Goal: Information Seeking & Learning: Learn about a topic

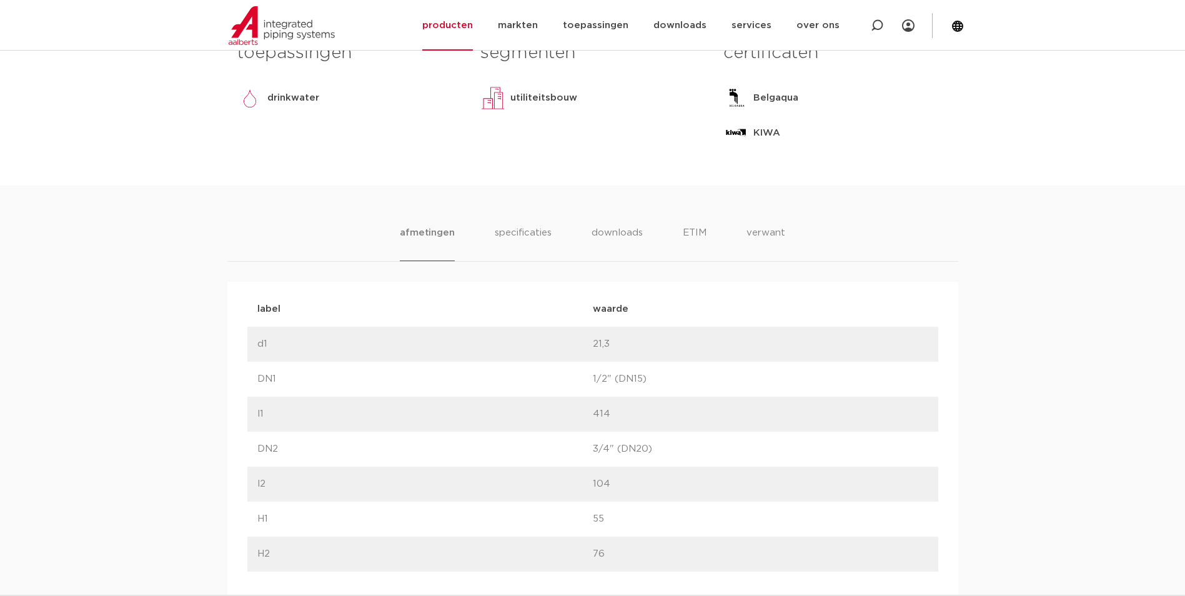
scroll to position [562, 0]
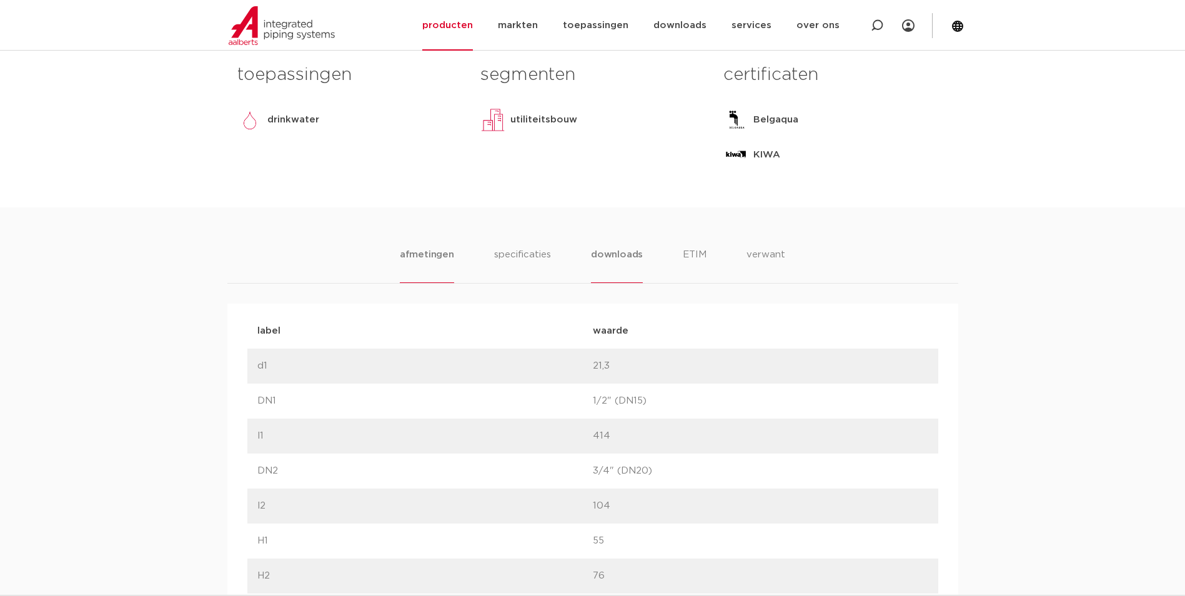
click at [632, 265] on li "downloads" at bounding box center [617, 265] width 52 height 36
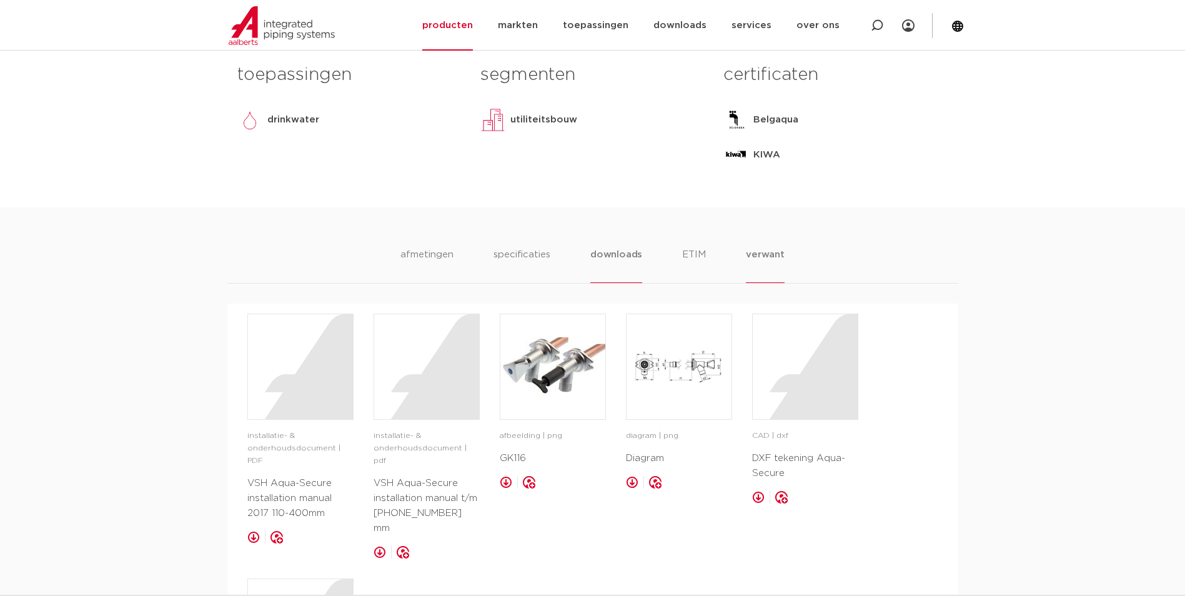
click at [751, 255] on li "verwant" at bounding box center [765, 265] width 39 height 36
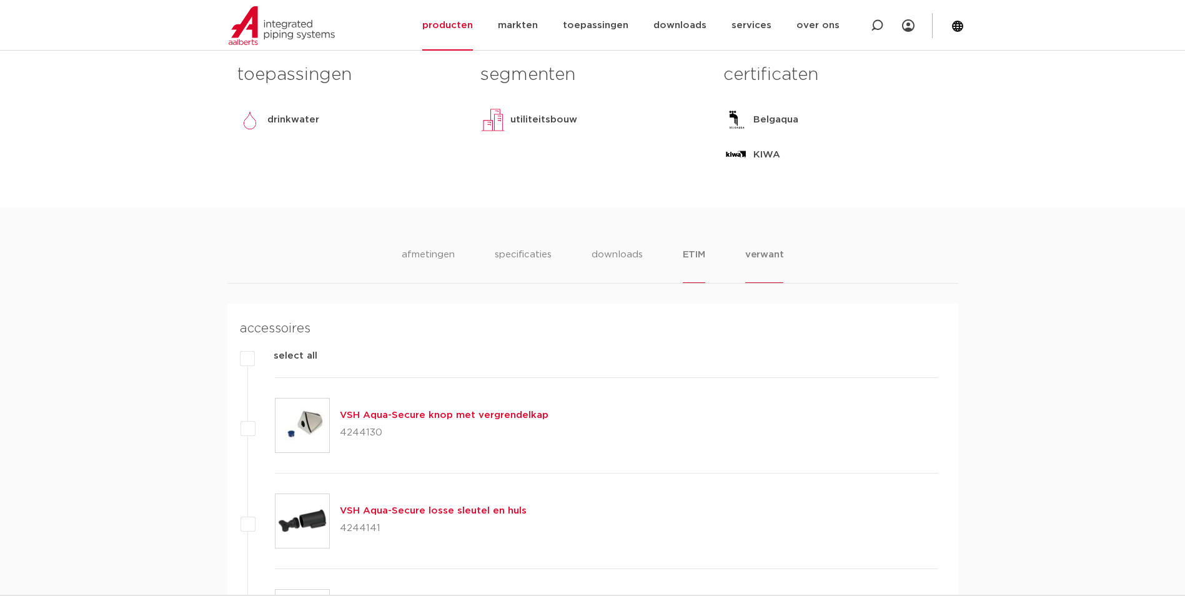
click at [694, 254] on li "ETIM" at bounding box center [694, 265] width 22 height 36
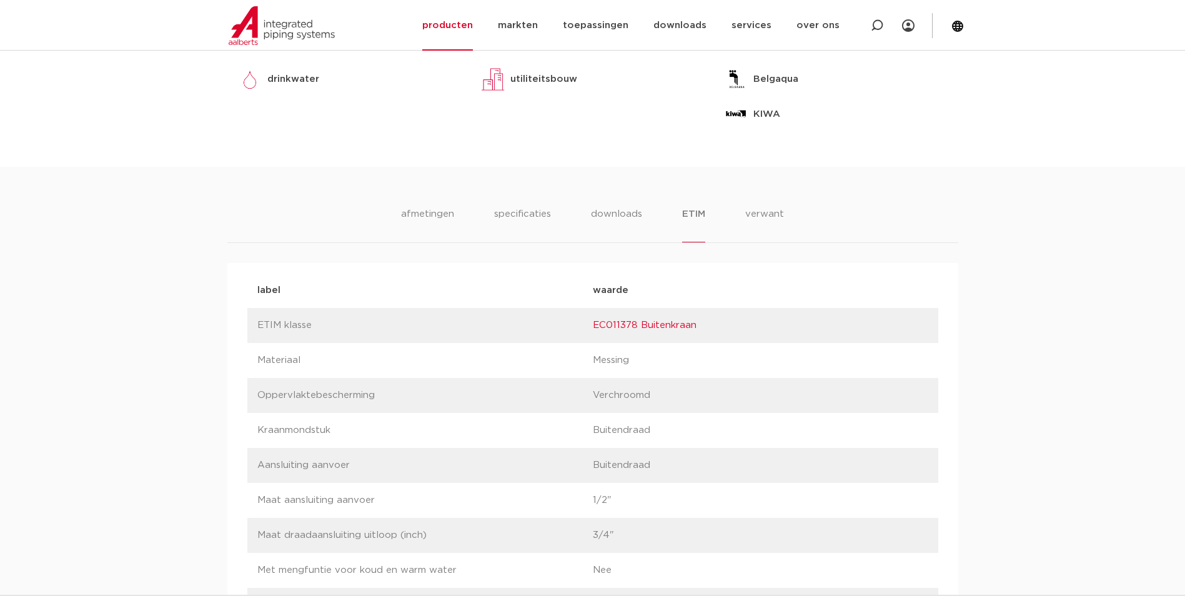
scroll to position [625, 0]
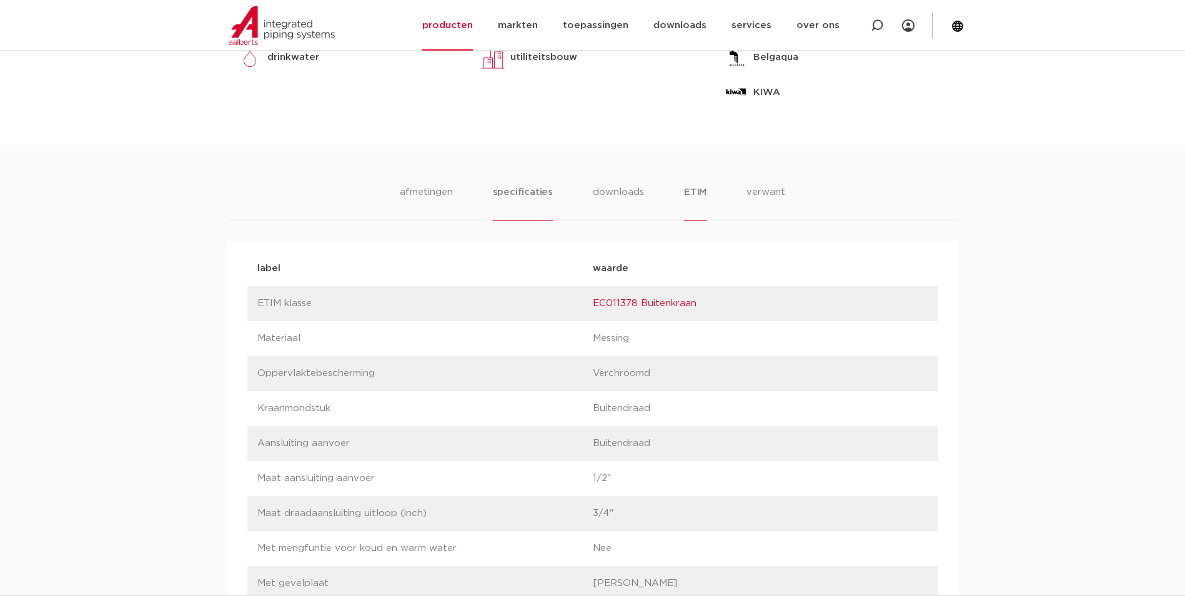
click at [508, 192] on li "specificaties" at bounding box center [523, 203] width 60 height 36
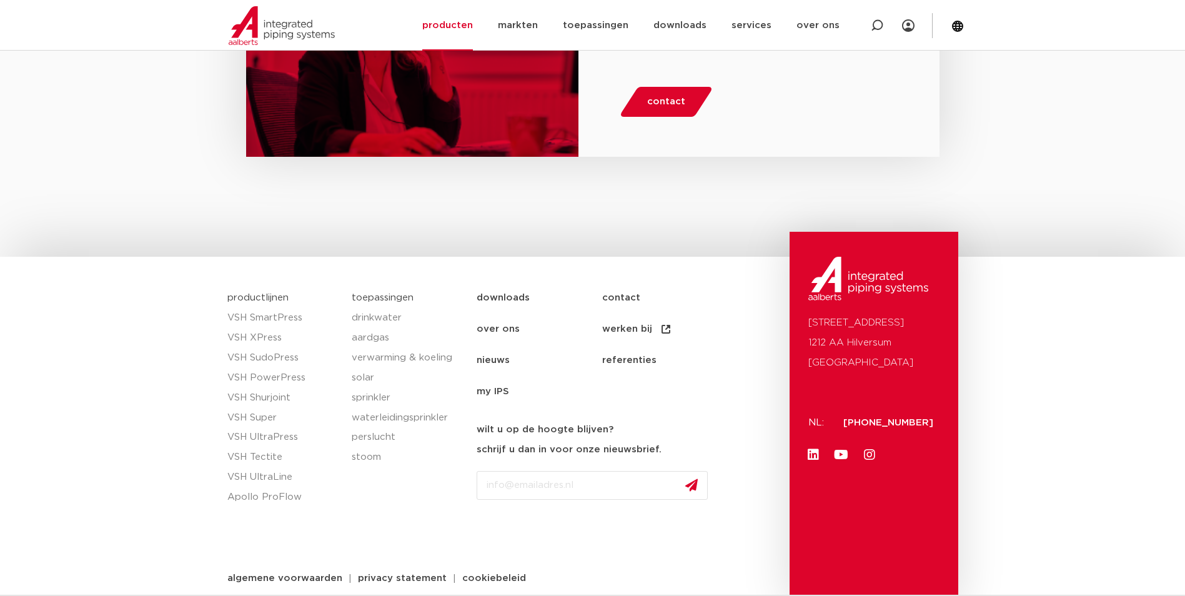
scroll to position [2412, 0]
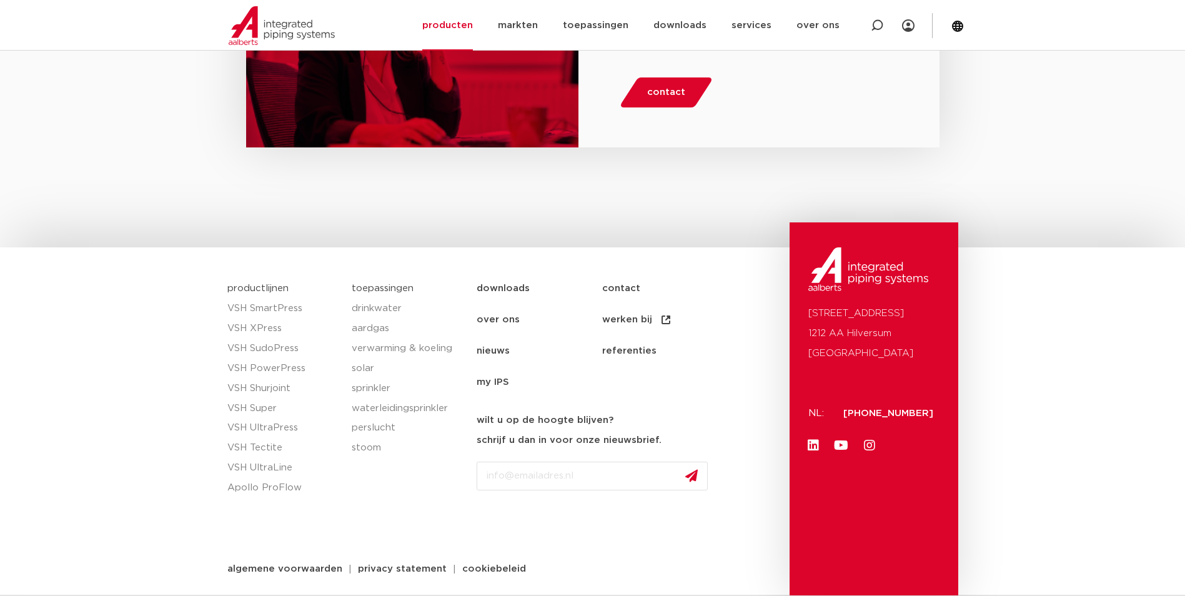
click at [500, 320] on link "over ons" at bounding box center [540, 319] width 126 height 31
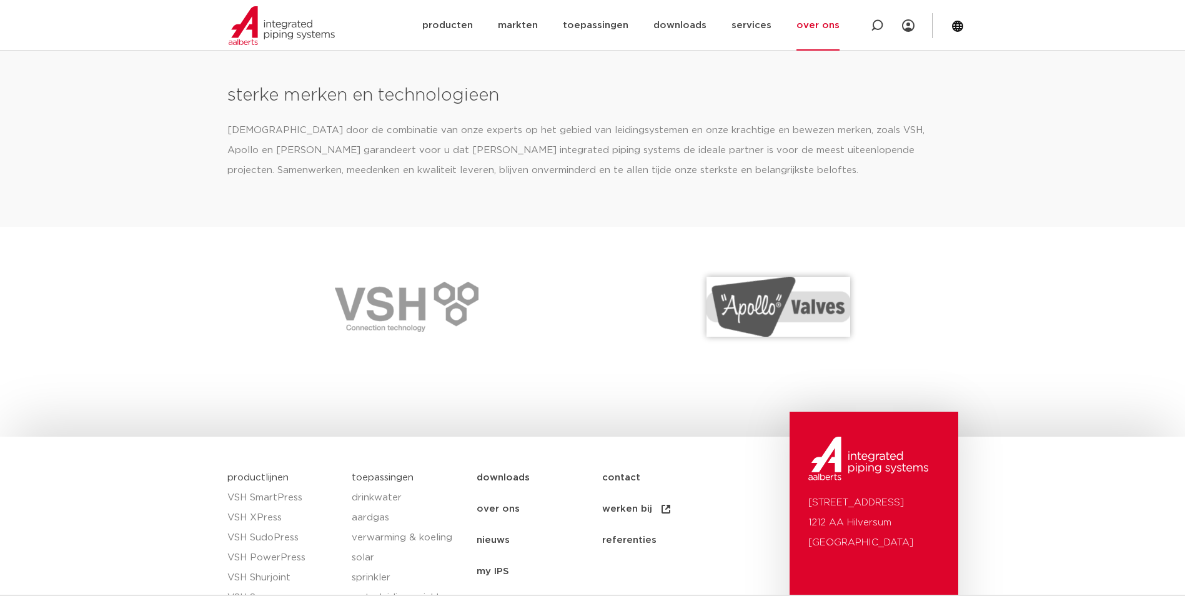
scroll to position [1624, 0]
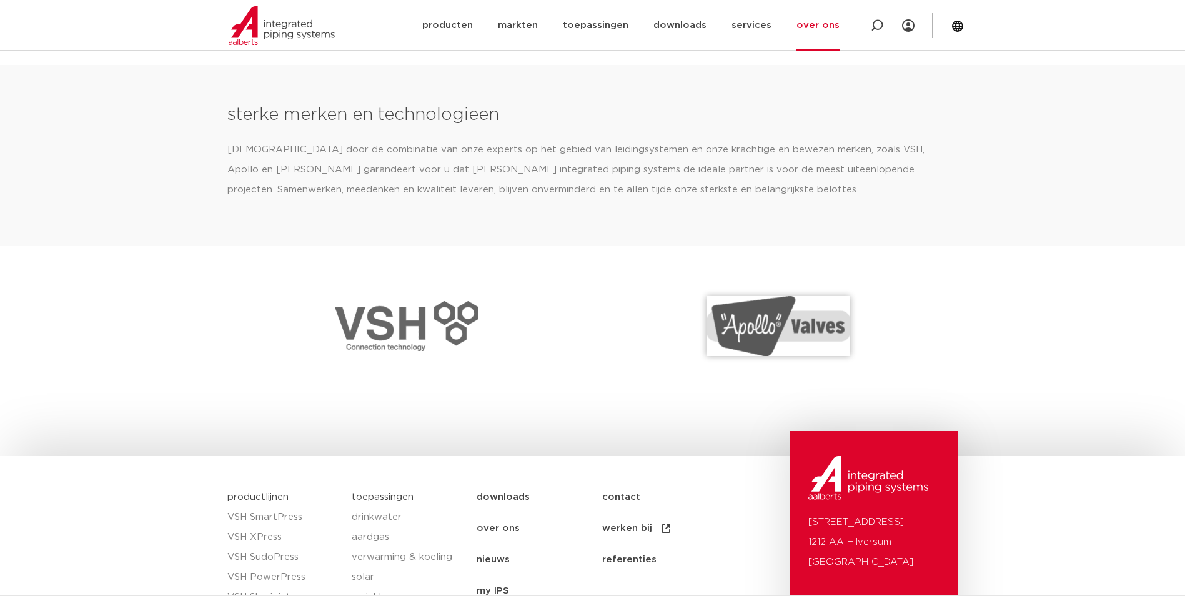
click at [415, 320] on img at bounding box center [407, 326] width 144 height 50
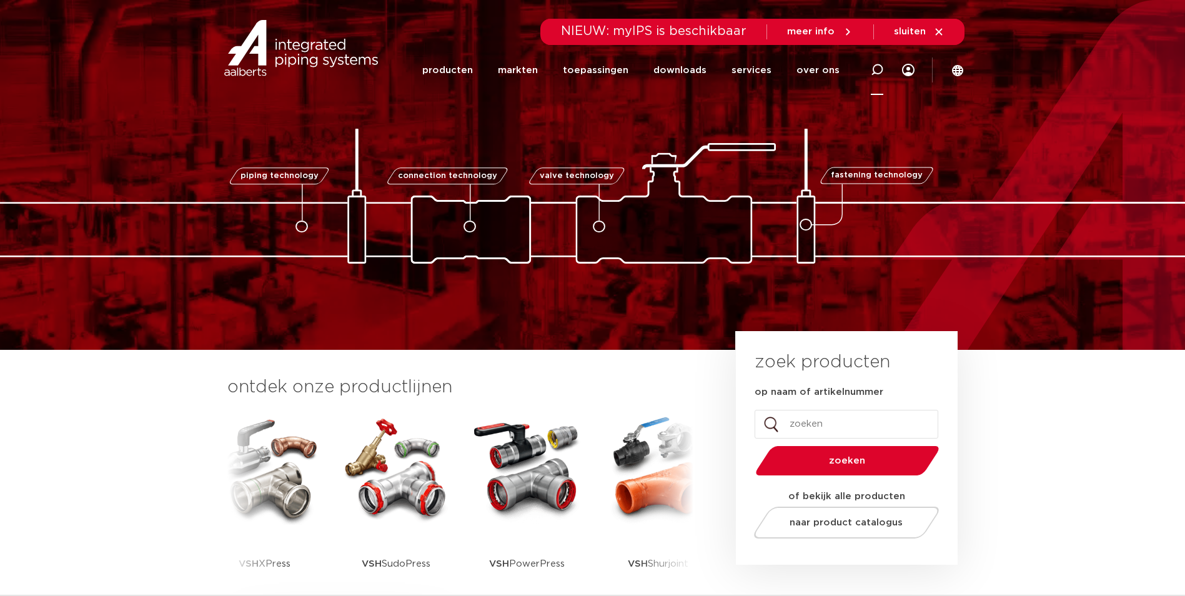
click at [876, 73] on icon at bounding box center [876, 69] width 15 height 15
type input "4244130"
click button "Zoeken" at bounding box center [0, 0] width 0 height 0
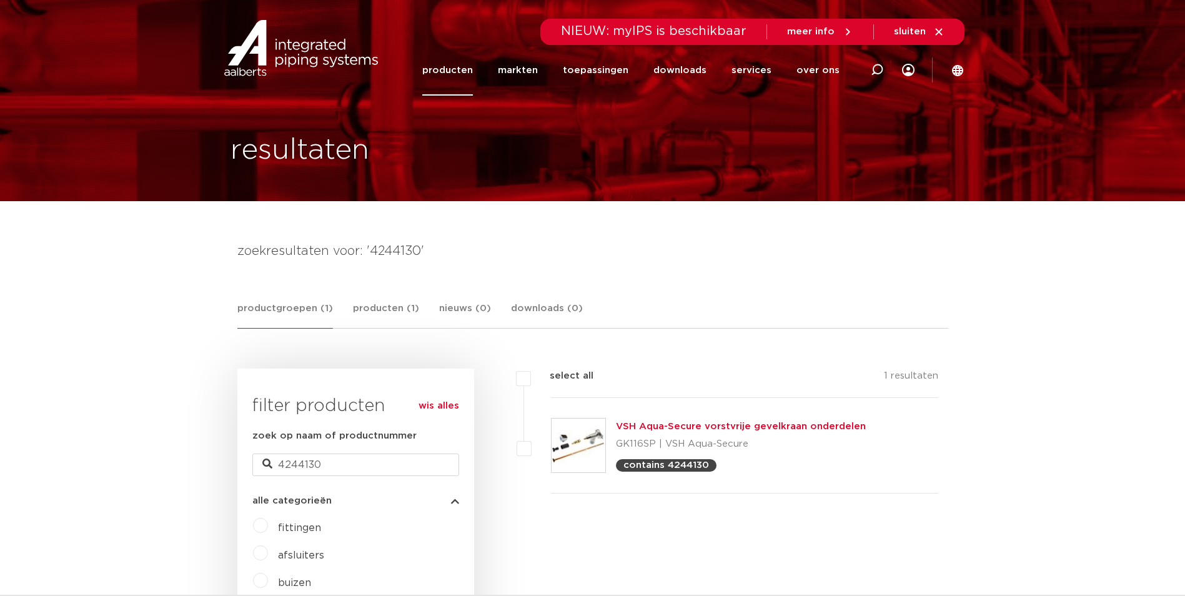
click at [686, 428] on link "VSH Aqua-Secure vorstvrije gevelkraan onderdelen" at bounding box center [741, 426] width 250 height 9
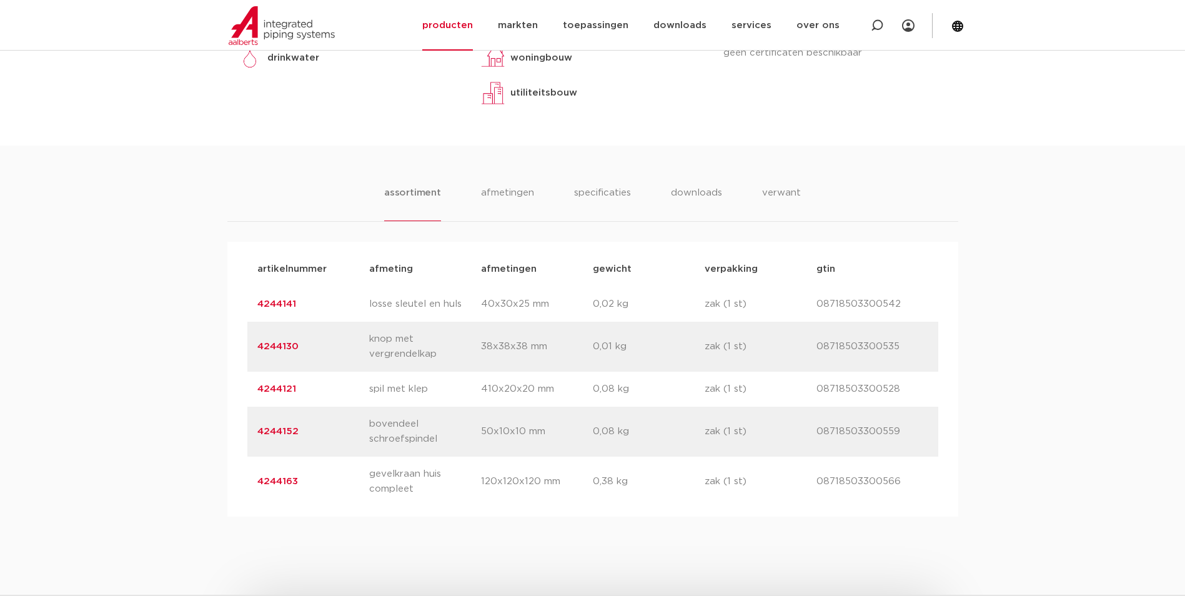
scroll to position [687, 0]
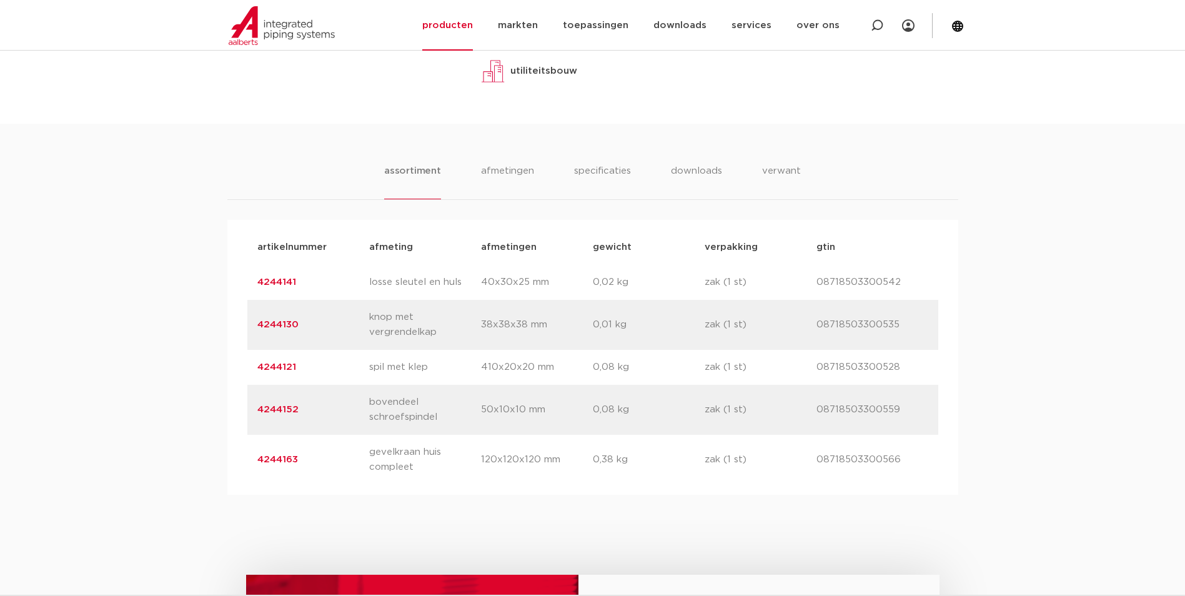
click at [286, 326] on link "4244130" at bounding box center [277, 324] width 41 height 9
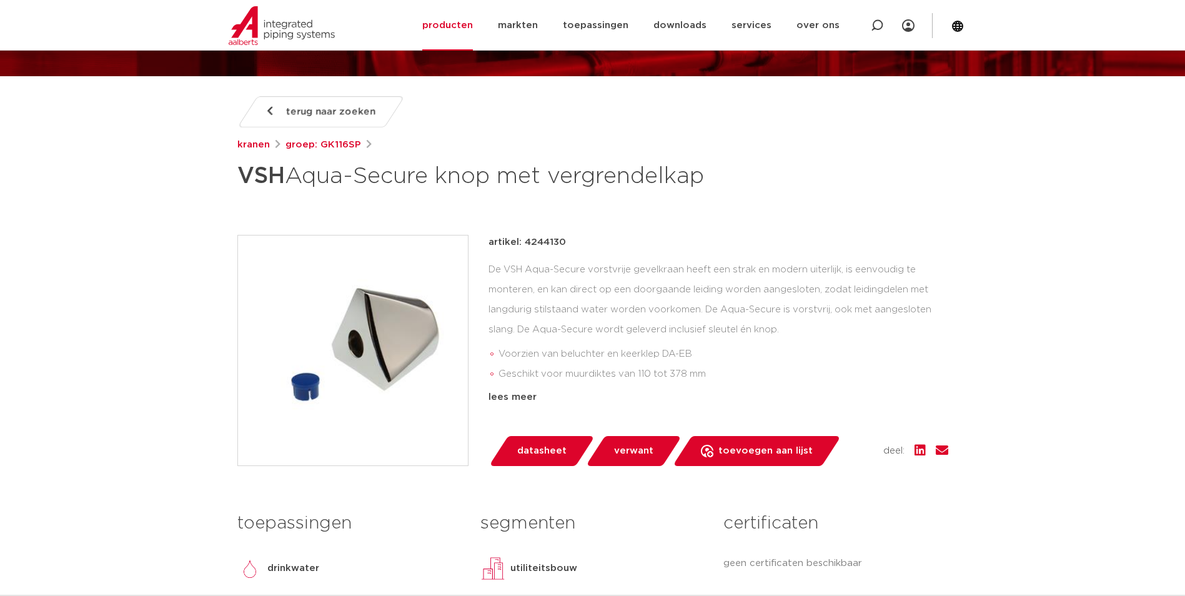
scroll to position [187, 0]
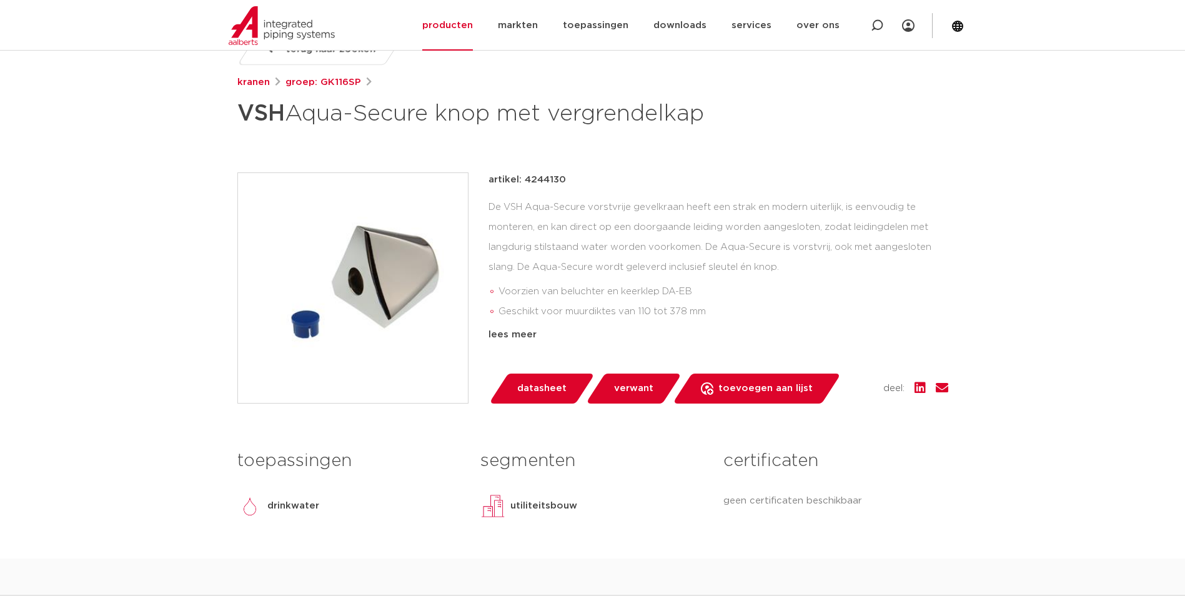
click at [355, 320] on img at bounding box center [353, 288] width 230 height 230
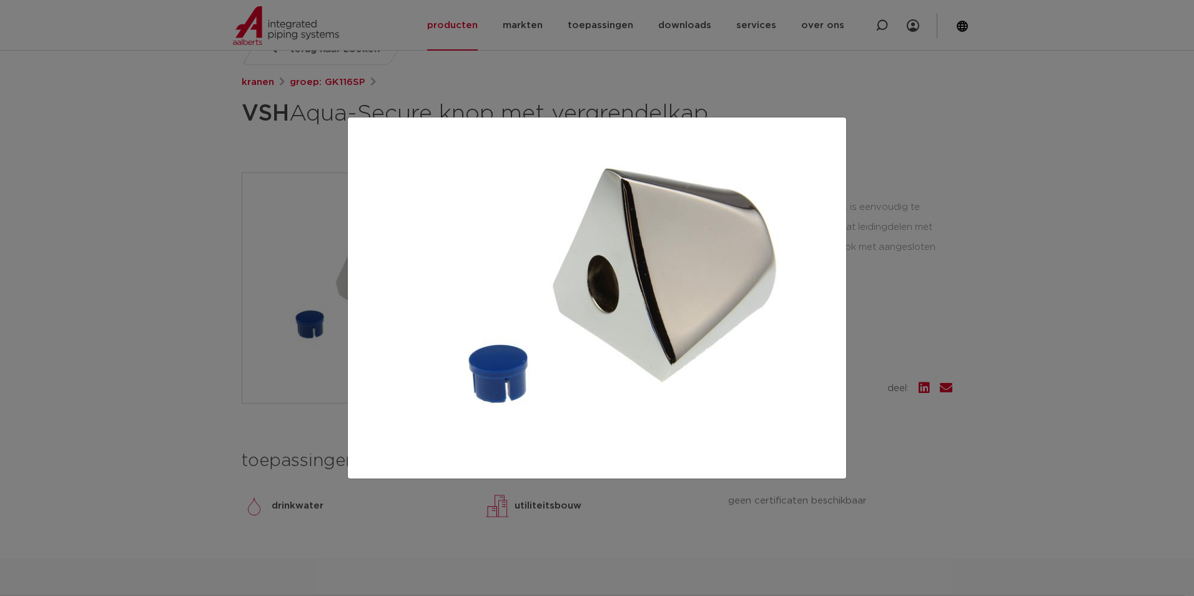
click at [954, 327] on div at bounding box center [597, 298] width 1194 height 596
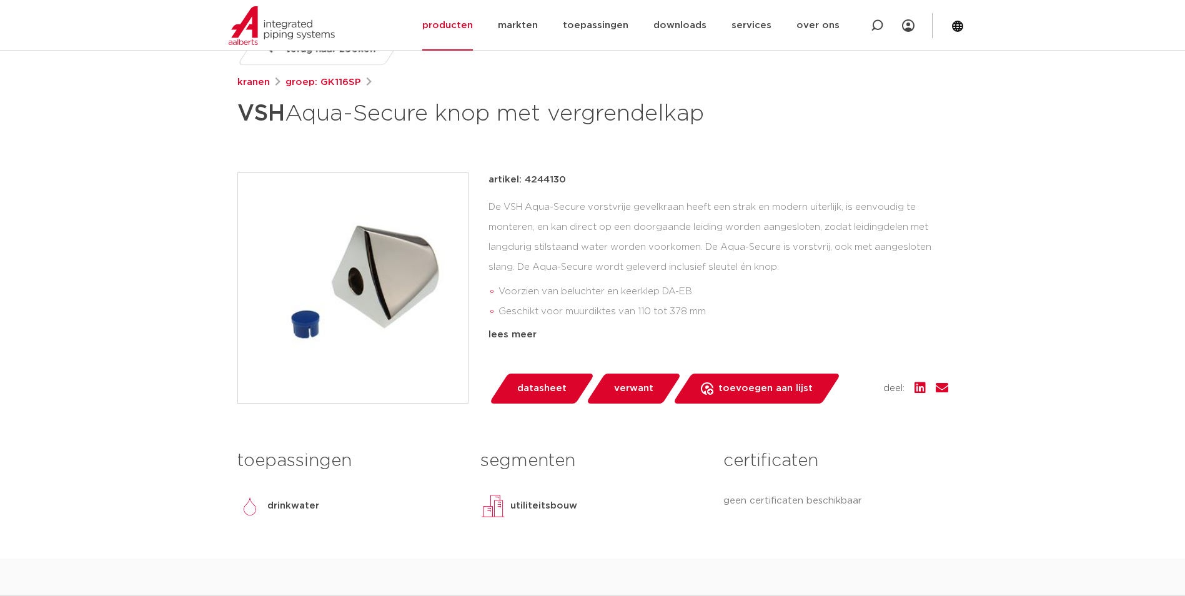
click at [355, 302] on img at bounding box center [353, 288] width 230 height 230
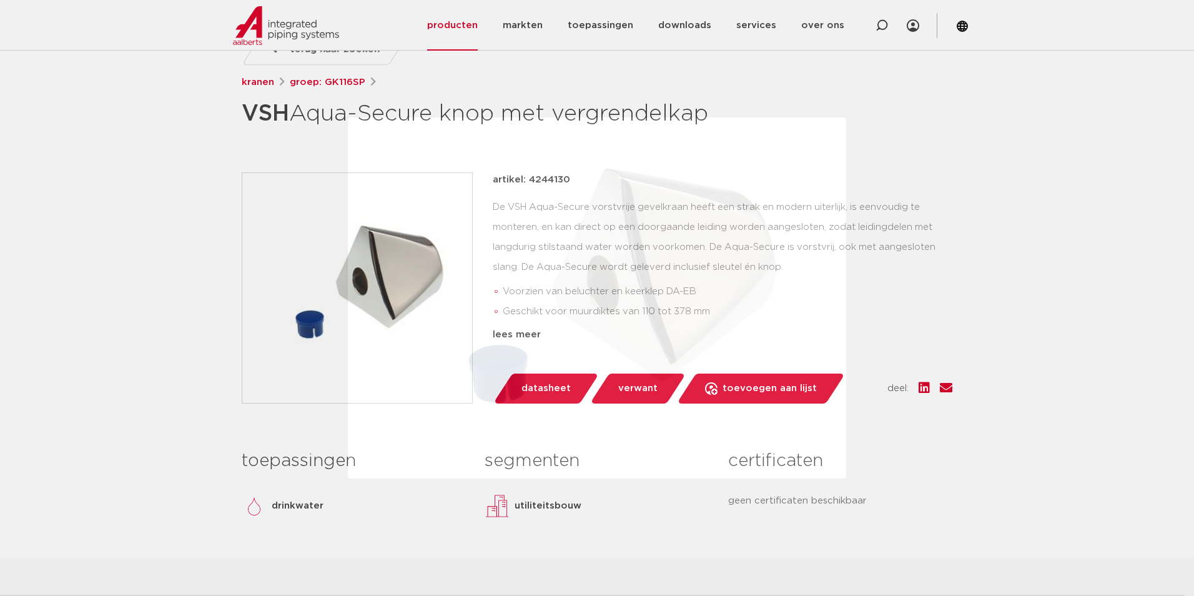
click at [806, 325] on img at bounding box center [597, 298] width 478 height 342
click at [964, 322] on div at bounding box center [597, 298] width 1194 height 596
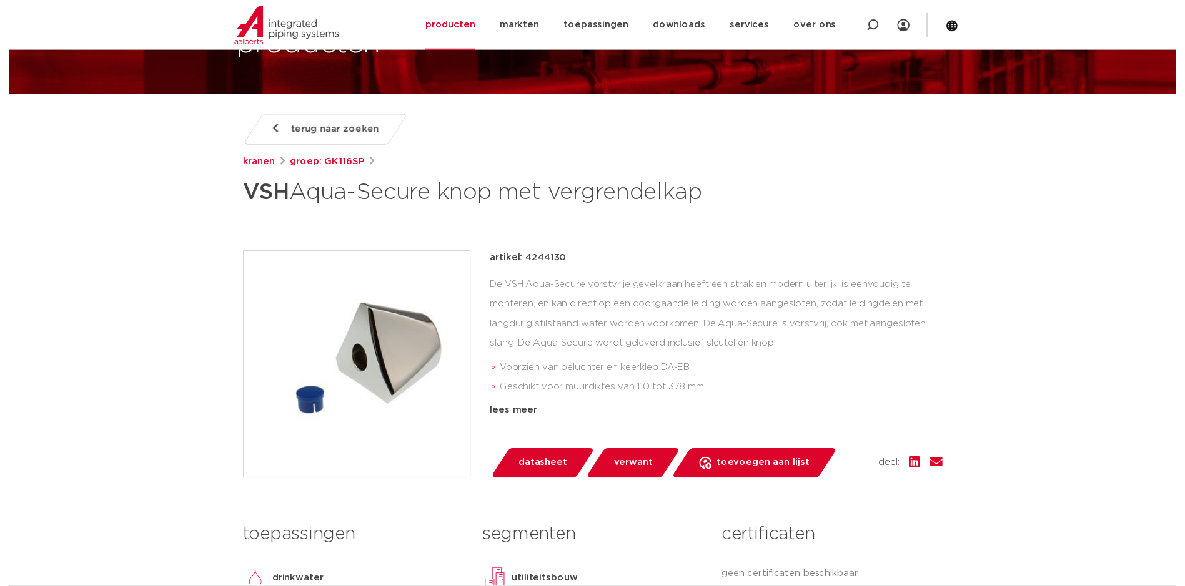
scroll to position [127, 0]
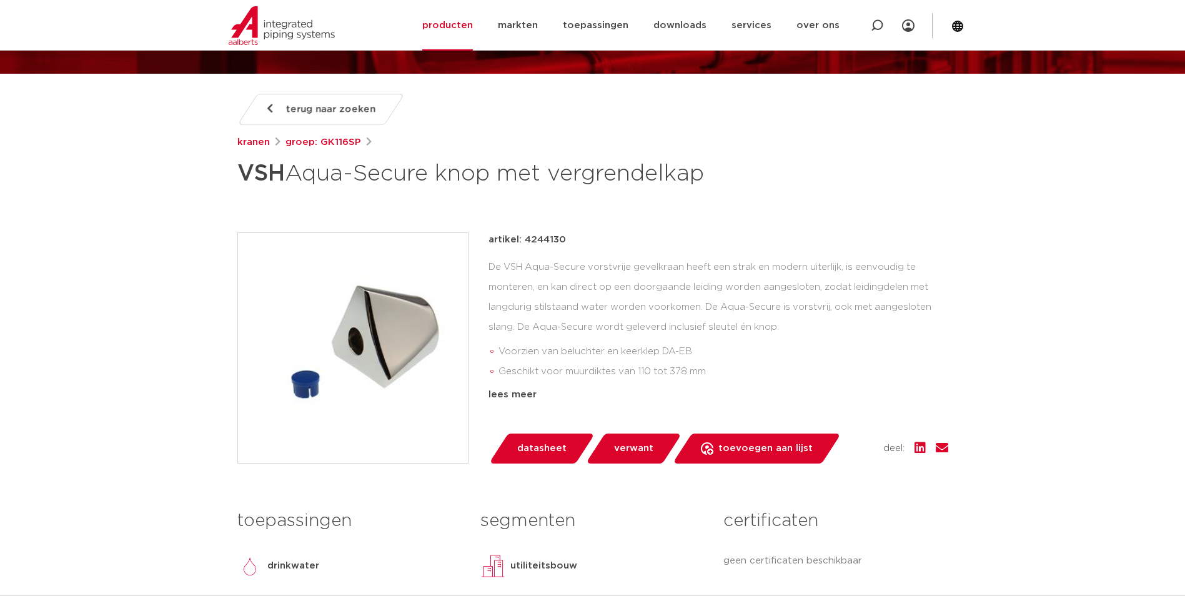
click at [520, 458] on span "datasheet" at bounding box center [541, 448] width 49 height 20
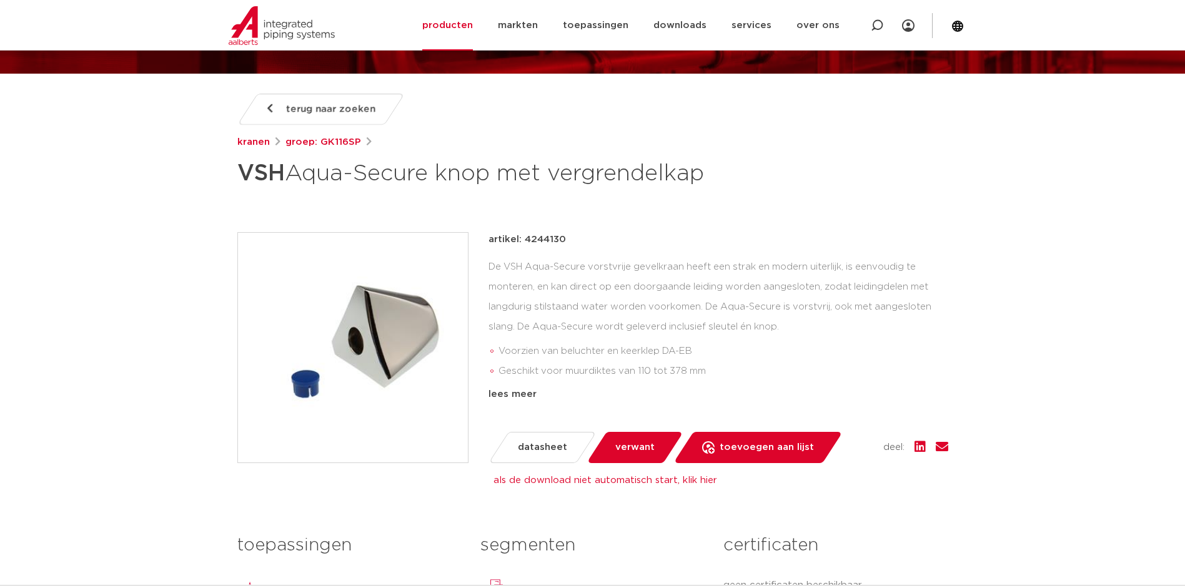
click at [570, 315] on div "De VSH Aqua-Secure vorstvrije gevelkraan heeft een strak en modern uiterlijk, i…" at bounding box center [718, 319] width 460 height 125
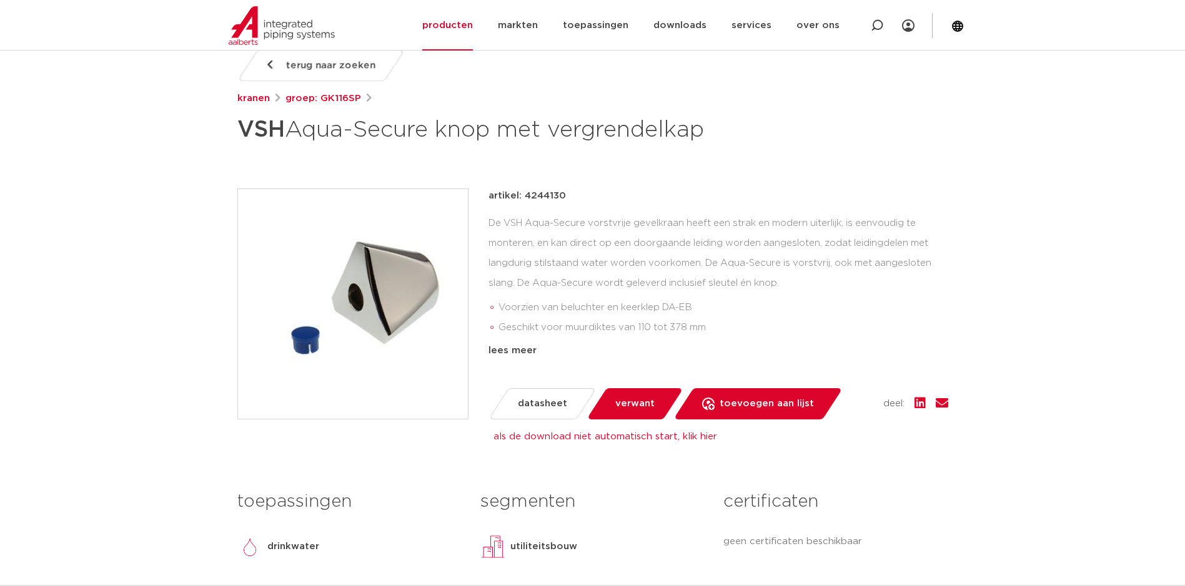
scroll to position [190, 0]
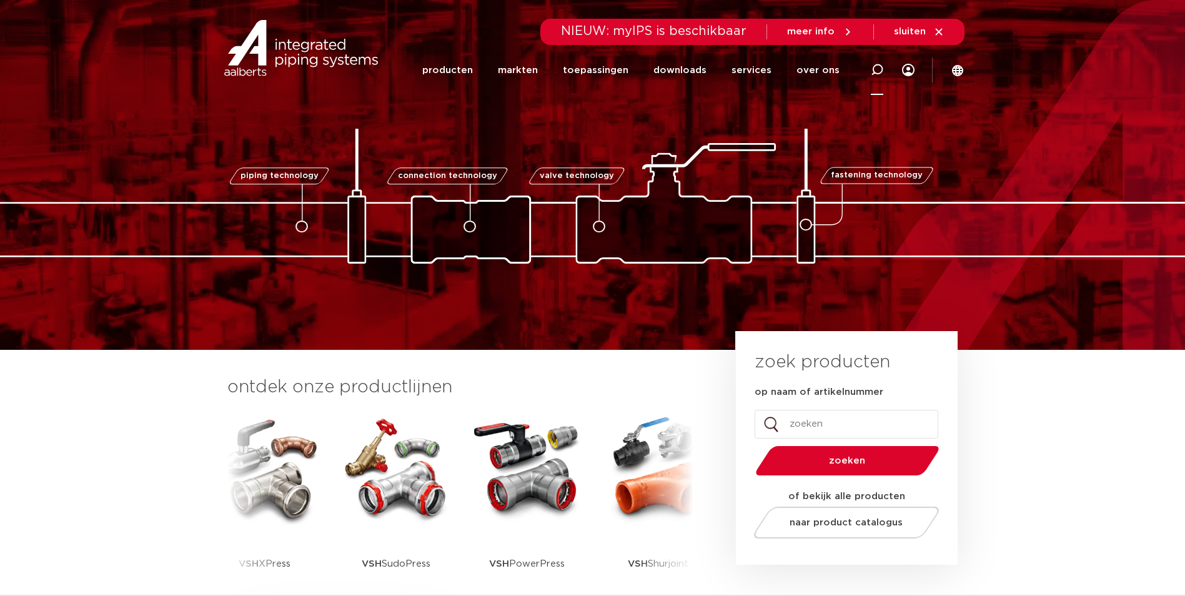
click at [869, 76] on div at bounding box center [877, 69] width 50 height 51
click at [659, 77] on input "Zoeken" at bounding box center [696, 68] width 393 height 25
type input "0211399"
click button "Zoeken" at bounding box center [0, 0] width 0 height 0
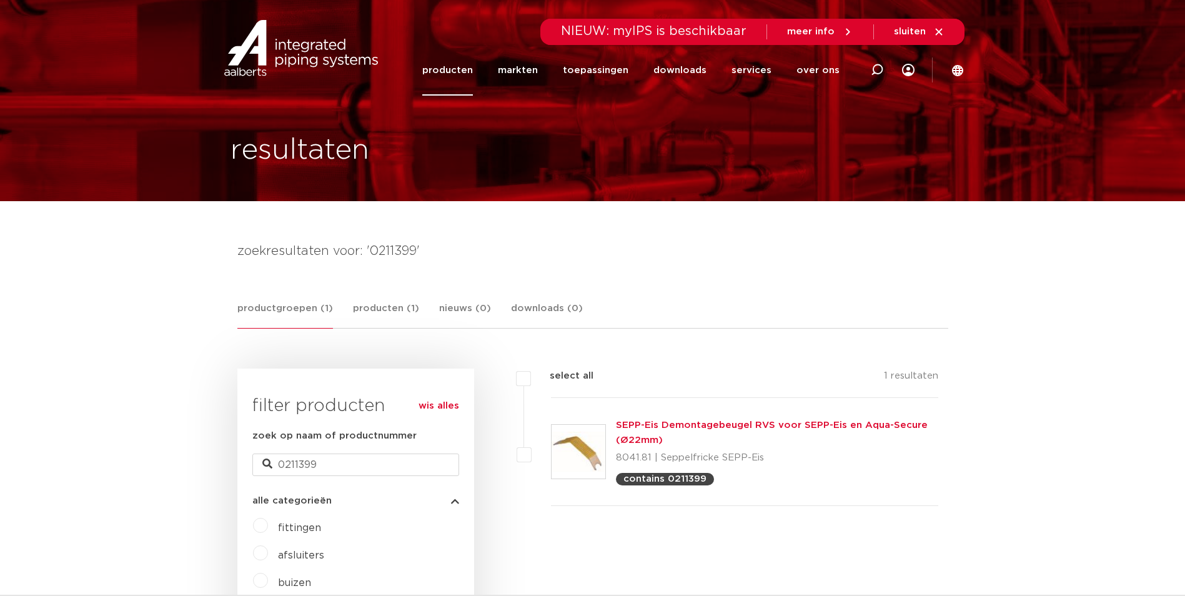
click at [641, 435] on link "SEPP-Eis Demontagebeugel RVS voor SEPP-Eis en Aqua-Secure (Ø22mm)" at bounding box center [772, 432] width 312 height 24
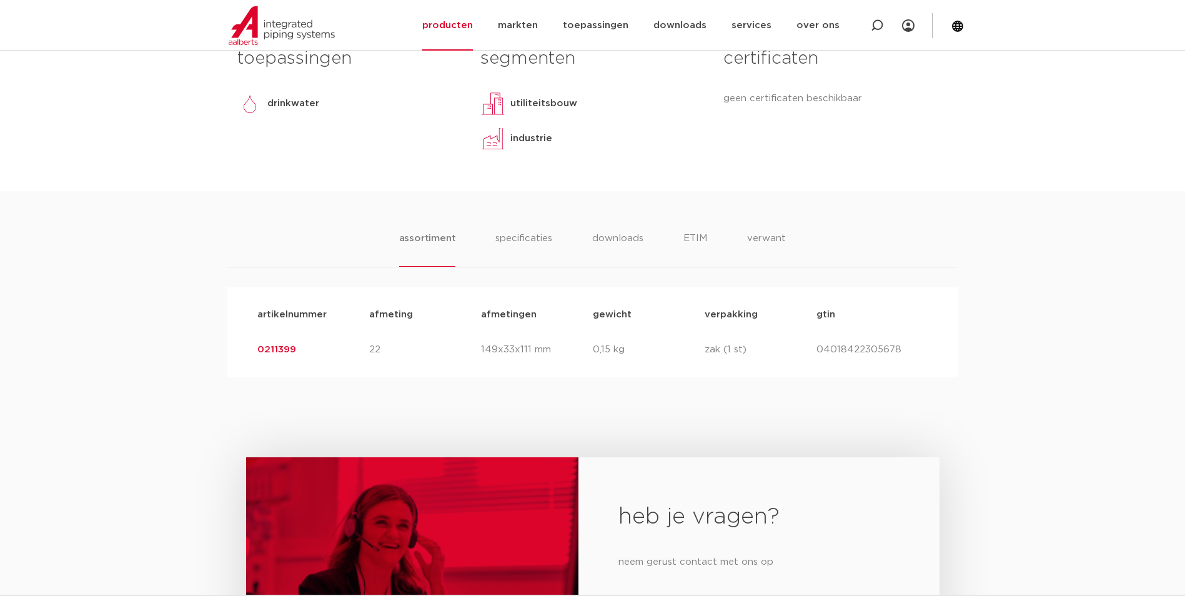
scroll to position [625, 0]
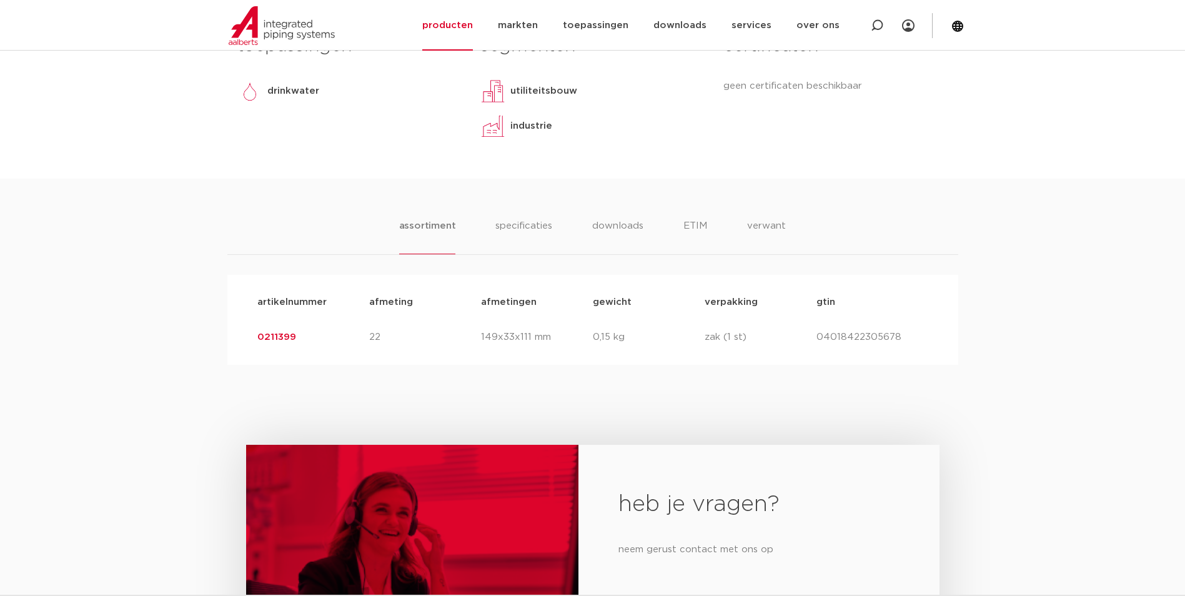
click at [285, 334] on link "0211399" at bounding box center [276, 336] width 39 height 9
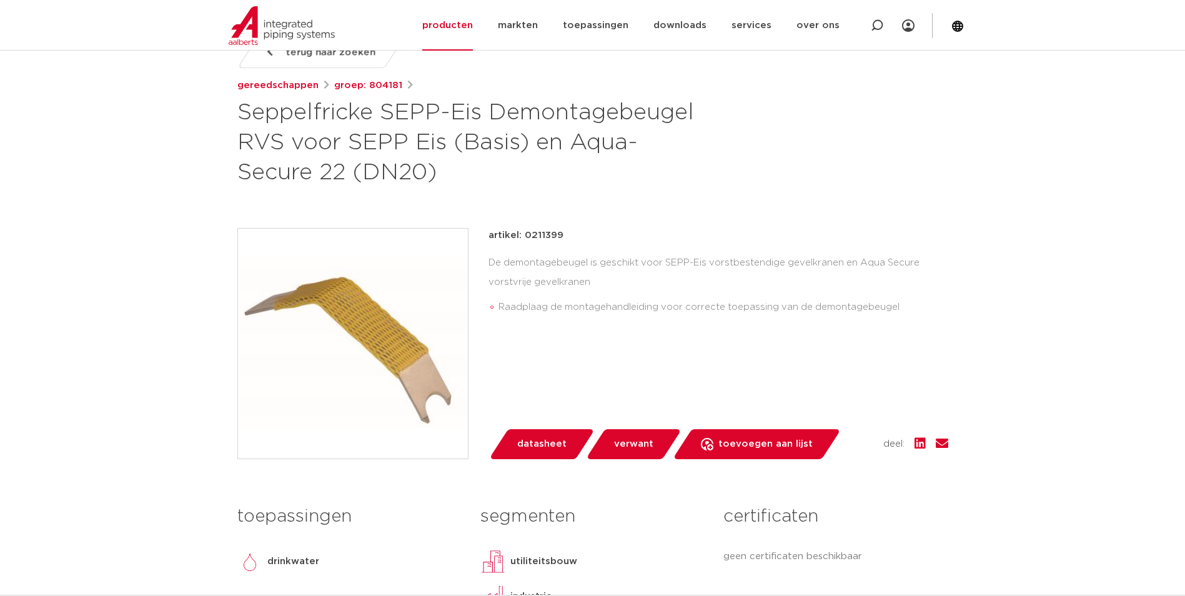
scroll to position [187, 0]
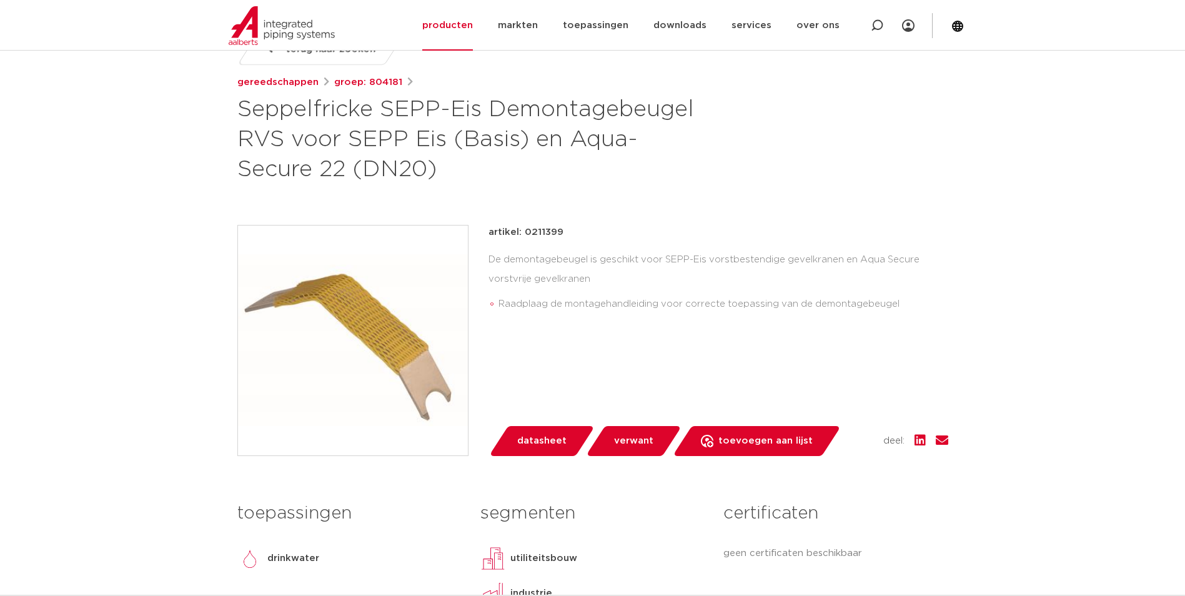
click at [592, 286] on div "De demontagebeugel is geschikt voor SEPP-Eis vorstbestendige gevelkranen en Aqu…" at bounding box center [718, 285] width 460 height 70
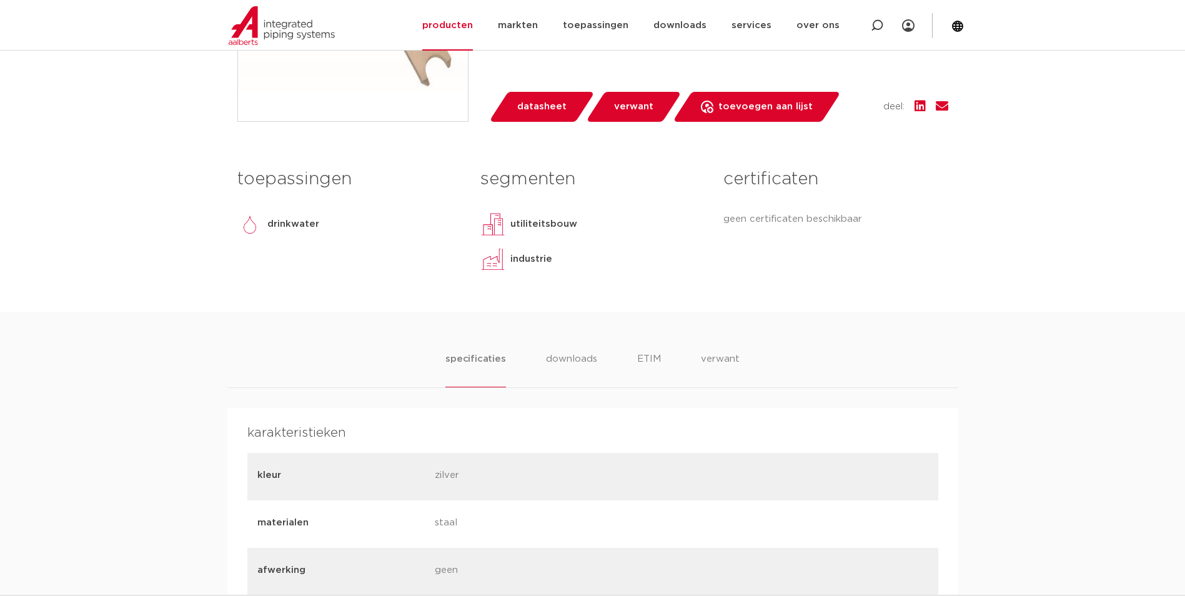
scroll to position [209, 0]
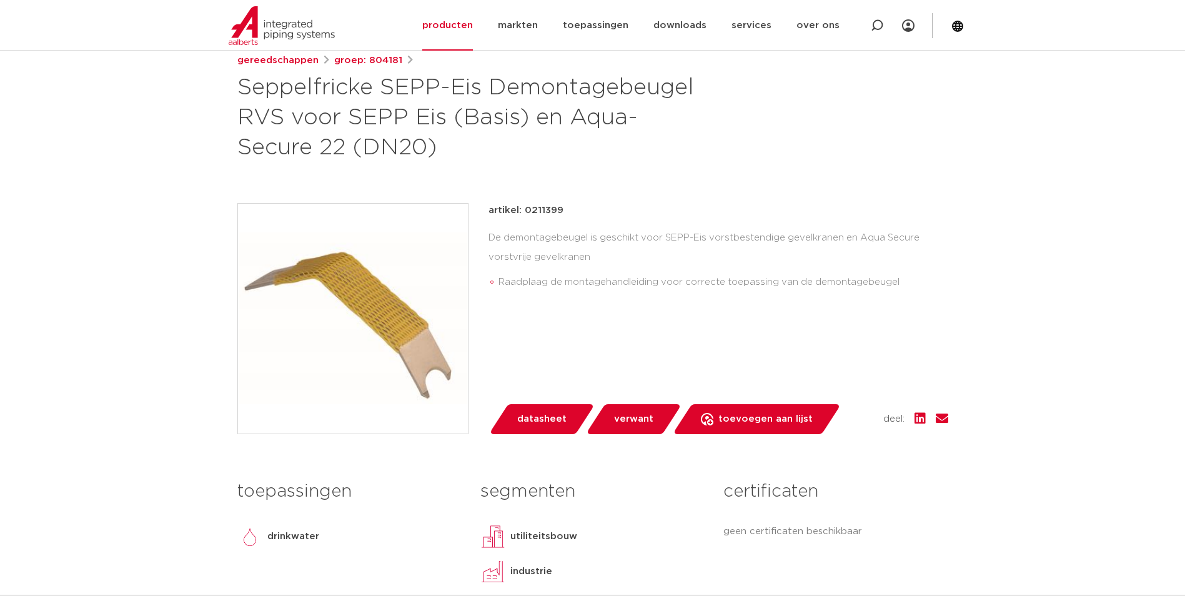
click at [402, 300] on img at bounding box center [353, 319] width 230 height 230
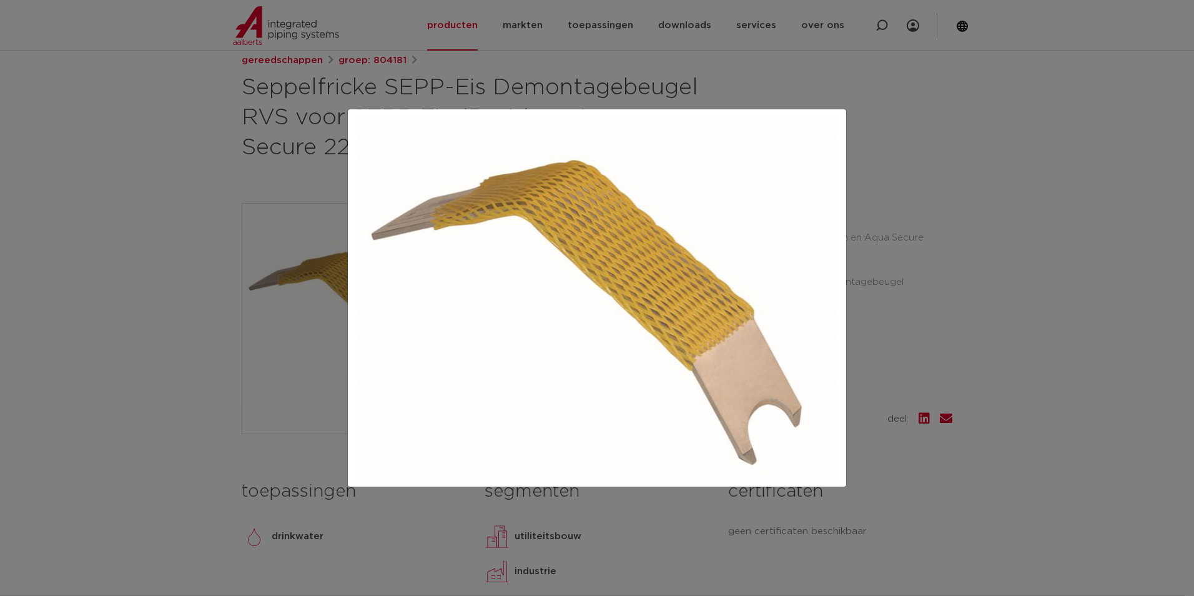
click at [976, 275] on div at bounding box center [597, 298] width 1194 height 596
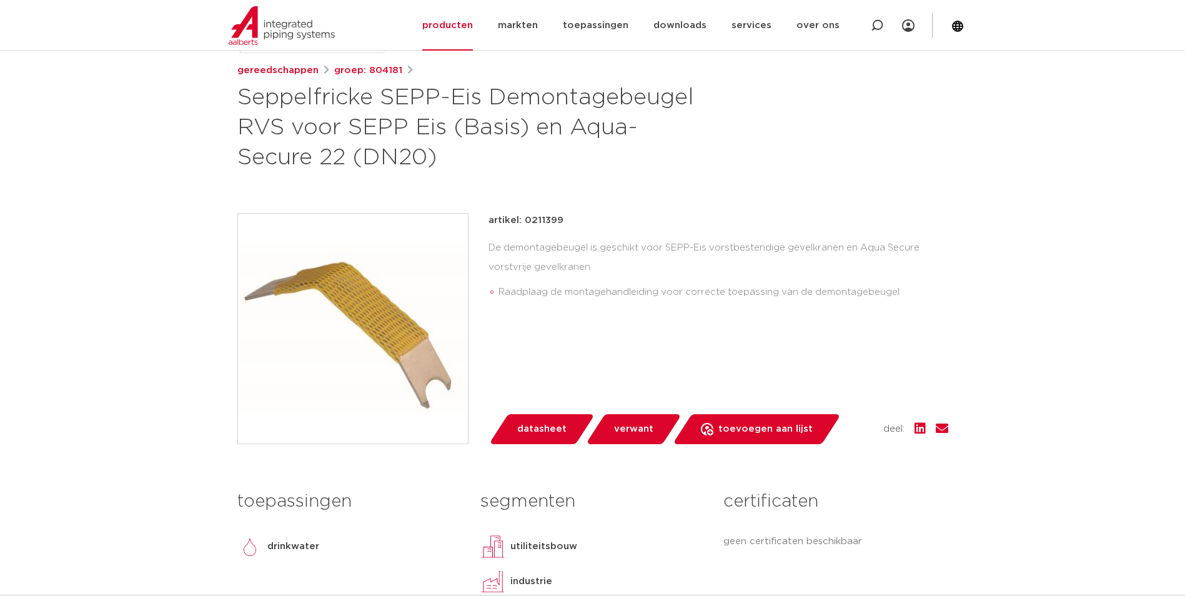
scroll to position [0, 0]
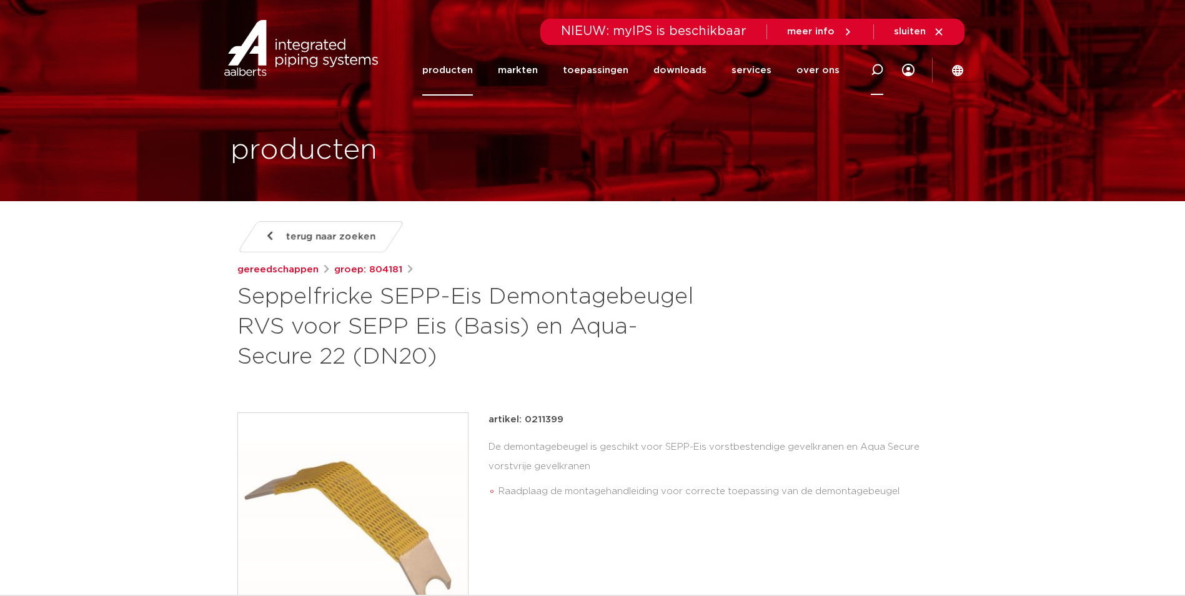
click at [877, 72] on icon at bounding box center [877, 70] width 12 height 12
type input "0410828"
click button "Zoeken" at bounding box center [0, 0] width 0 height 0
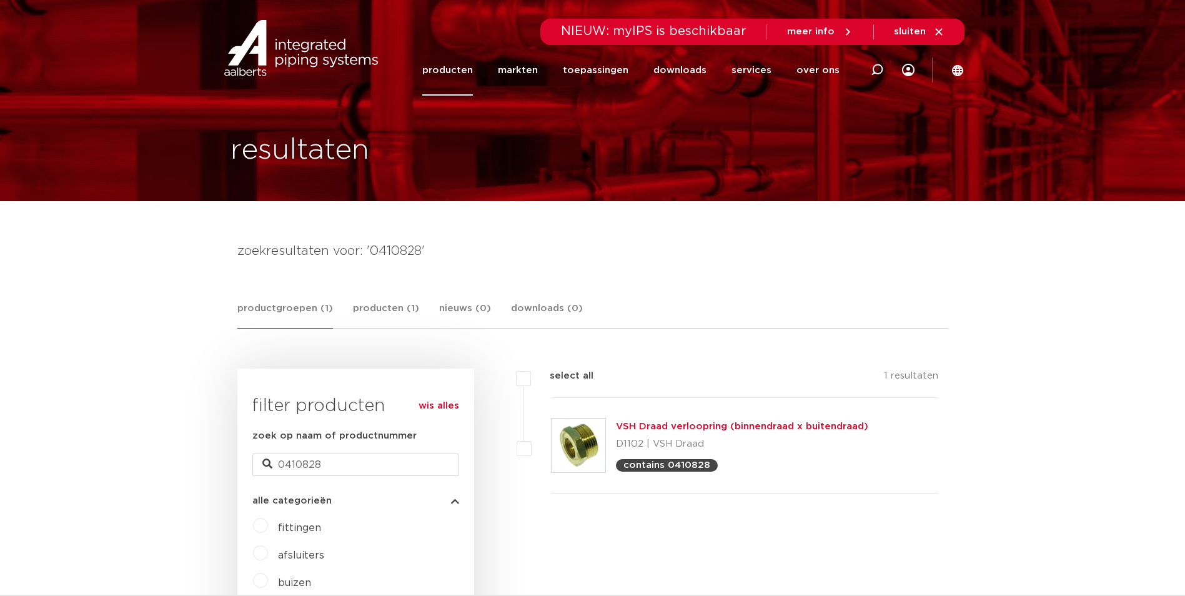
click at [741, 425] on link "VSH Draad verloopring (binnendraad x buitendraad)" at bounding box center [742, 426] width 252 height 9
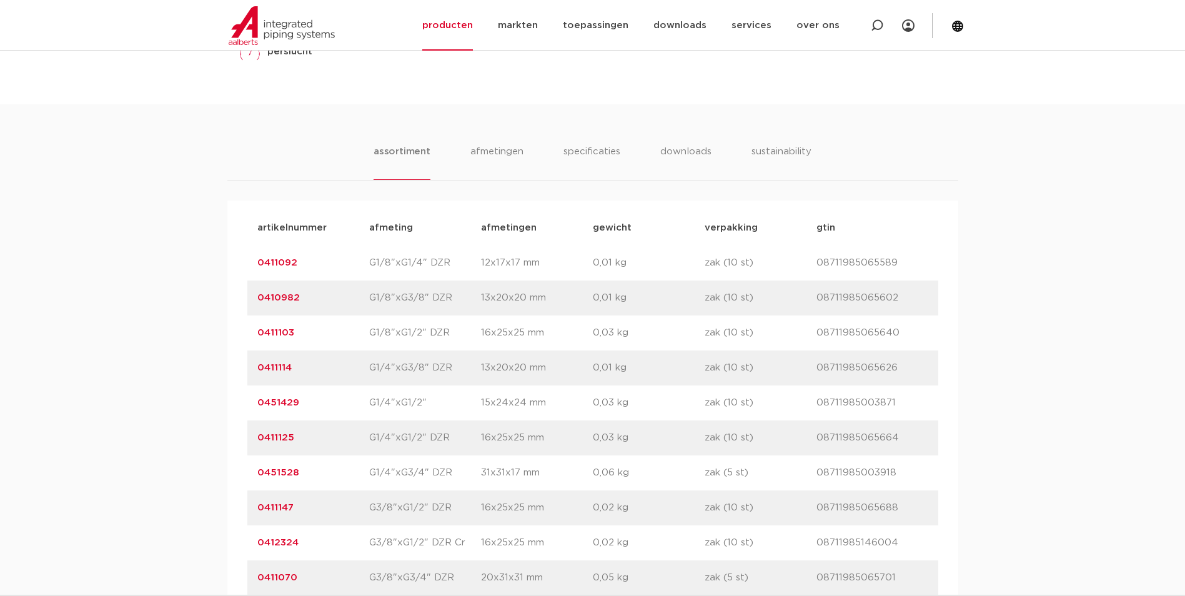
scroll to position [1476, 0]
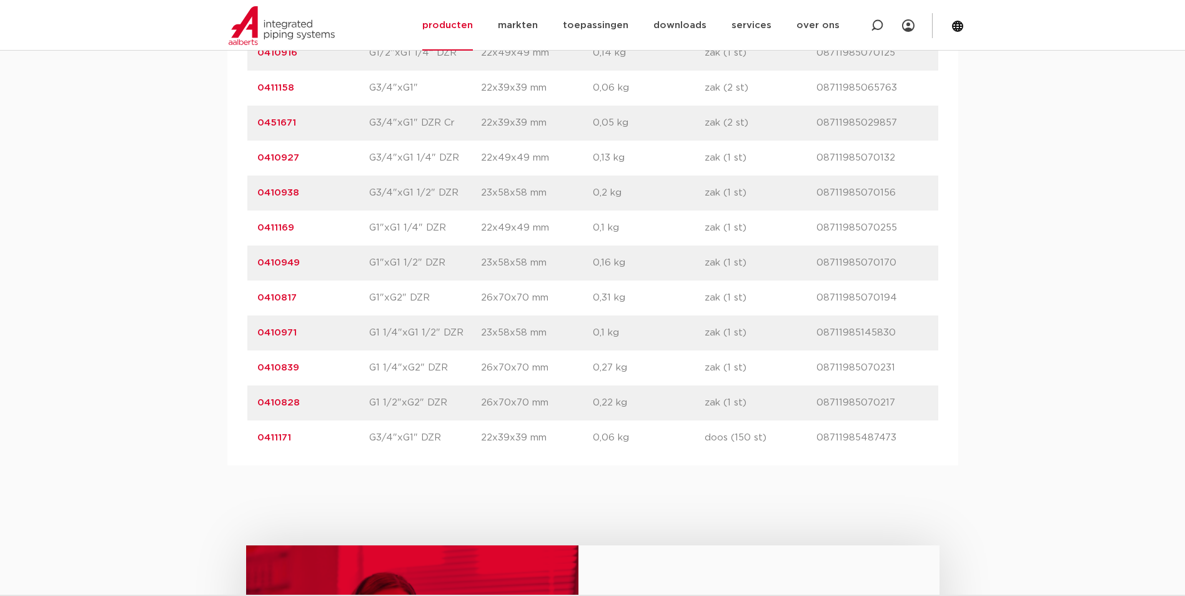
click at [289, 402] on link "0410828" at bounding box center [278, 402] width 42 height 9
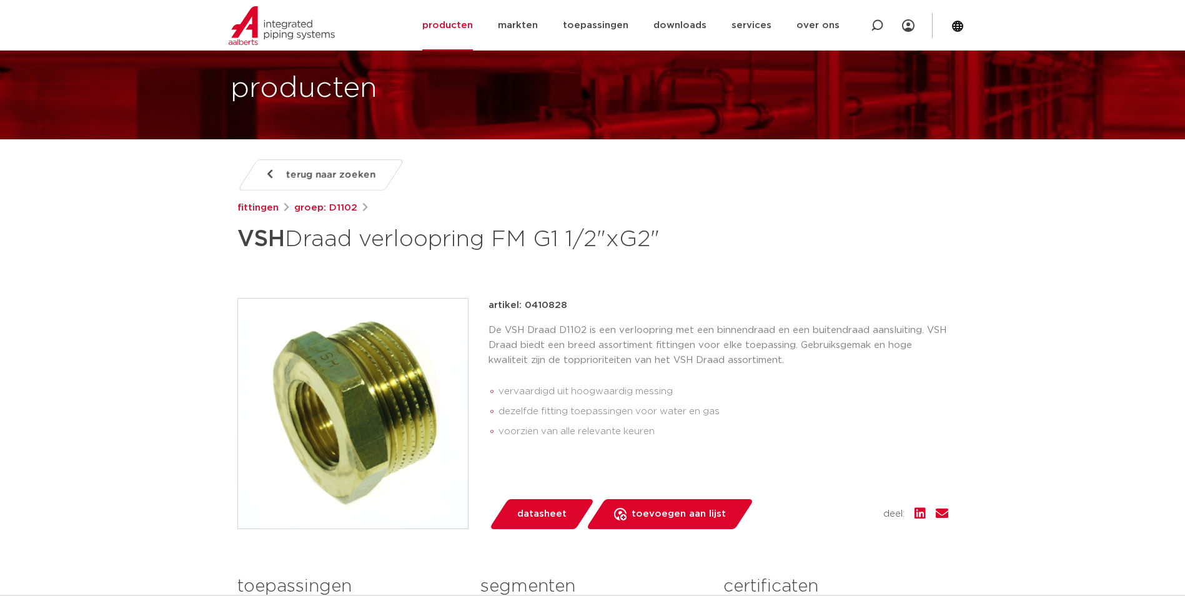
scroll to position [187, 0]
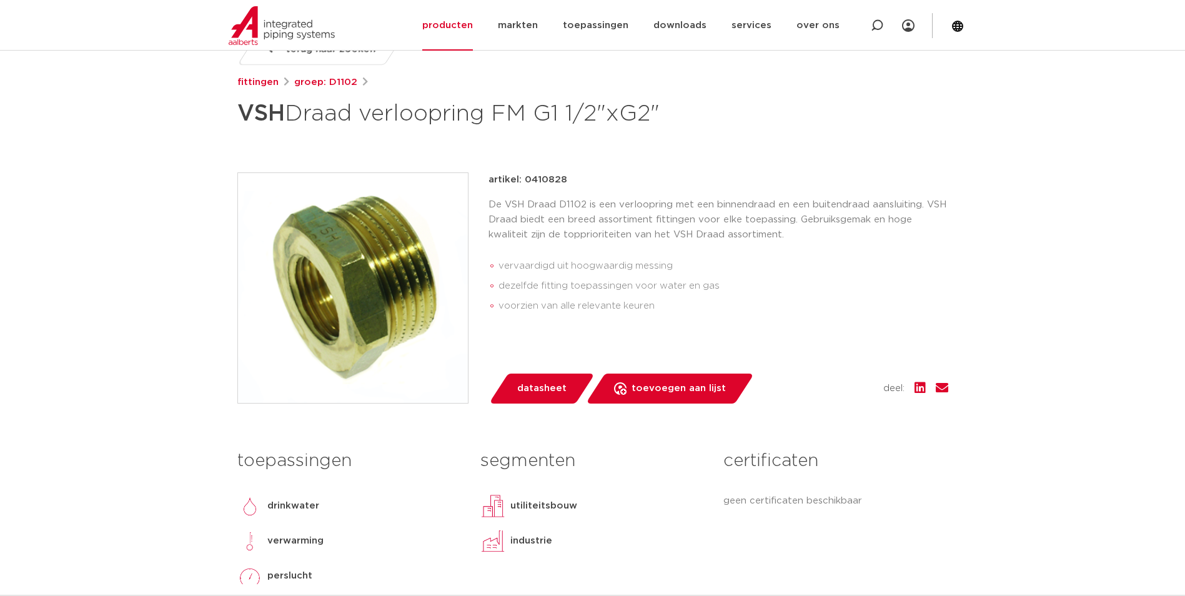
drag, startPoint x: 663, startPoint y: 116, endPoint x: 297, endPoint y: 116, distance: 365.4
click at [297, 116] on h1 "VSH Draad verloopring FM G1 1/2"xG2"" at bounding box center [471, 113] width 469 height 37
copy h1 "Draad verloopring FM G1 1/2"xG2""
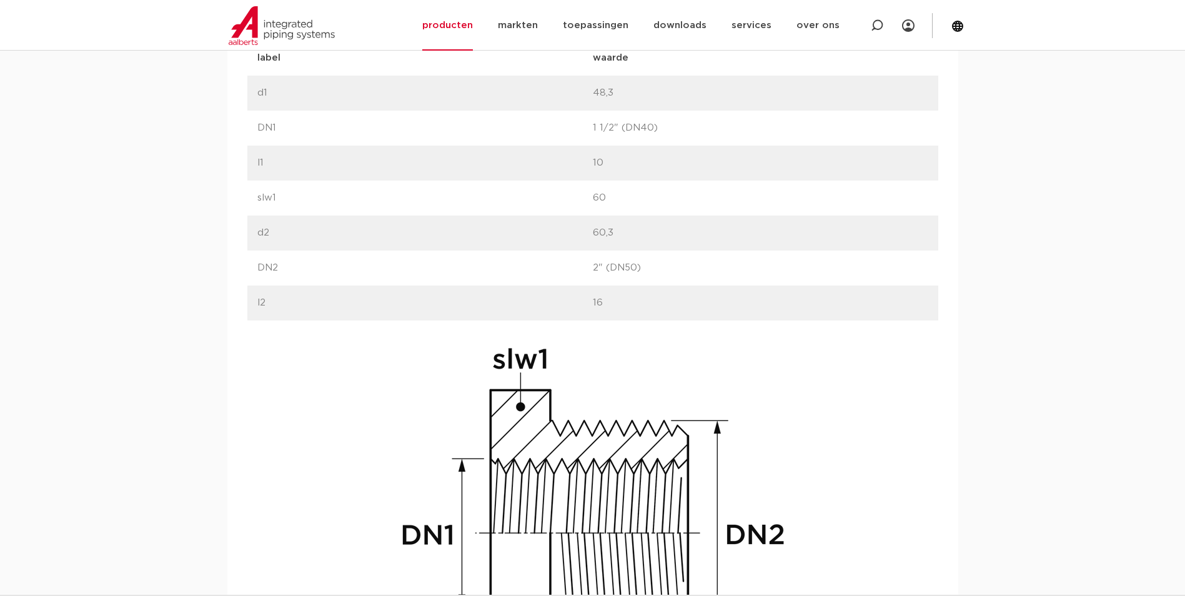
scroll to position [749, 0]
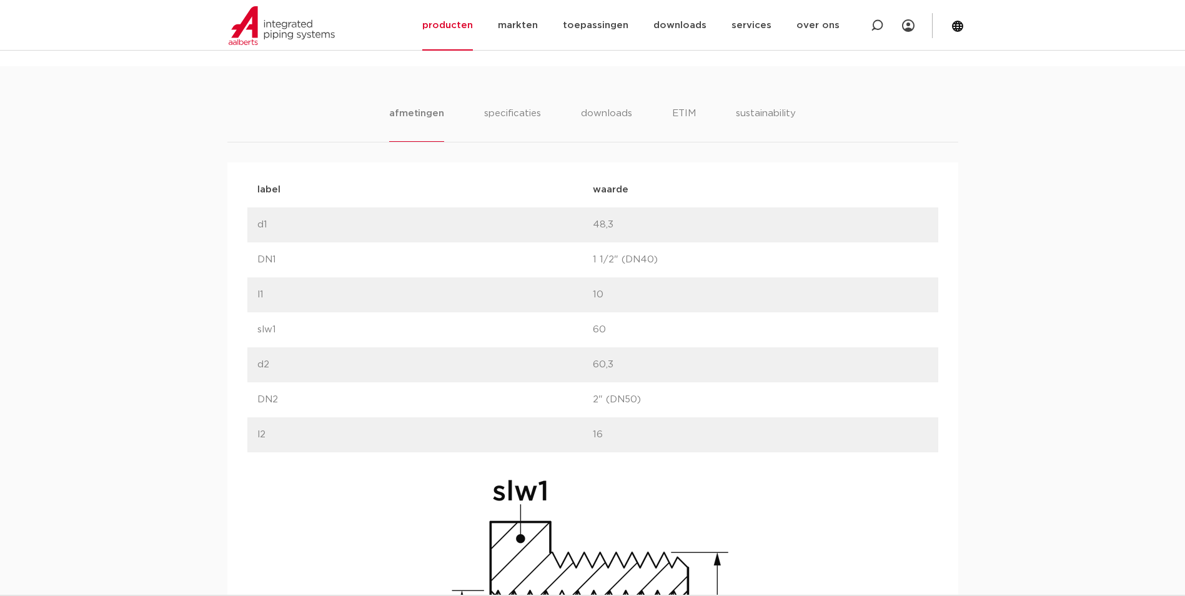
click at [563, 334] on p "slw1" at bounding box center [424, 329] width 335 height 15
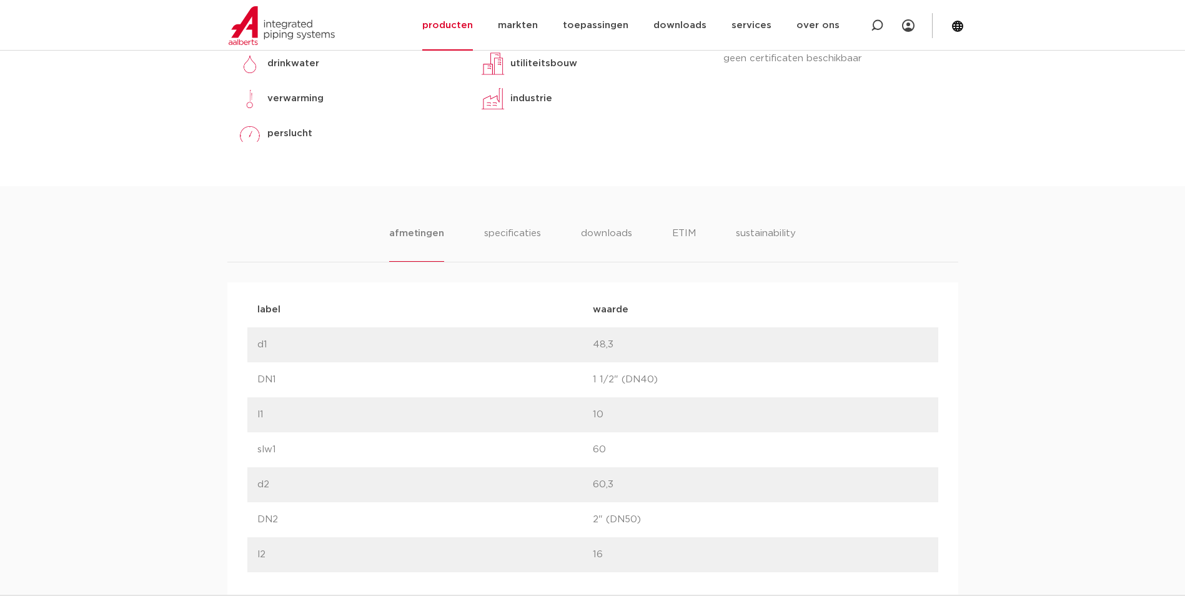
scroll to position [625, 0]
click at [517, 252] on li "specificaties" at bounding box center [512, 249] width 60 height 36
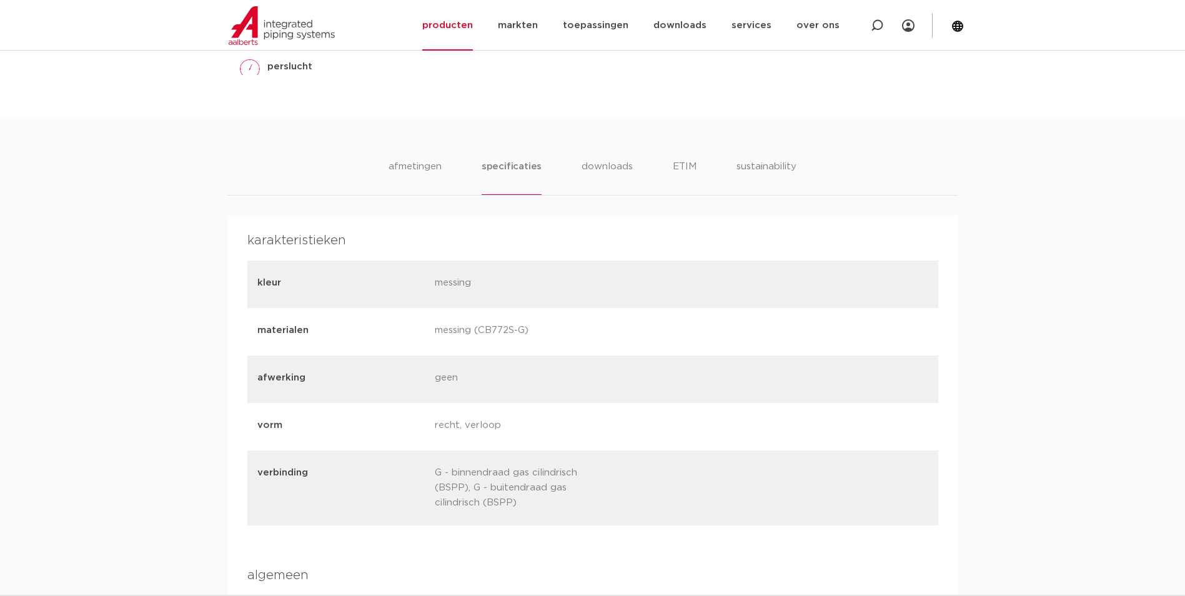
scroll to position [687, 0]
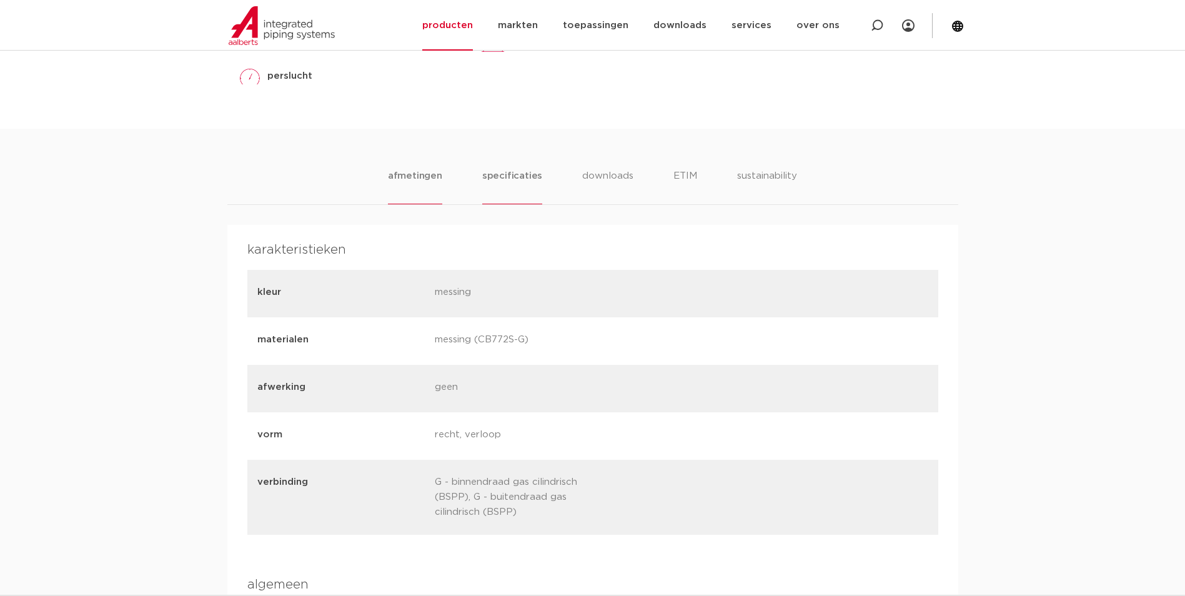
click at [409, 177] on li "afmetingen" at bounding box center [415, 187] width 54 height 36
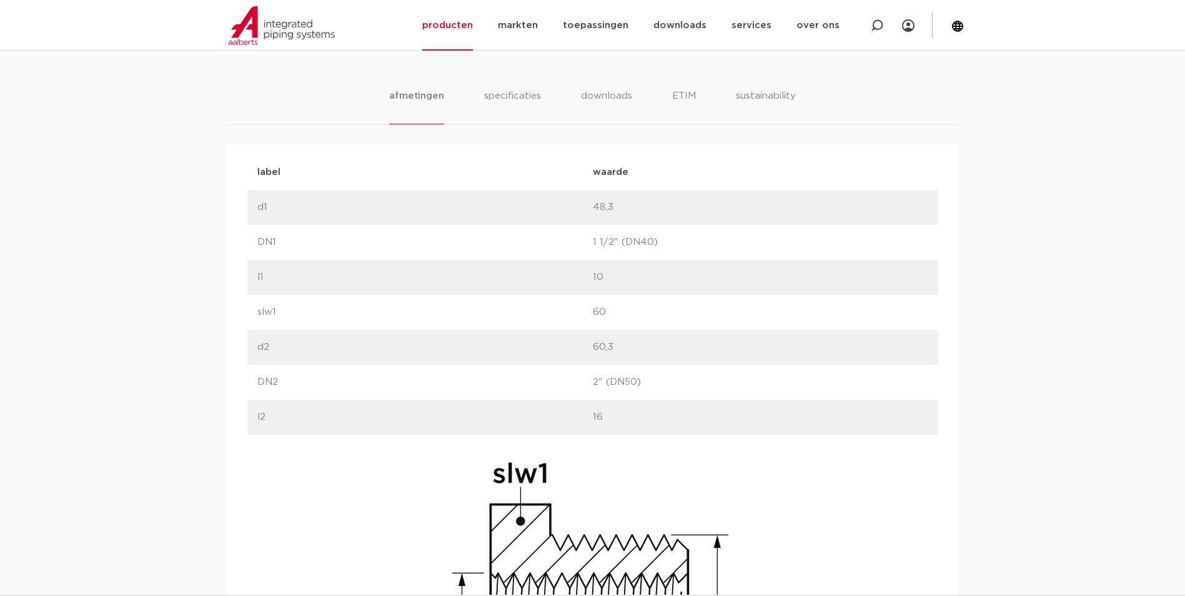
scroll to position [749, 0]
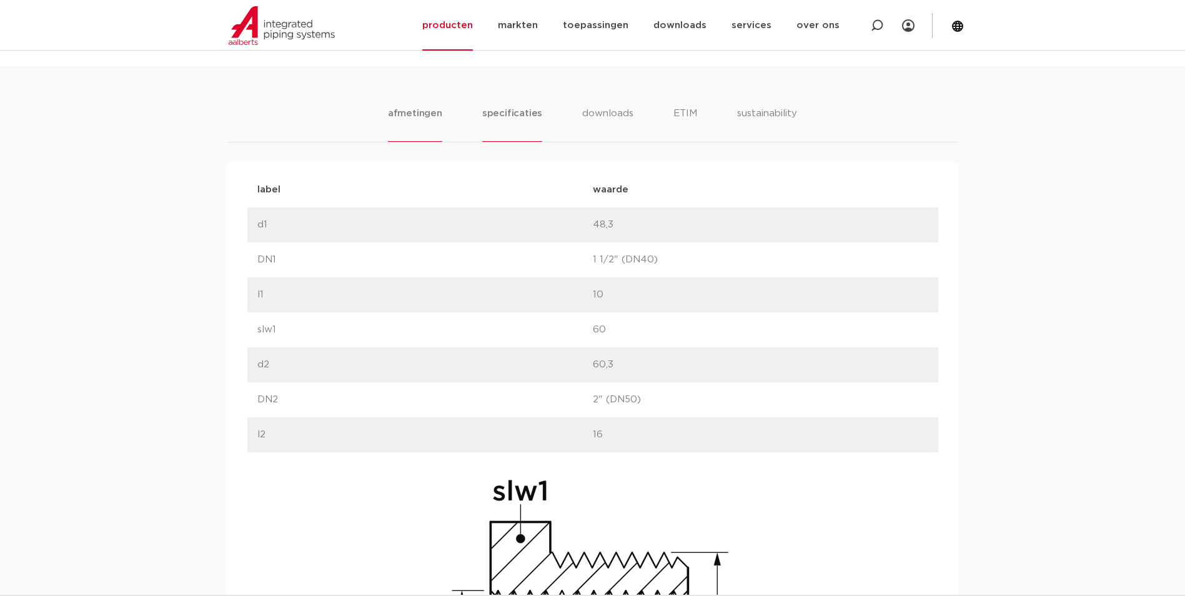
click at [500, 119] on li "specificaties" at bounding box center [512, 124] width 60 height 36
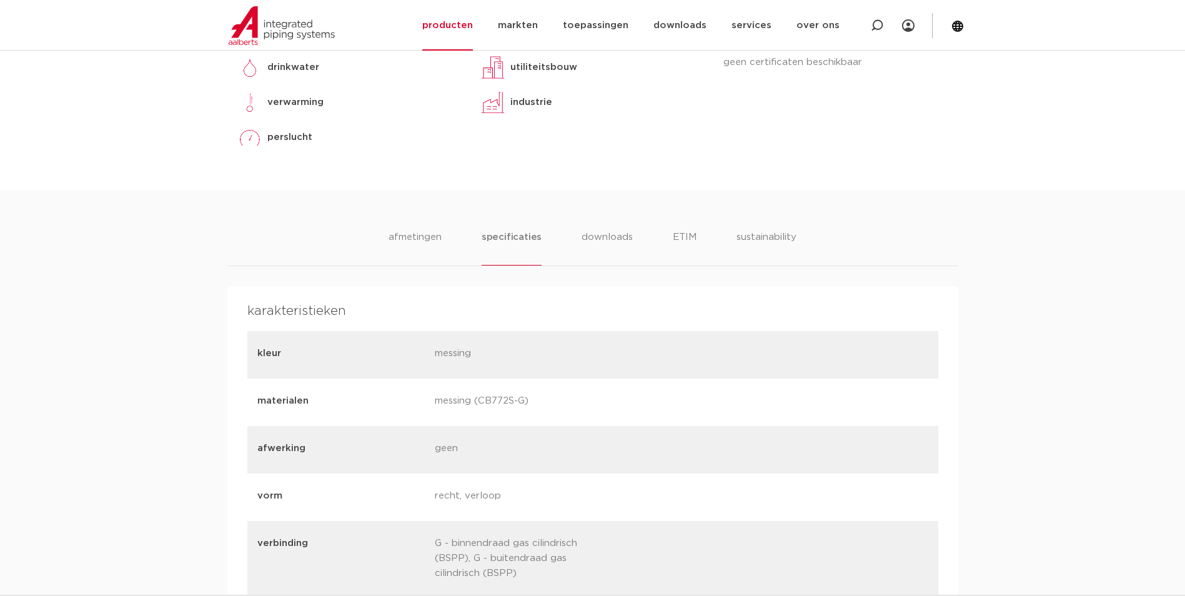
scroll to position [625, 0]
click at [663, 245] on ul "afmetingen specificaties downloads ETIM sustainability" at bounding box center [592, 249] width 408 height 36
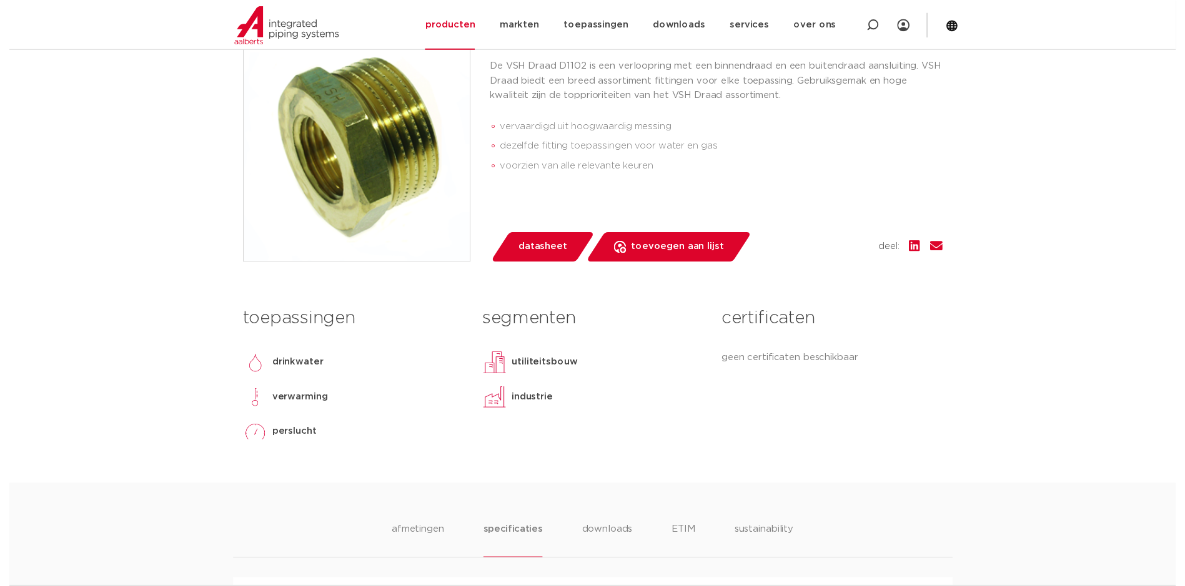
scroll to position [250, 0]
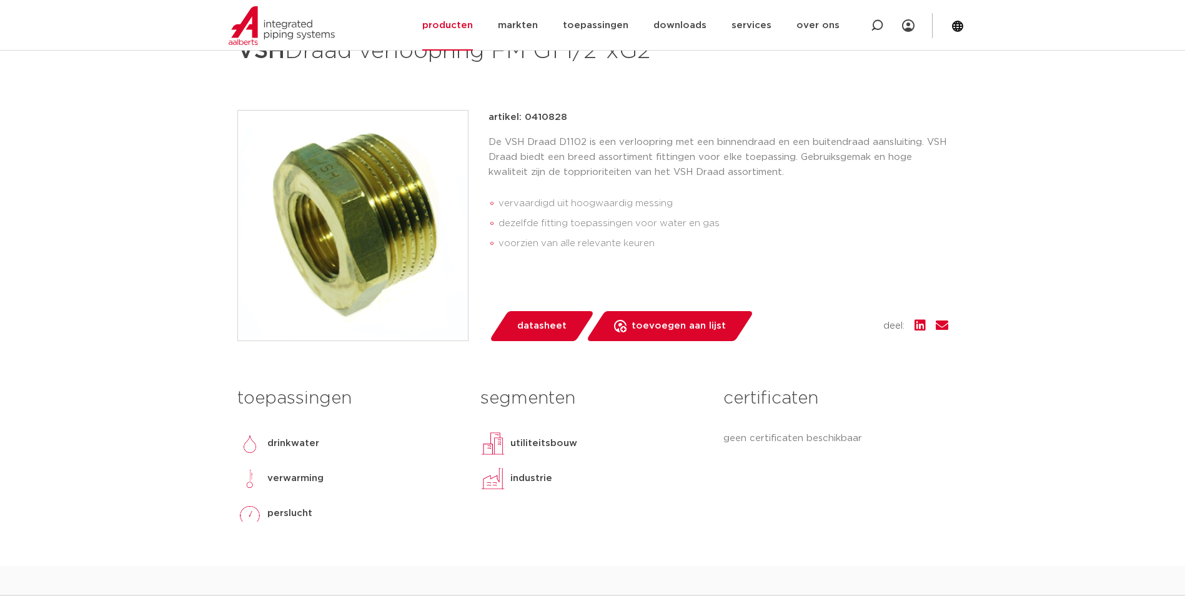
click at [540, 331] on span "datasheet" at bounding box center [541, 326] width 49 height 20
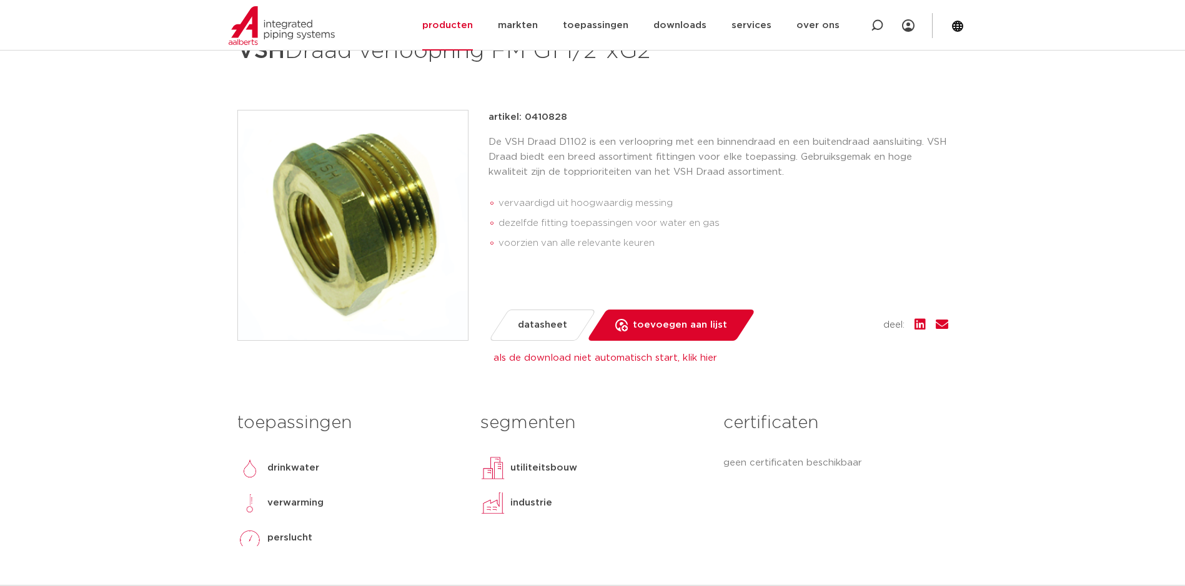
drag, startPoint x: 388, startPoint y: 205, endPoint x: 343, endPoint y: 192, distance: 47.4
click at [343, 192] on img at bounding box center [353, 226] width 230 height 230
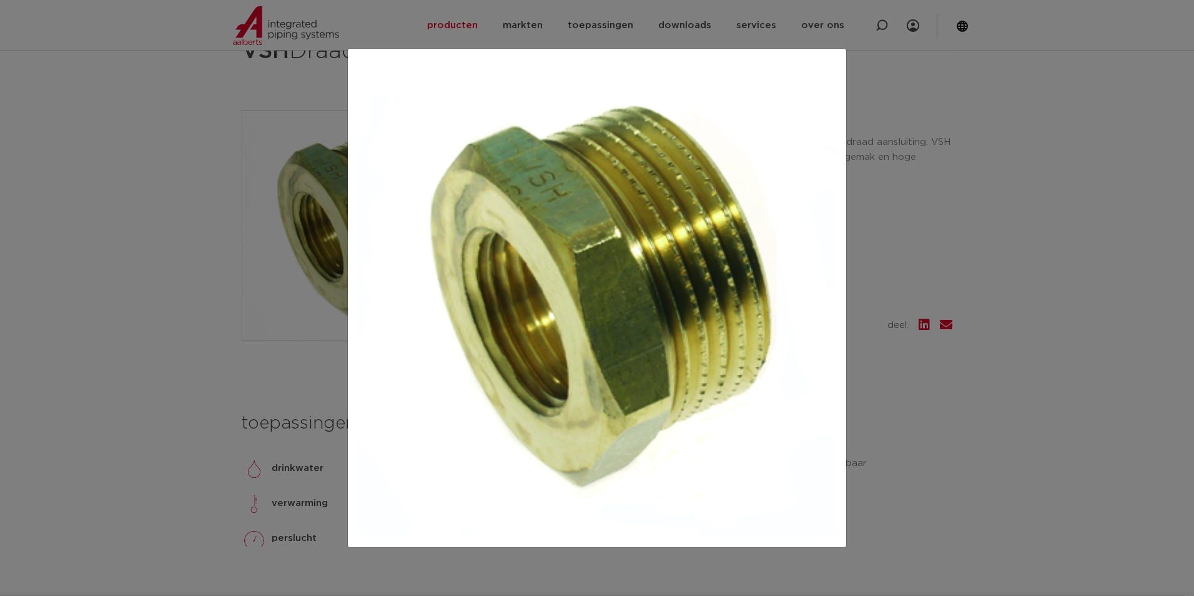
click at [876, 122] on div at bounding box center [597, 298] width 1194 height 596
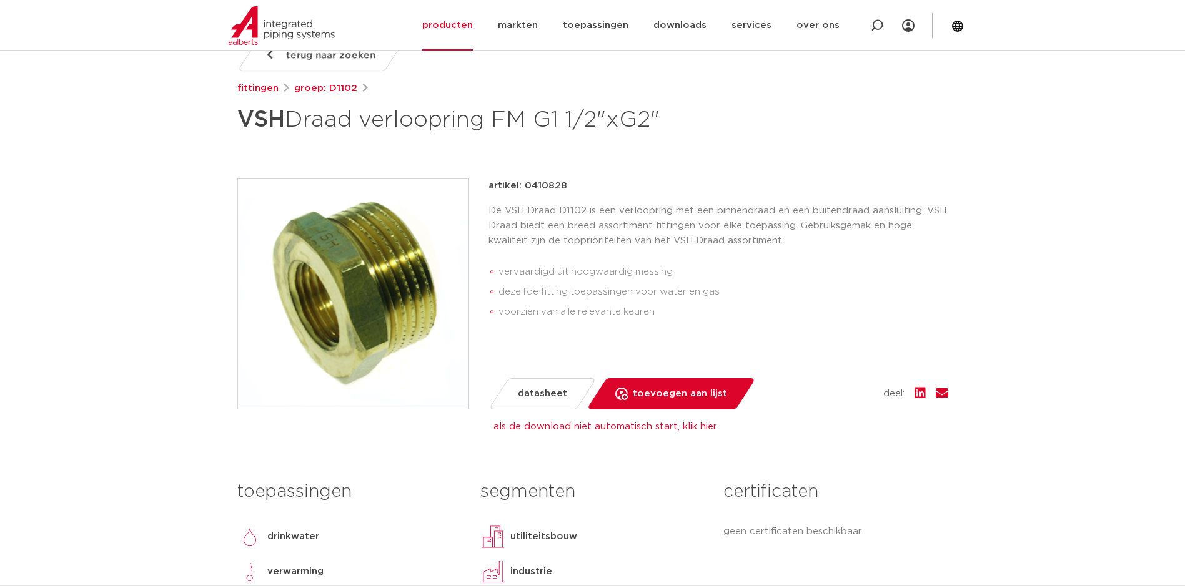
scroll to position [62, 0]
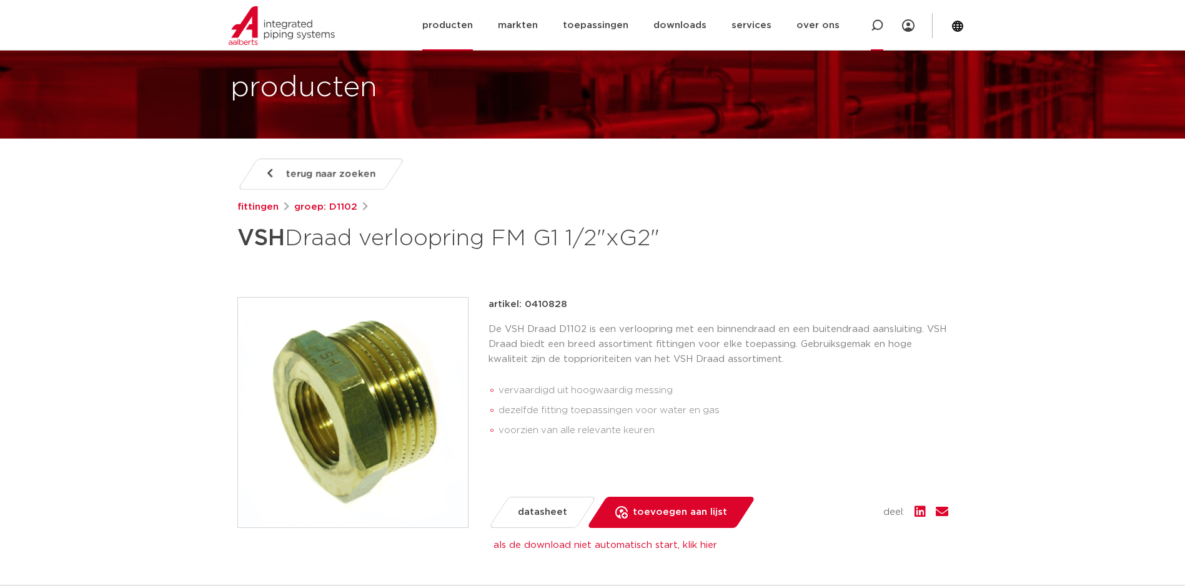
click at [868, 29] on div at bounding box center [877, 25] width 50 height 51
click at [903, 33] on div at bounding box center [908, 25] width 12 height 51
click at [740, 27] on input "Zoeken" at bounding box center [698, 24] width 393 height 25
paste input "0411136"
type input "0411136"
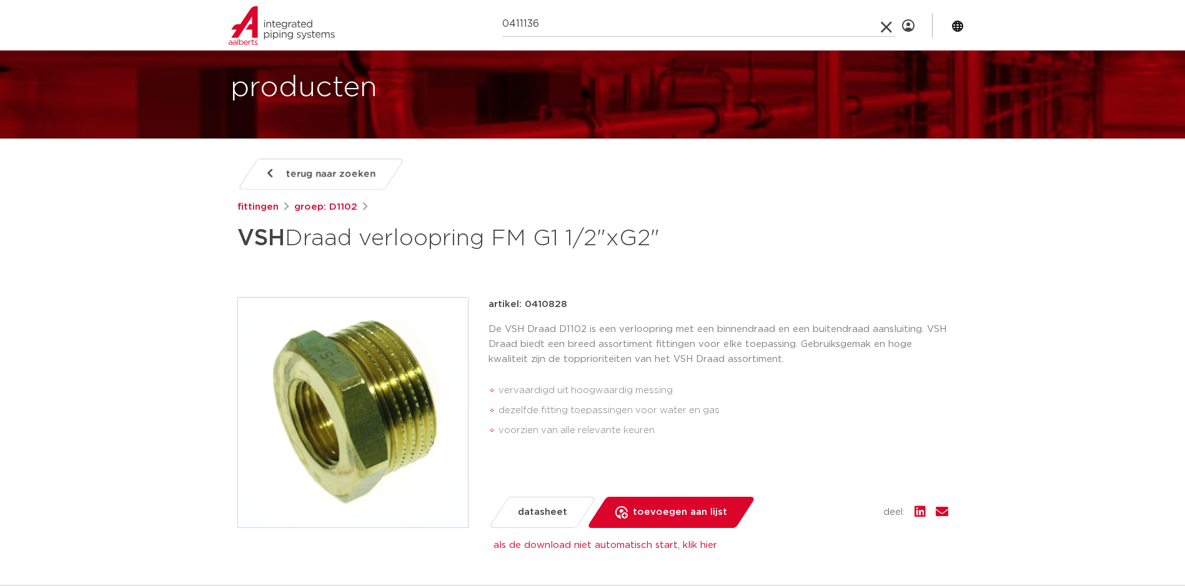
click button "Zoeken" at bounding box center [0, 0] width 0 height 0
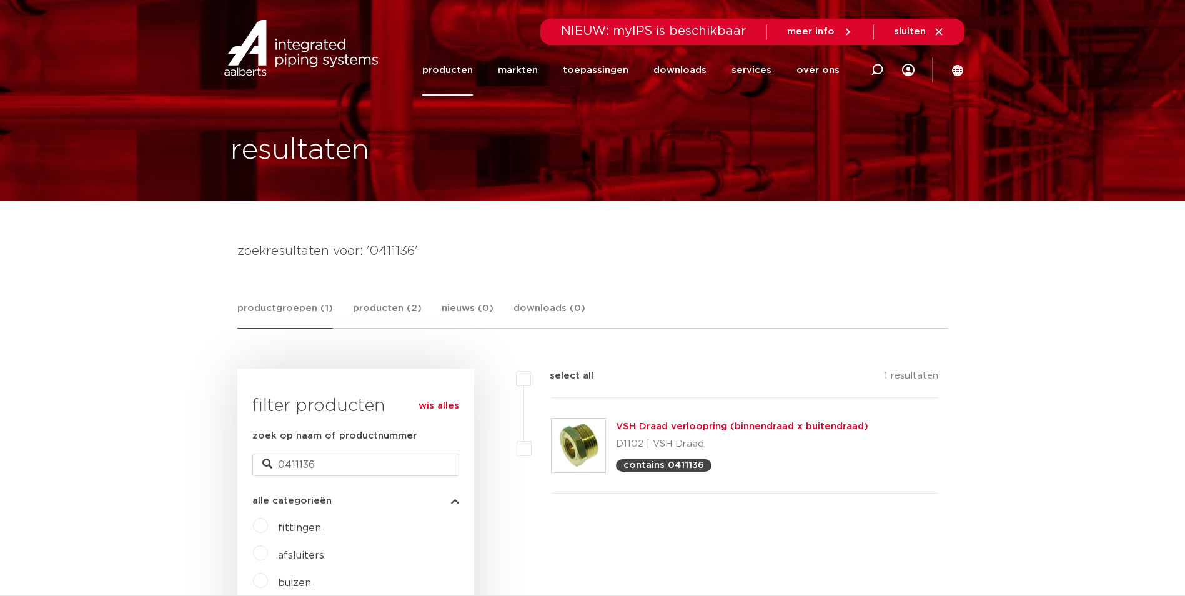
click at [710, 440] on p "D1102 | VSH Draad" at bounding box center [742, 444] width 252 height 20
click at [744, 427] on link "VSH Draad verloopring (binnendraad x buitendraad)" at bounding box center [742, 426] width 252 height 9
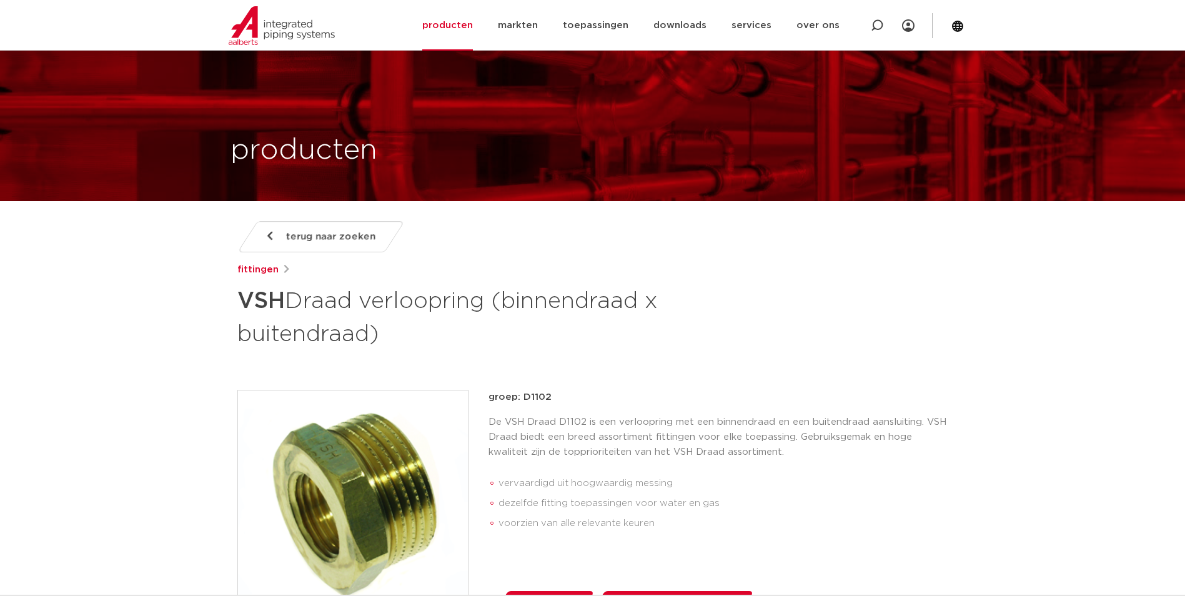
scroll to position [1126, 0]
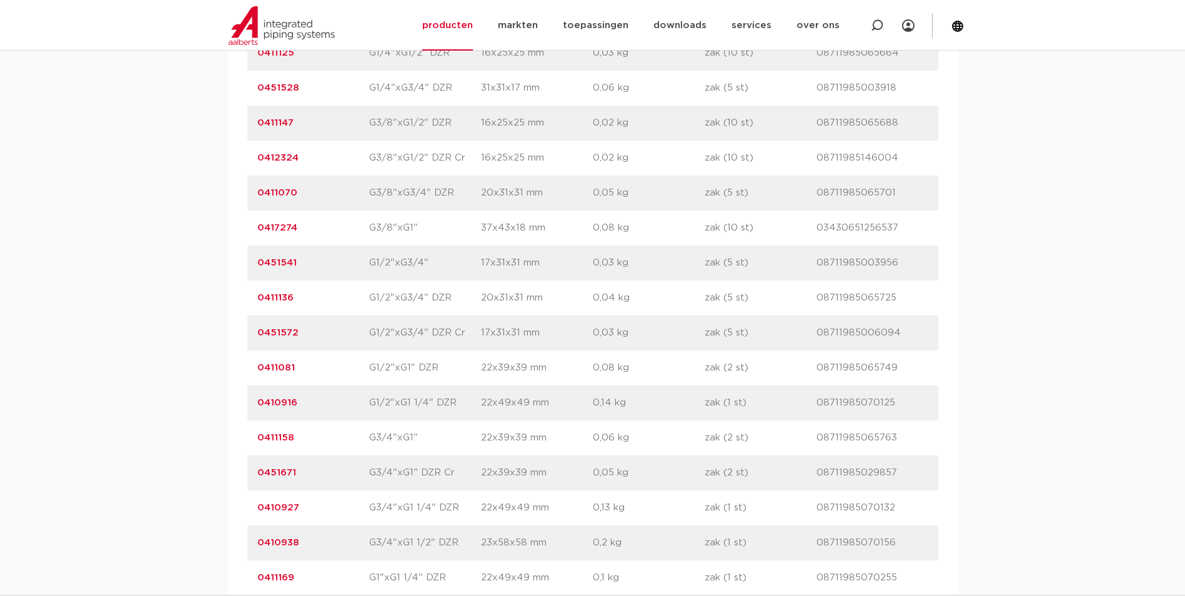
click at [286, 297] on link "0411136" at bounding box center [275, 297] width 36 height 9
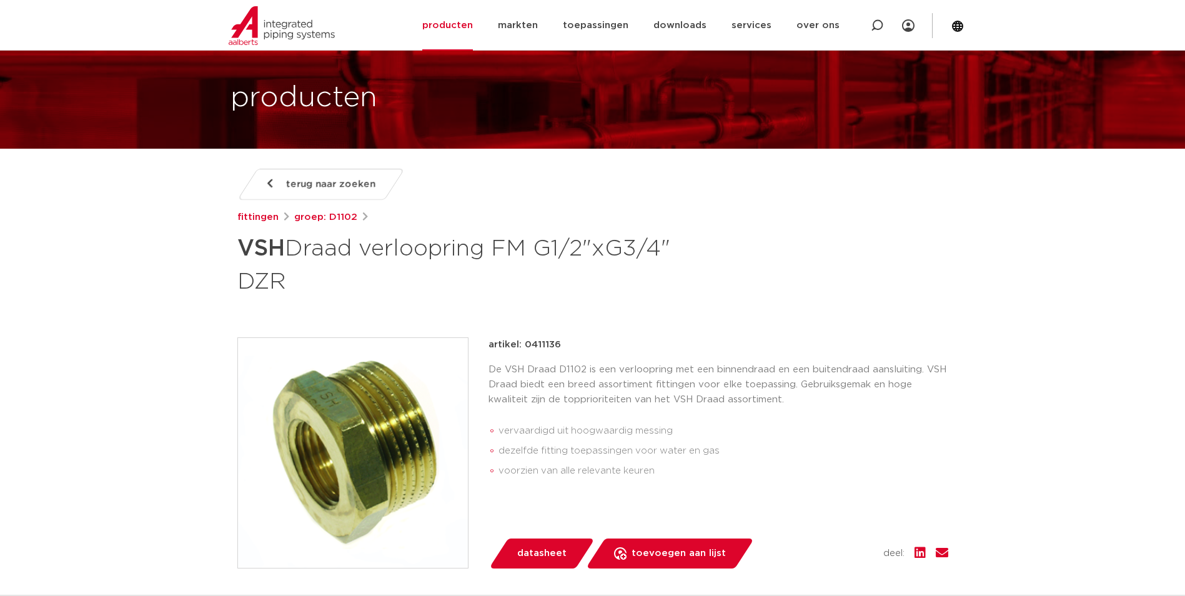
scroll to position [125, 0]
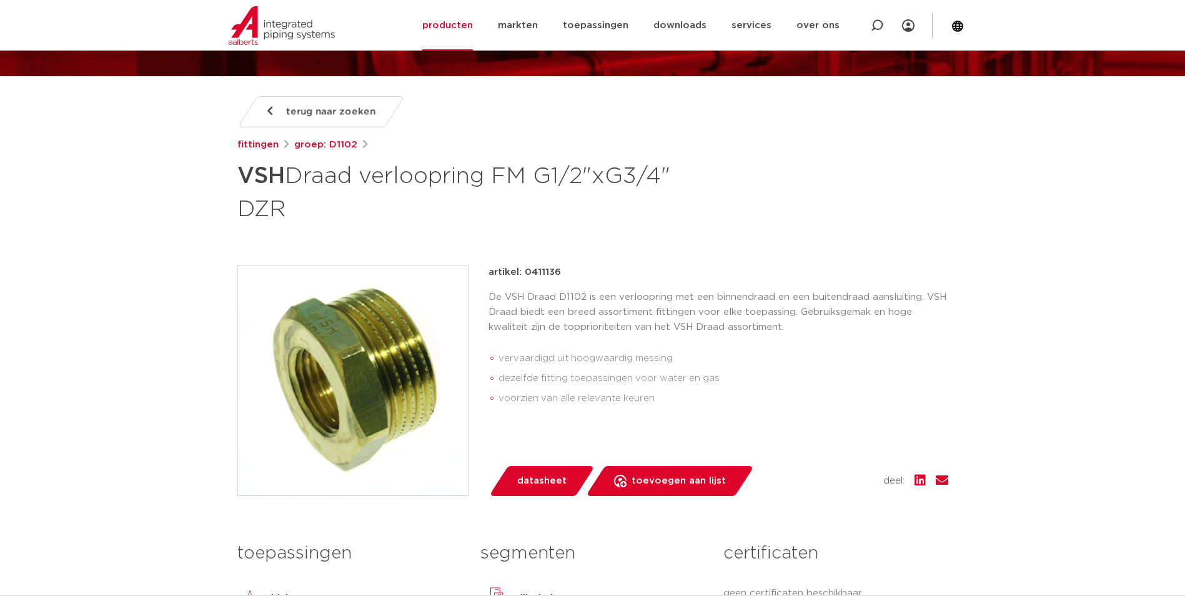
click at [264, 172] on strong "VSH" at bounding box center [260, 176] width 47 height 22
drag, startPoint x: 237, startPoint y: 177, endPoint x: 290, endPoint y: 219, distance: 67.2
click at [290, 219] on h1 "VSH Draad verloopring FM G1/2"xG3/4" DZR" at bounding box center [471, 190] width 469 height 67
drag, startPoint x: 290, startPoint y: 219, endPoint x: 278, endPoint y: 214, distance: 12.6
click at [278, 214] on h1 "VSH Draad verloopring FM G1/2"xG3/4" DZR" at bounding box center [471, 190] width 469 height 67
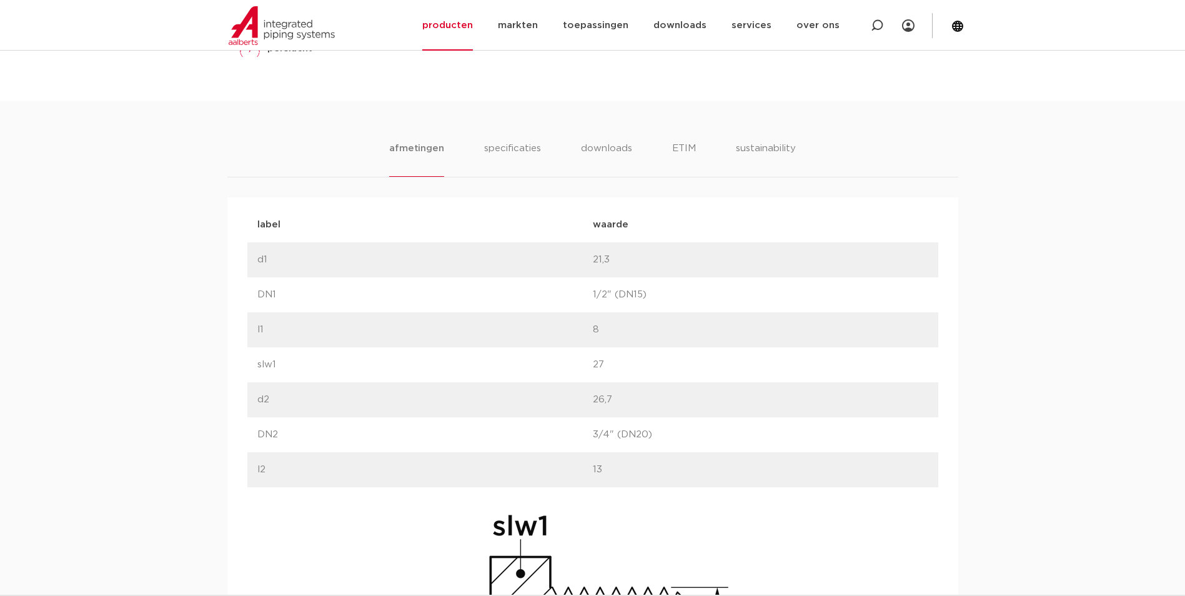
scroll to position [687, 0]
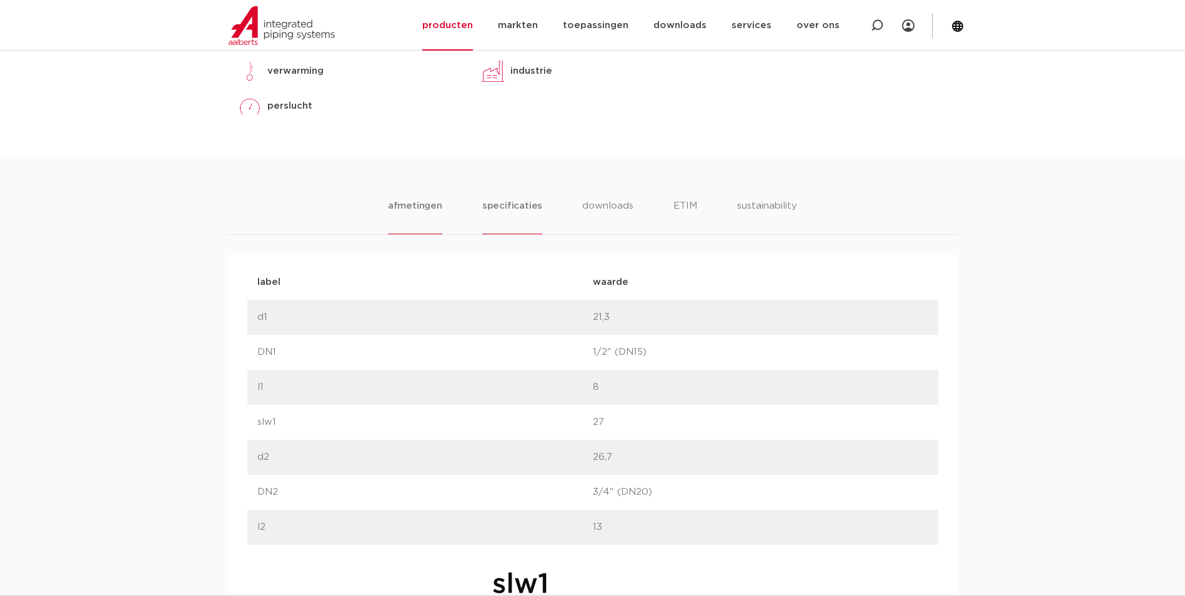
click at [492, 215] on li "specificaties" at bounding box center [512, 217] width 60 height 36
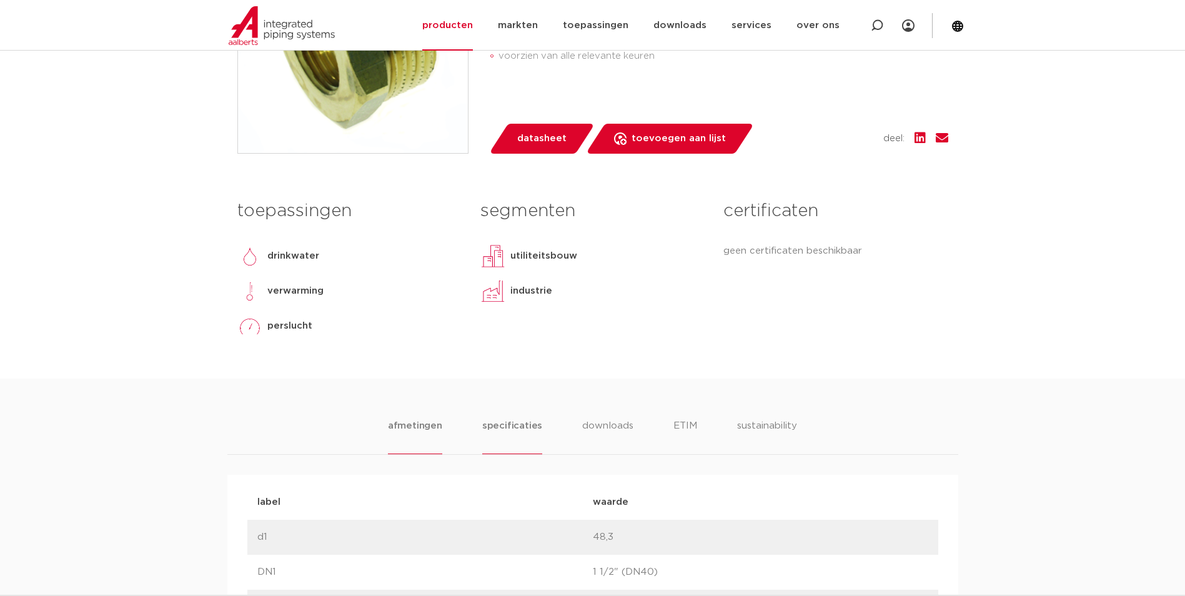
click at [485, 435] on li "specificaties" at bounding box center [512, 436] width 60 height 36
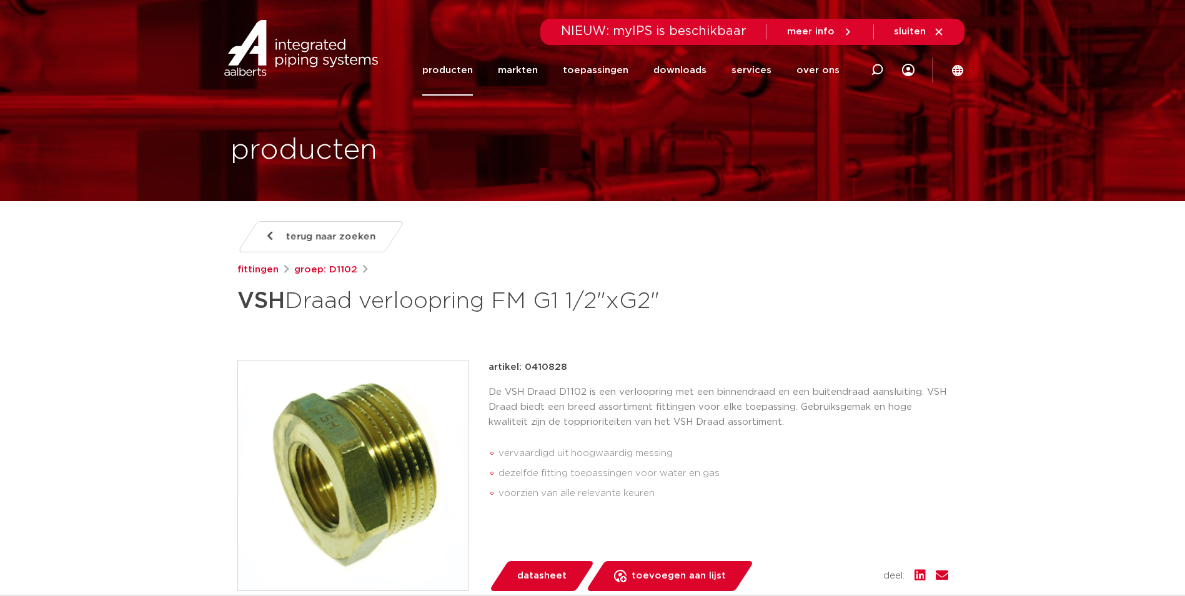
drag, startPoint x: 240, startPoint y: 303, endPoint x: 668, endPoint y: 315, distance: 428.0
click at [668, 315] on h1 "VSH Draad verloopring FM G1 1/2"xG2"" at bounding box center [471, 300] width 469 height 37
copy h1 "VSH Draad verloopring FM G1 1/2"xG2""
click at [457, 305] on h1 "VSH Draad verloopring FM G1 1/2"xG2"" at bounding box center [471, 300] width 469 height 37
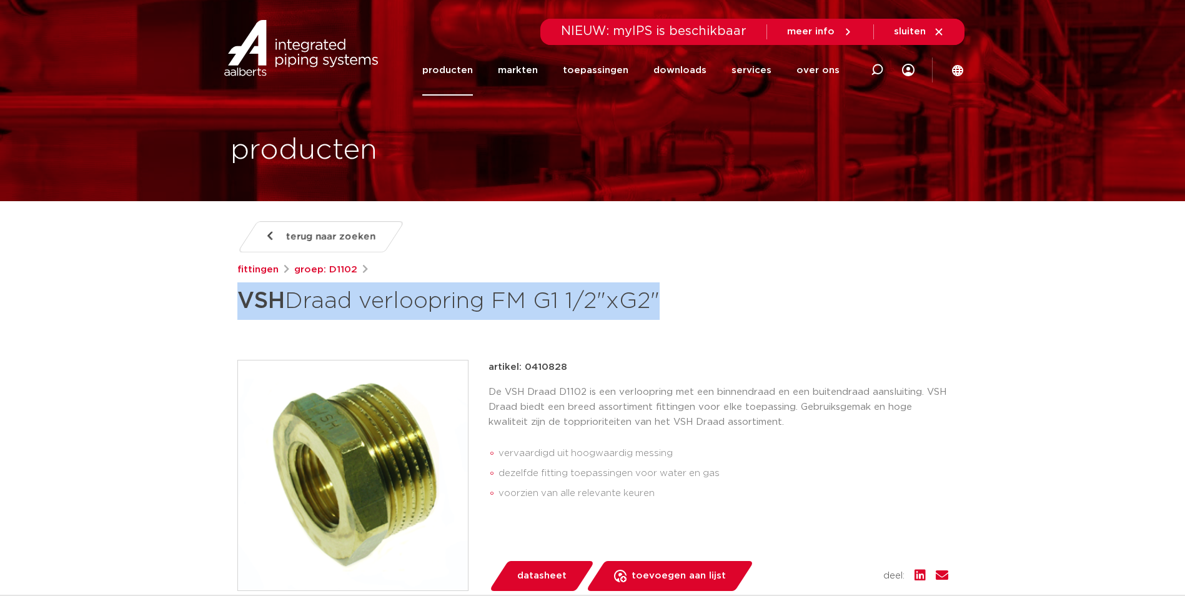
click at [457, 305] on h1 "VSH Draad verloopring FM G1 1/2"xG2"" at bounding box center [471, 300] width 469 height 37
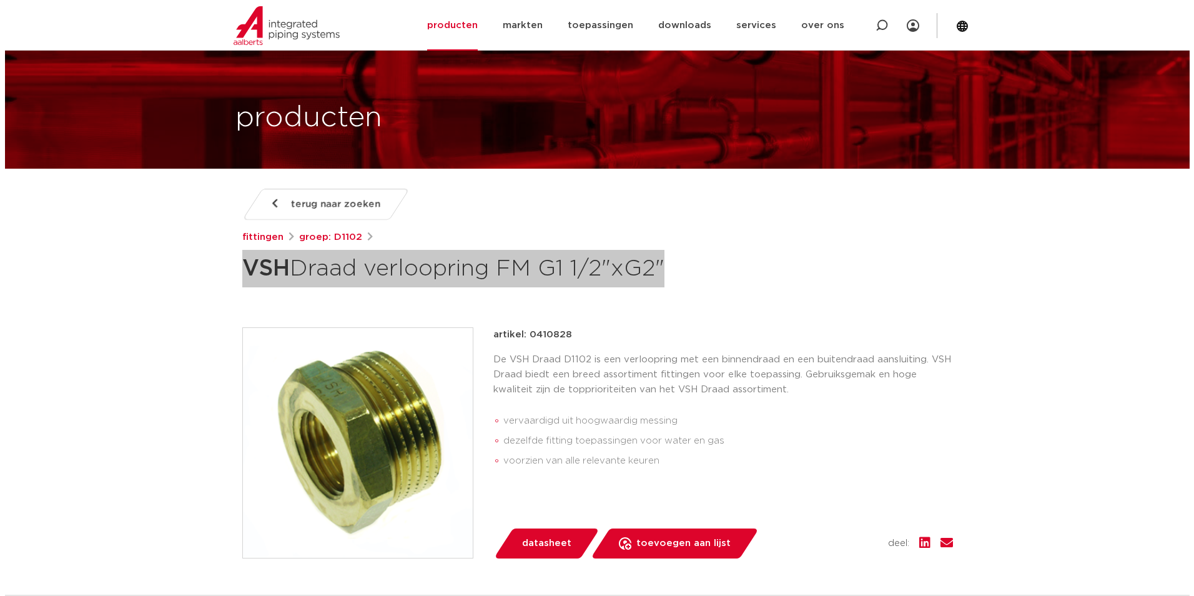
scroll to position [62, 0]
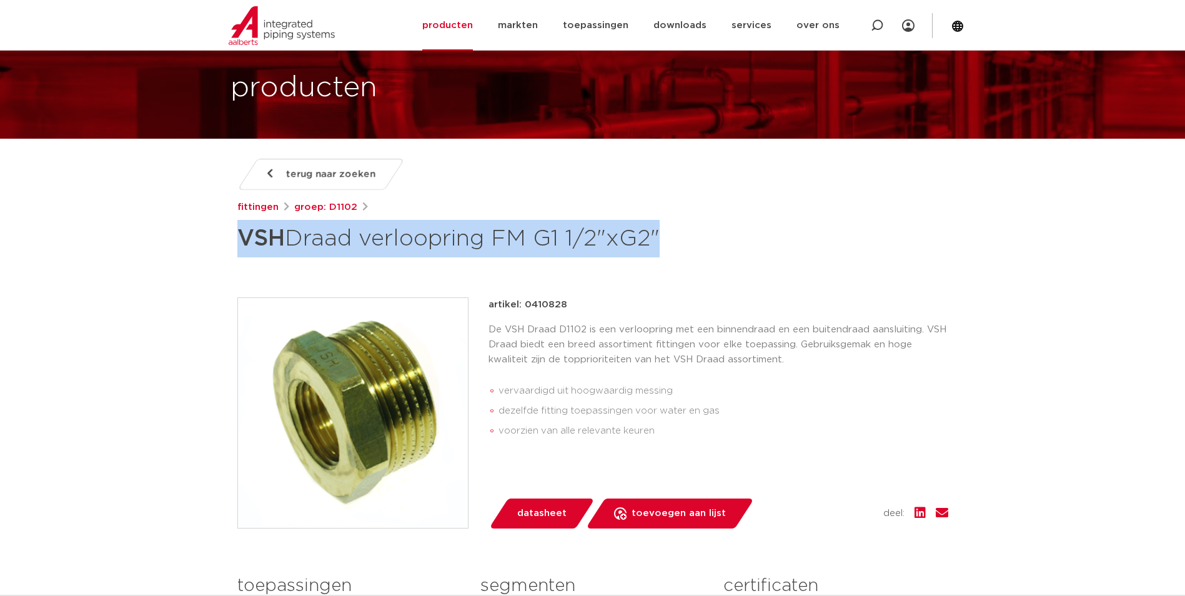
click at [360, 388] on img at bounding box center [353, 413] width 230 height 230
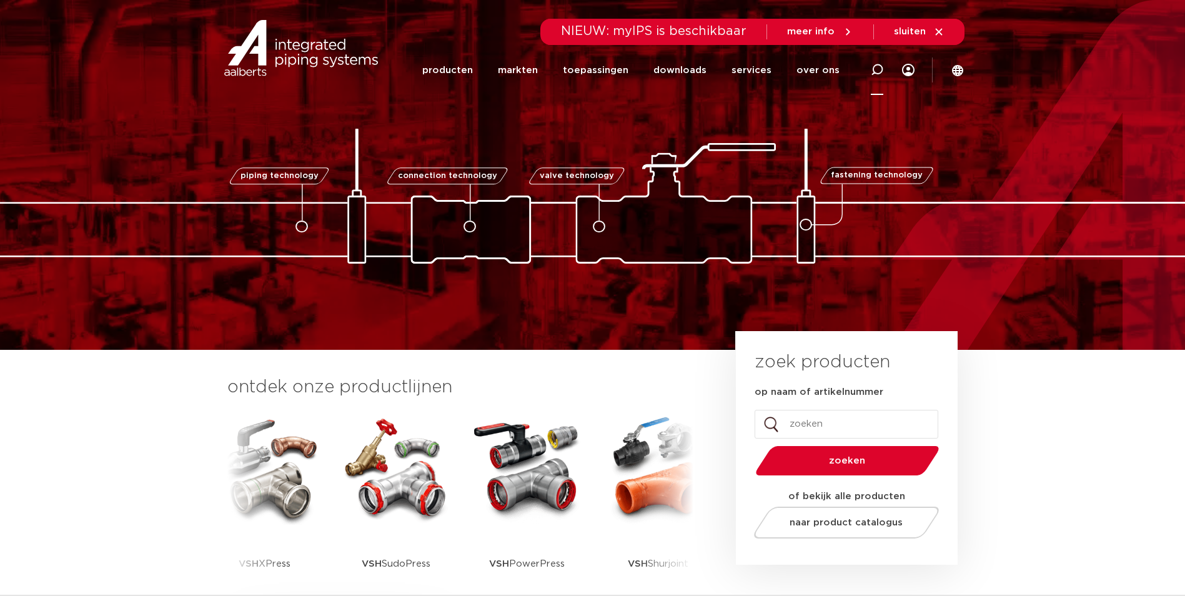
click at [877, 71] on icon at bounding box center [877, 70] width 12 height 12
click at [688, 74] on input "Zoeken" at bounding box center [696, 68] width 393 height 25
type input "0411136"
click button "Zoeken" at bounding box center [0, 0] width 0 height 0
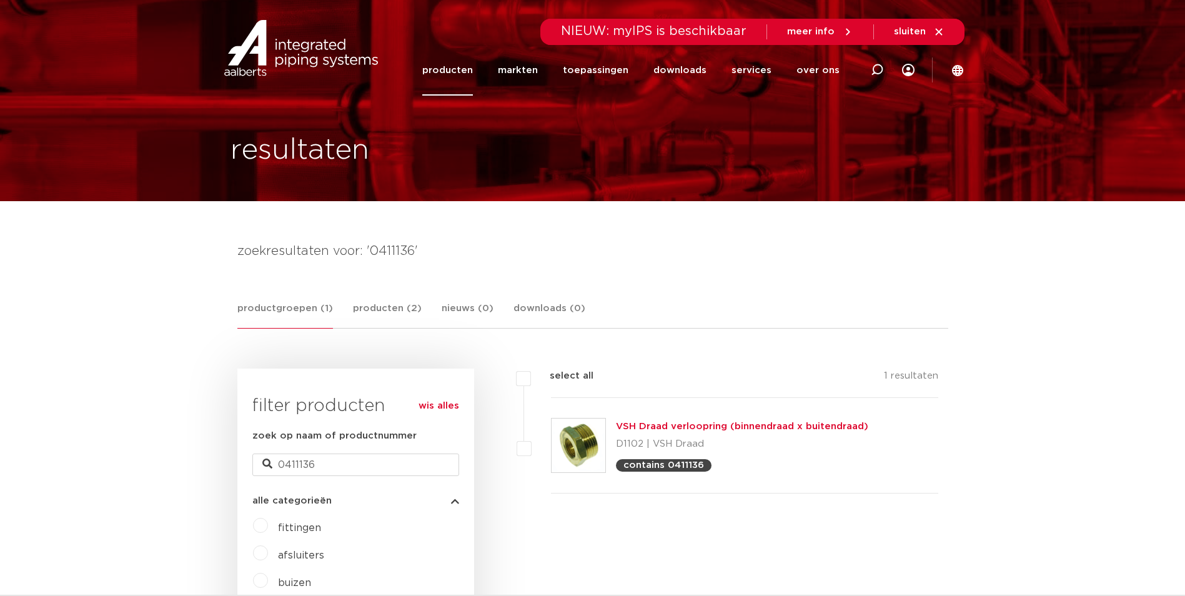
click at [666, 435] on p "D1102 | VSH Draad" at bounding box center [742, 444] width 252 height 20
click at [673, 428] on link "VSH Draad verloopring (binnendraad x buitendraad)" at bounding box center [742, 426] width 252 height 9
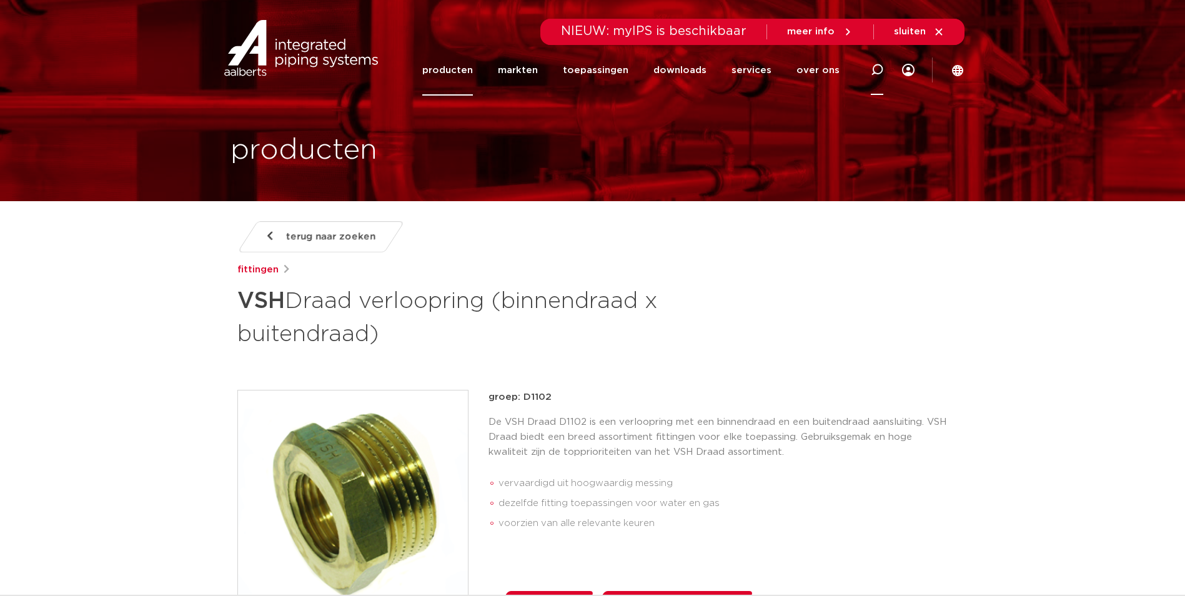
click at [866, 71] on div at bounding box center [877, 69] width 50 height 51
paste input "08711985067323"
drag, startPoint x: 508, startPoint y: 69, endPoint x: 442, endPoint y: 67, distance: 66.2
click at [445, 67] on div "Zoeken 08711985067323" at bounding box center [619, 70] width 580 height 56
click at [756, 70] on input "8711985067323" at bounding box center [696, 68] width 393 height 25
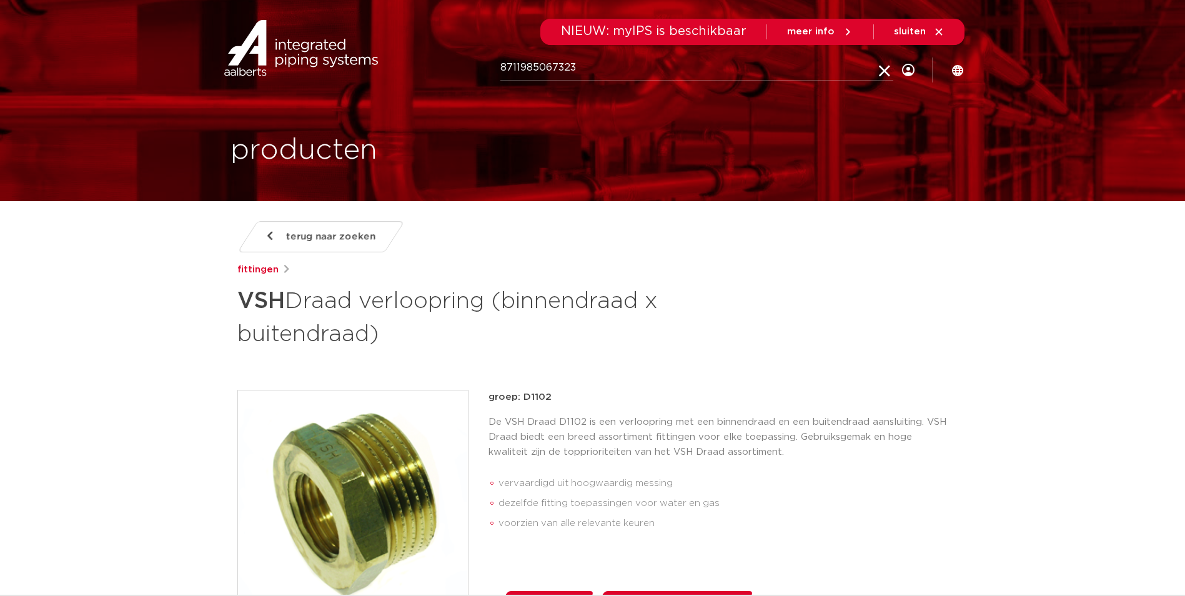
type input "8711985067323"
click button "Zoeken" at bounding box center [0, 0] width 0 height 0
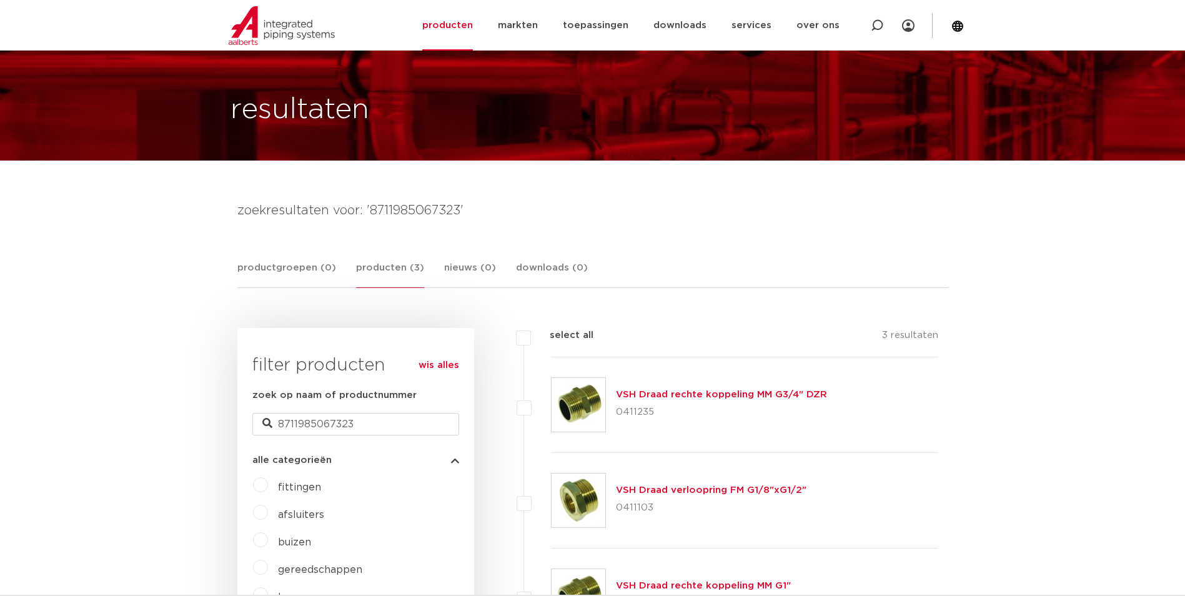
scroll to position [62, 0]
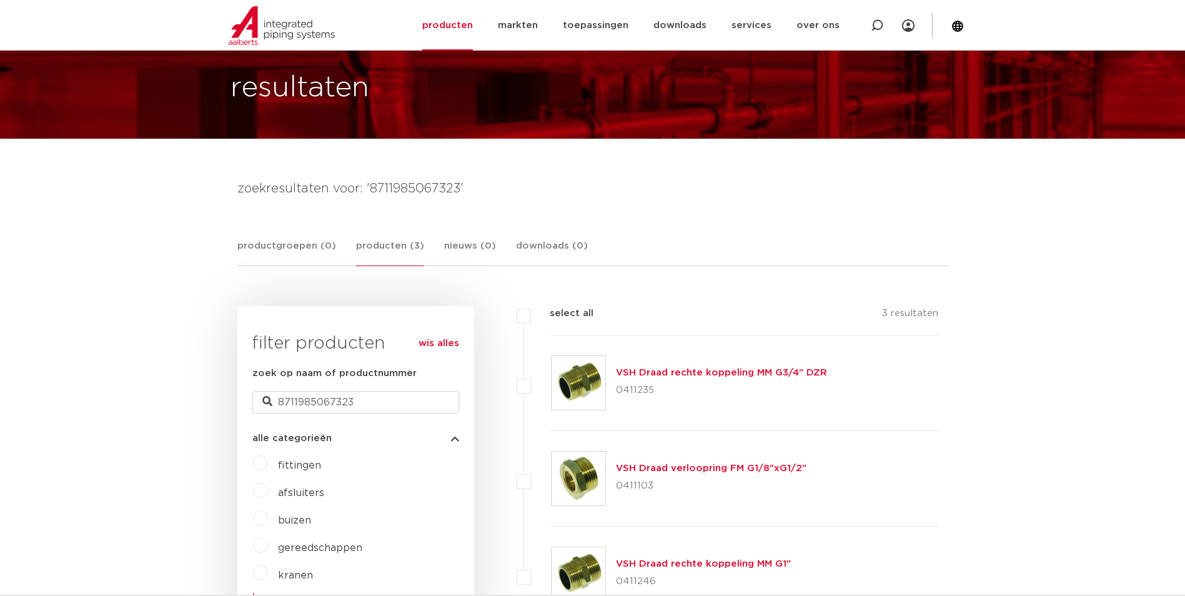
click at [644, 373] on link "VSH Draad rechte koppeling MM G3/4" DZR" at bounding box center [721, 372] width 211 height 9
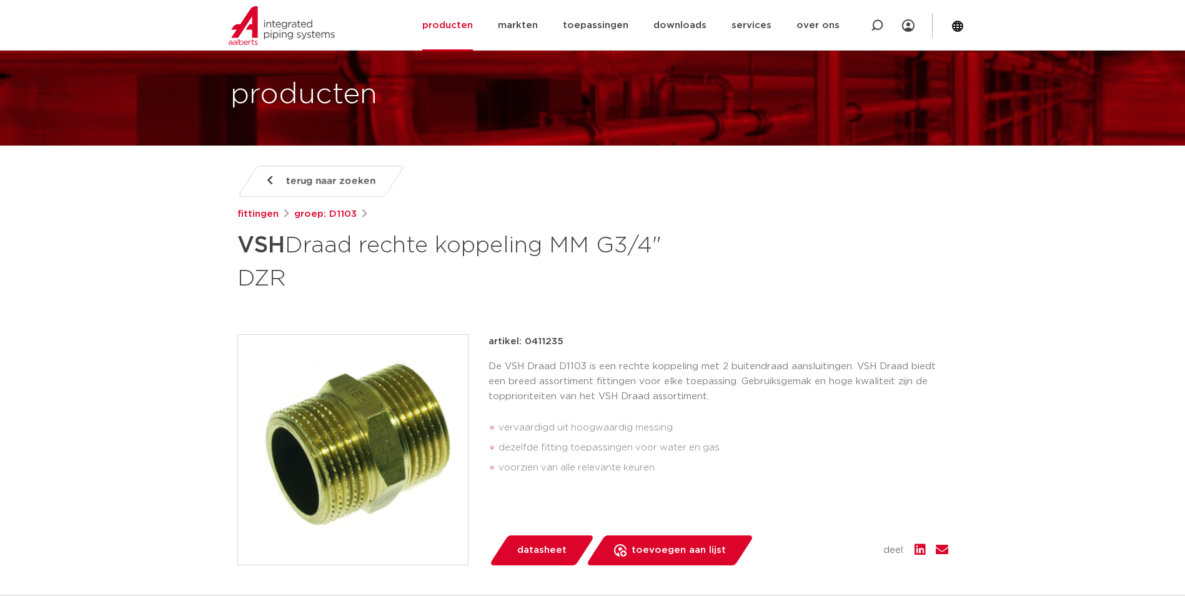
scroll to position [125, 0]
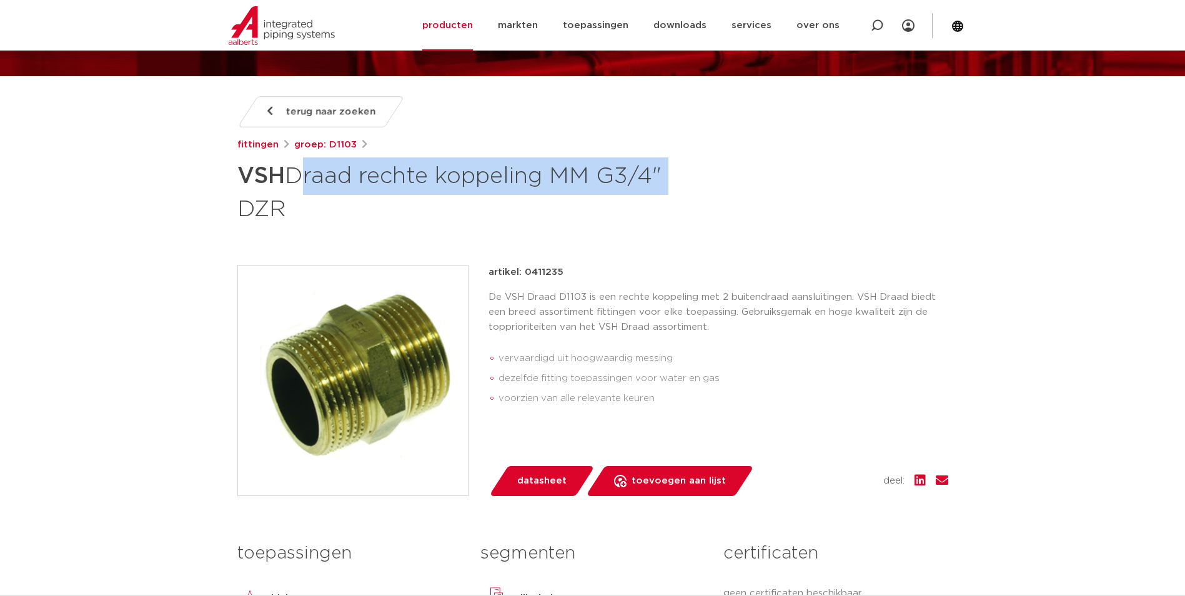
drag, startPoint x: 666, startPoint y: 175, endPoint x: 297, endPoint y: 192, distance: 369.5
click at [297, 192] on h1 "VSH Draad rechte koppeling MM G3/4" DZR" at bounding box center [471, 190] width 469 height 67
copy h1 "Draad rechte koppeling MM G3/4""
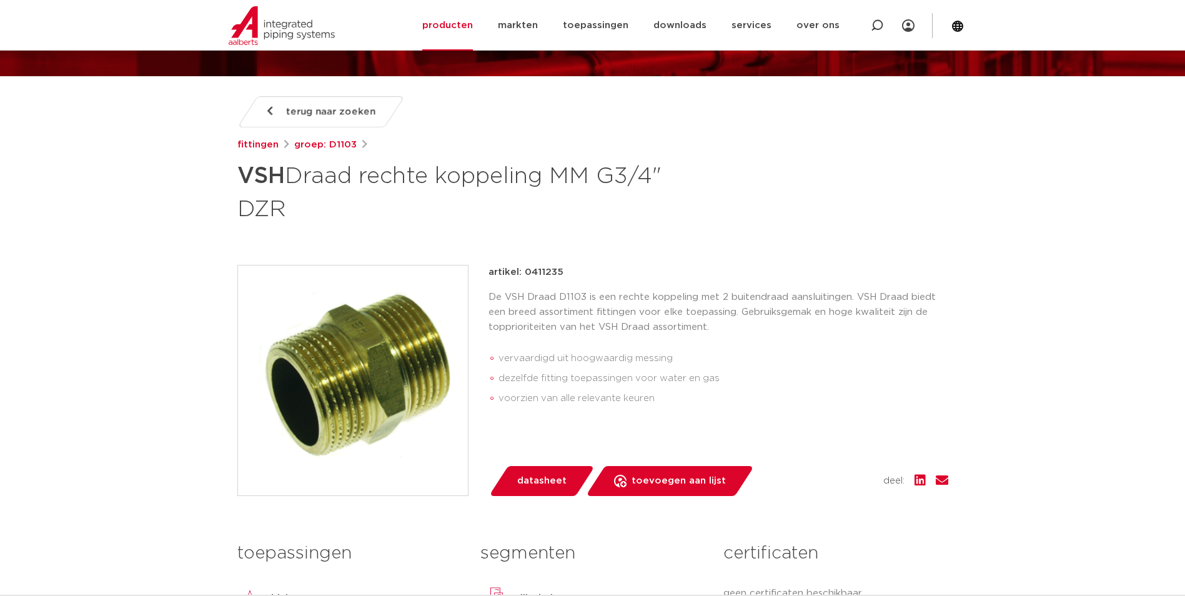
click at [761, 332] on p "De VSH Draad D1103 is een rechte koppeling met 2 buitendraad aansluitingen. VSH…" at bounding box center [718, 312] width 460 height 45
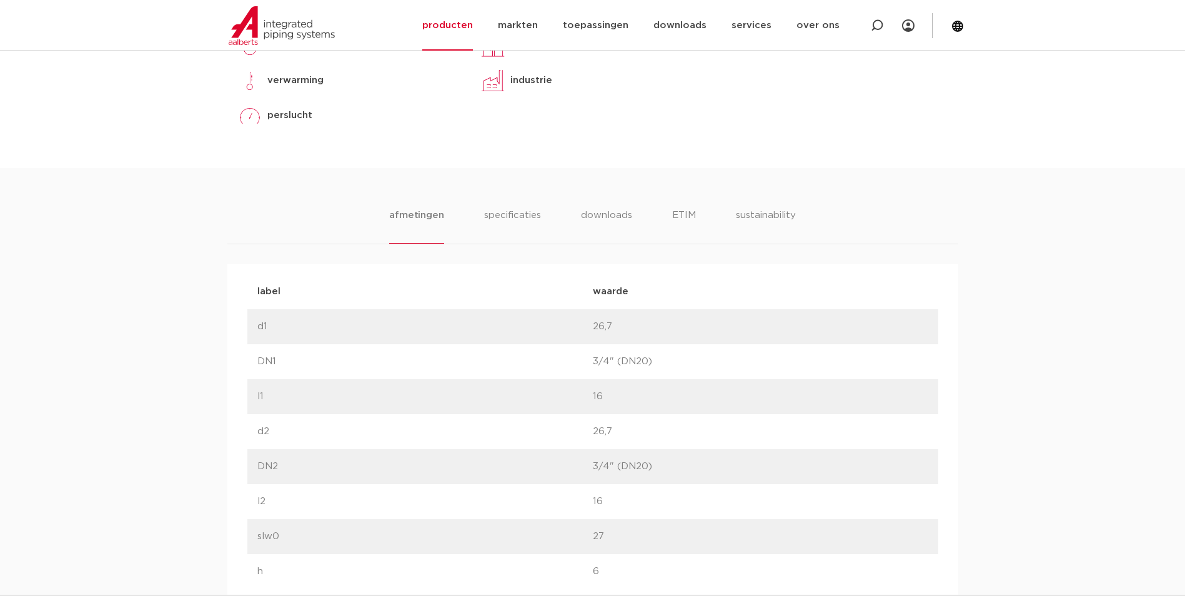
scroll to position [687, 0]
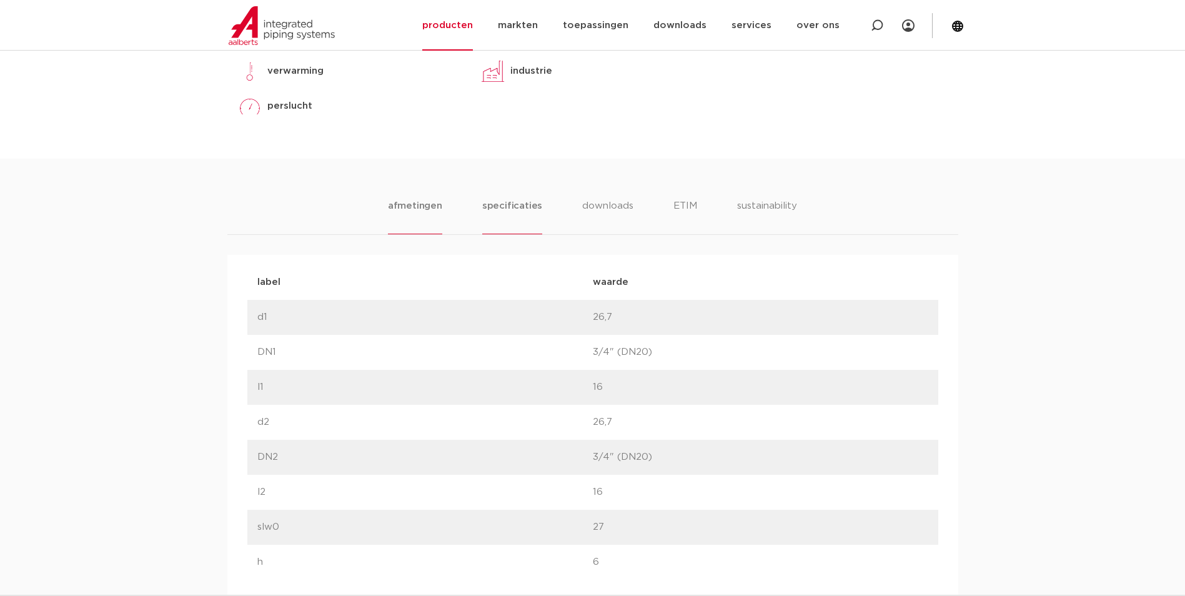
click at [522, 205] on li "specificaties" at bounding box center [512, 217] width 60 height 36
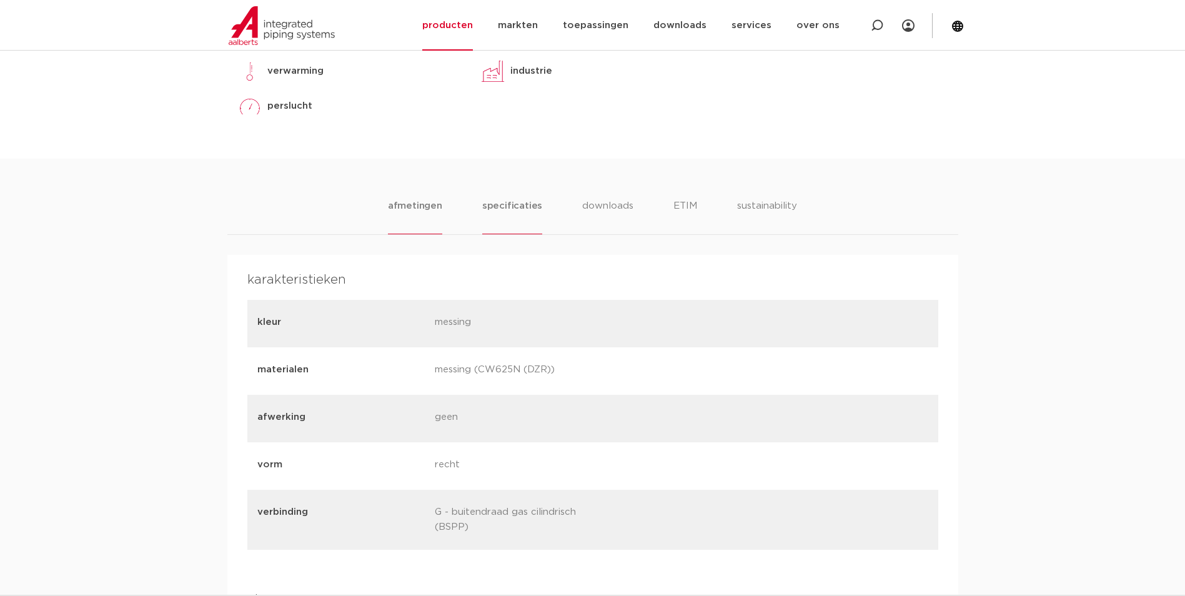
click at [431, 213] on li "afmetingen" at bounding box center [415, 217] width 54 height 36
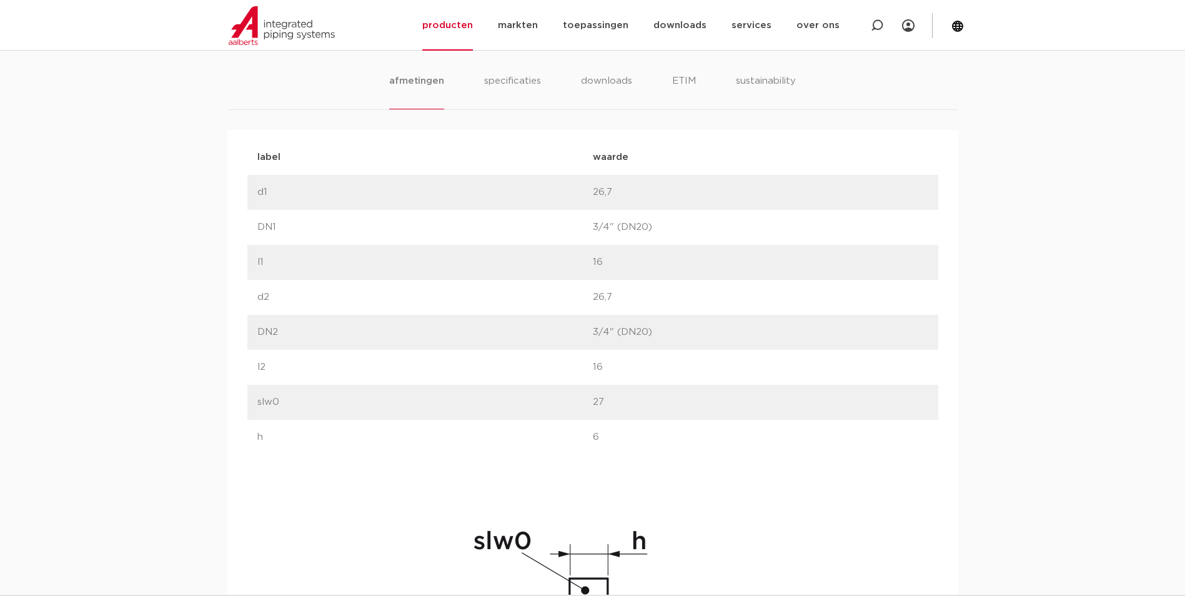
scroll to position [562, 0]
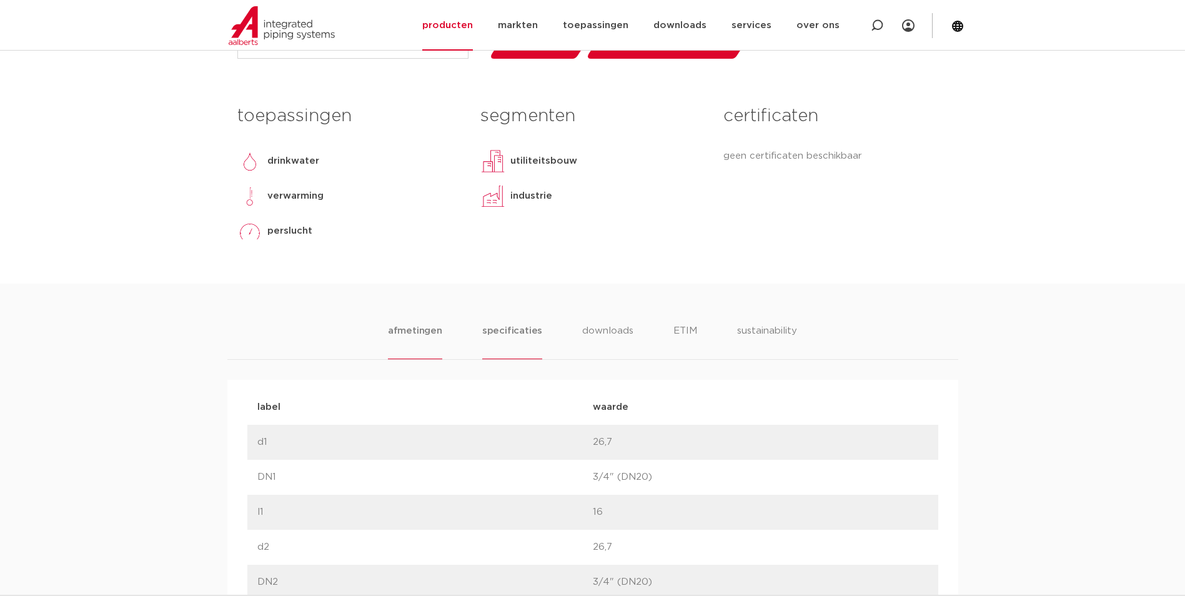
click at [512, 330] on li "specificaties" at bounding box center [512, 342] width 60 height 36
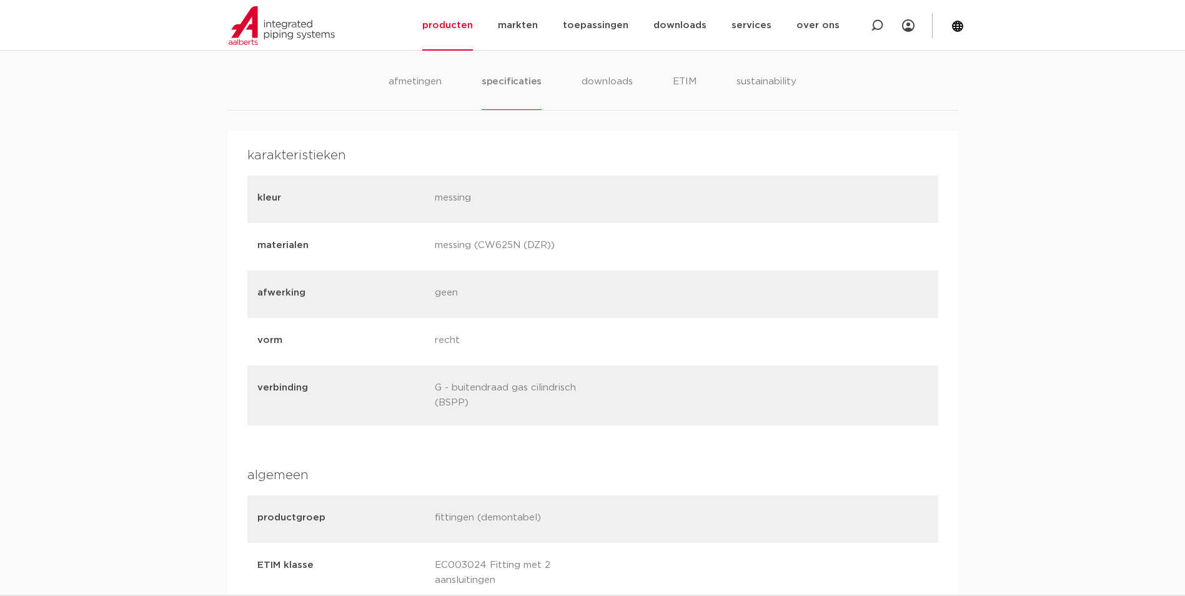
scroll to position [812, 0]
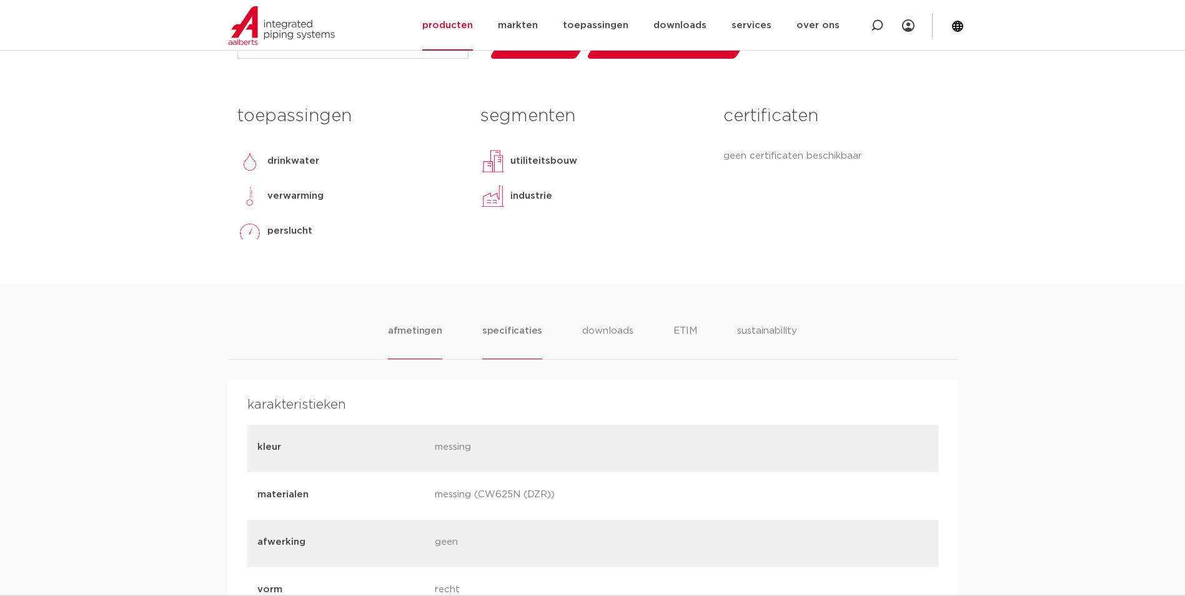
click at [402, 335] on li "afmetingen" at bounding box center [415, 342] width 54 height 36
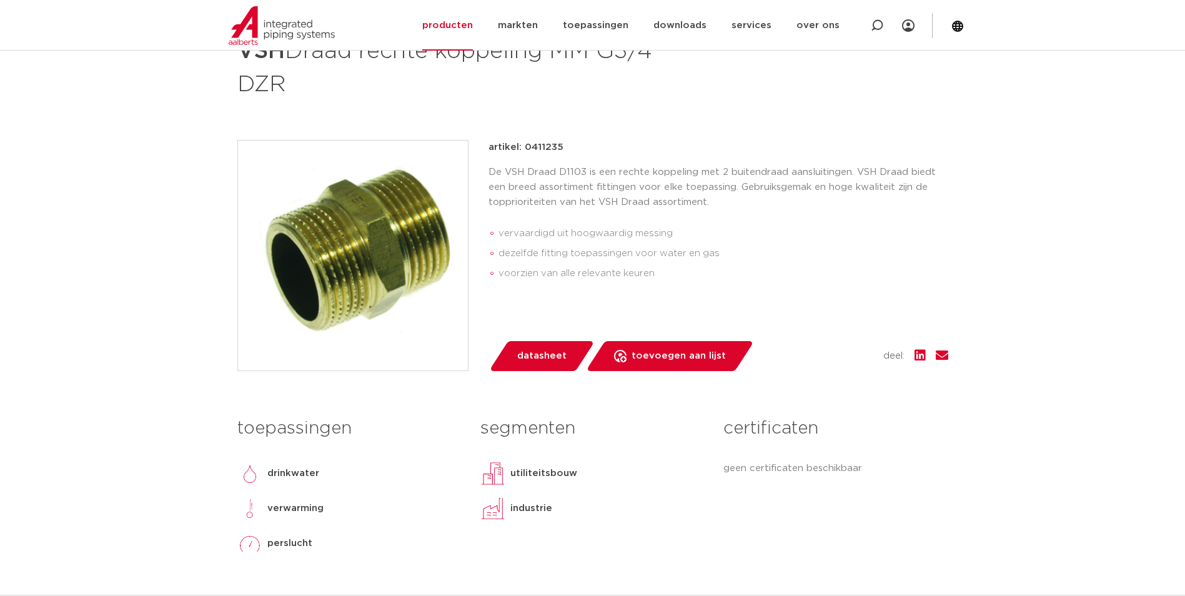
scroll to position [187, 0]
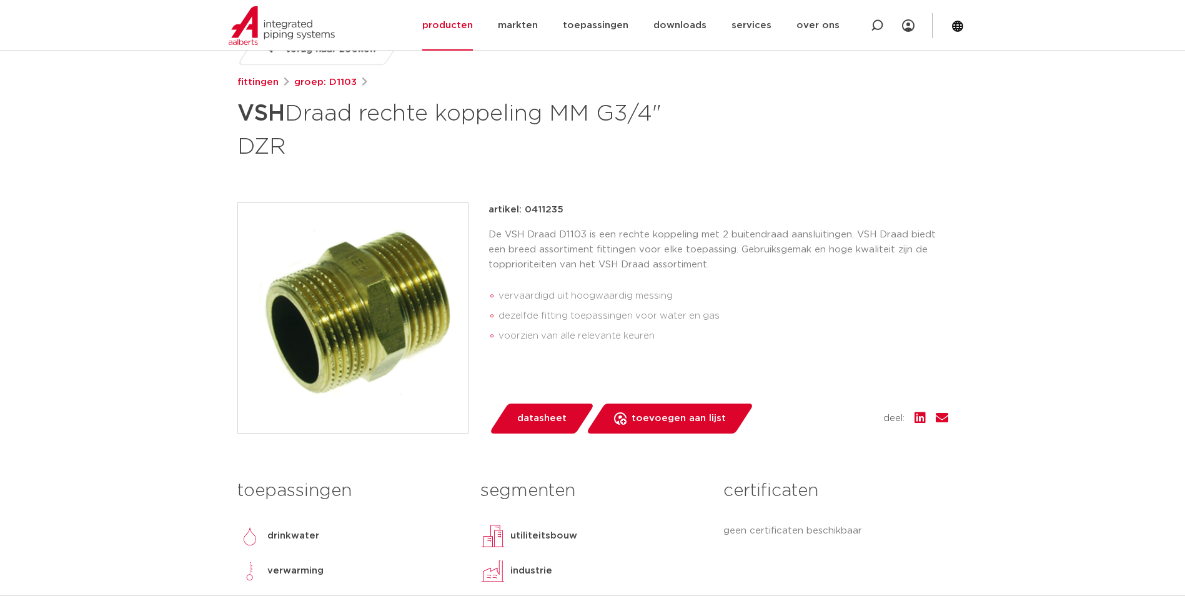
click at [395, 352] on img at bounding box center [353, 318] width 230 height 230
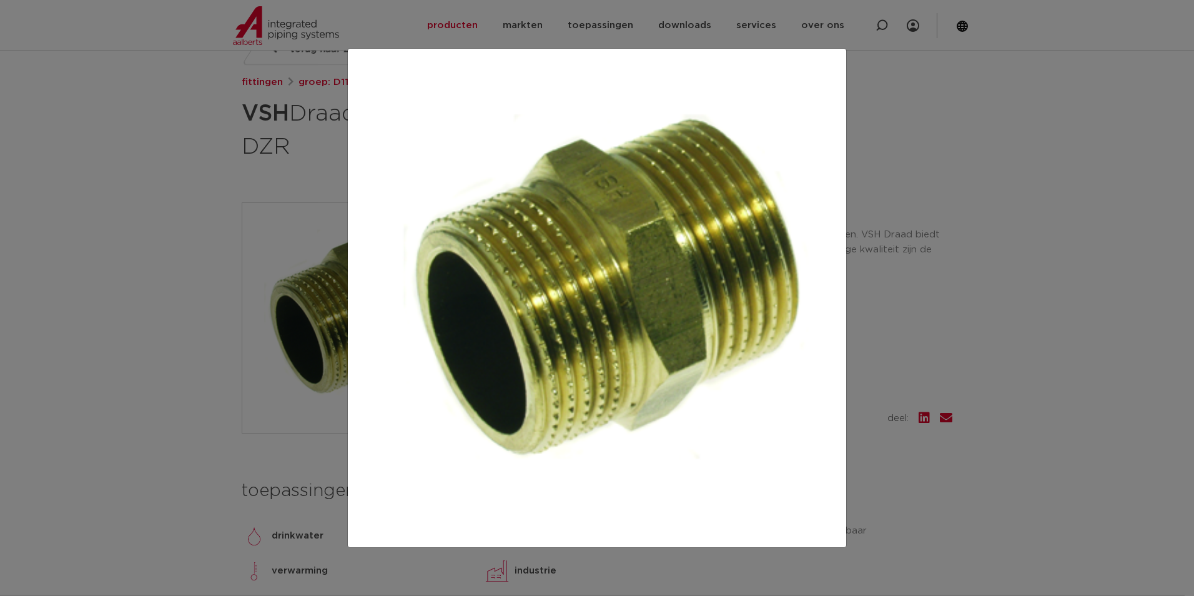
click at [1026, 347] on div at bounding box center [597, 298] width 1194 height 596
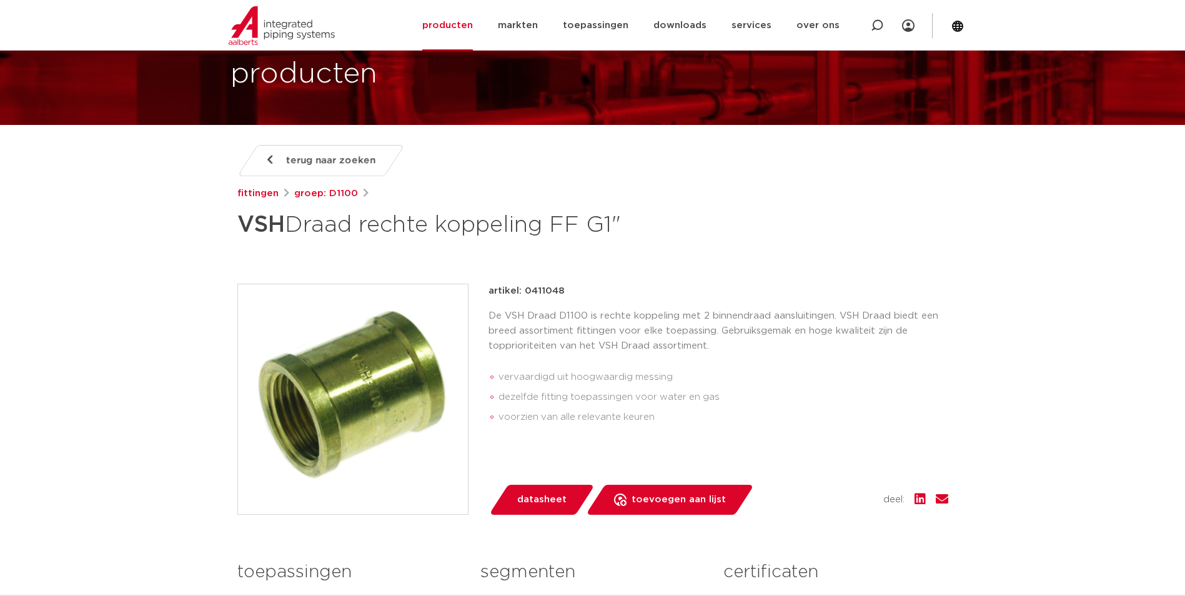
scroll to position [125, 0]
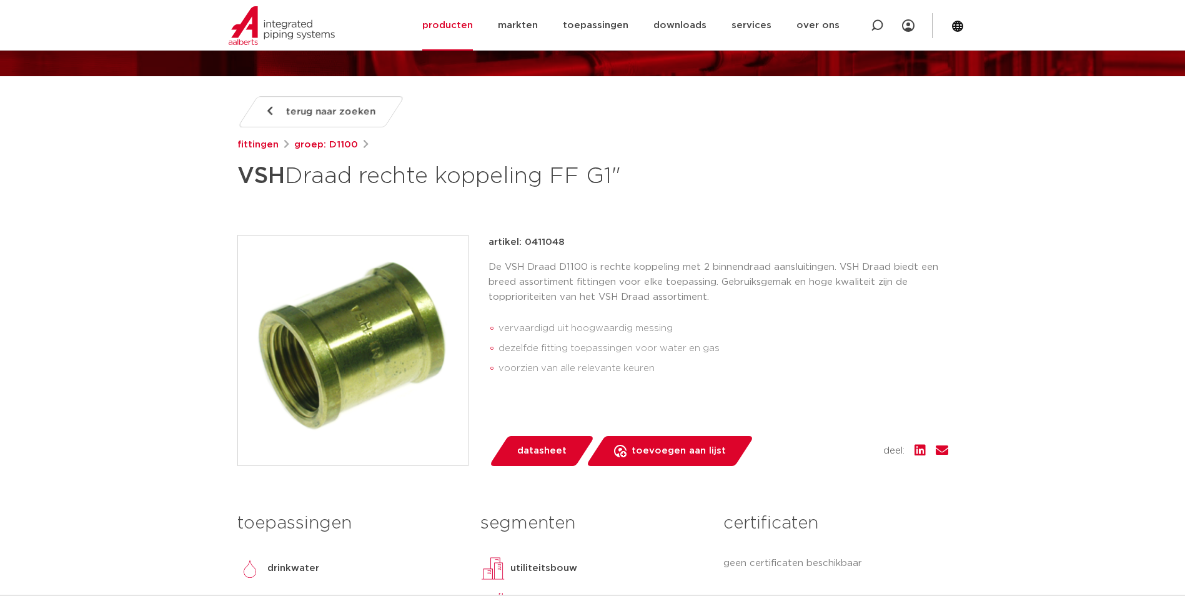
click at [375, 336] on img at bounding box center [353, 350] width 230 height 230
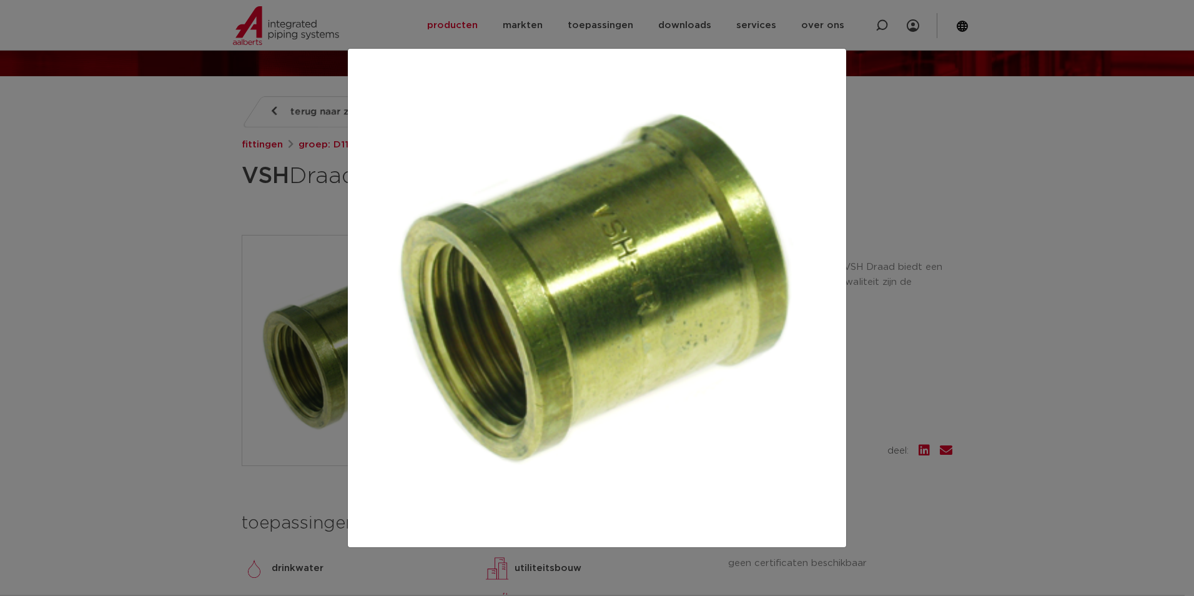
click at [262, 294] on div at bounding box center [597, 298] width 1194 height 596
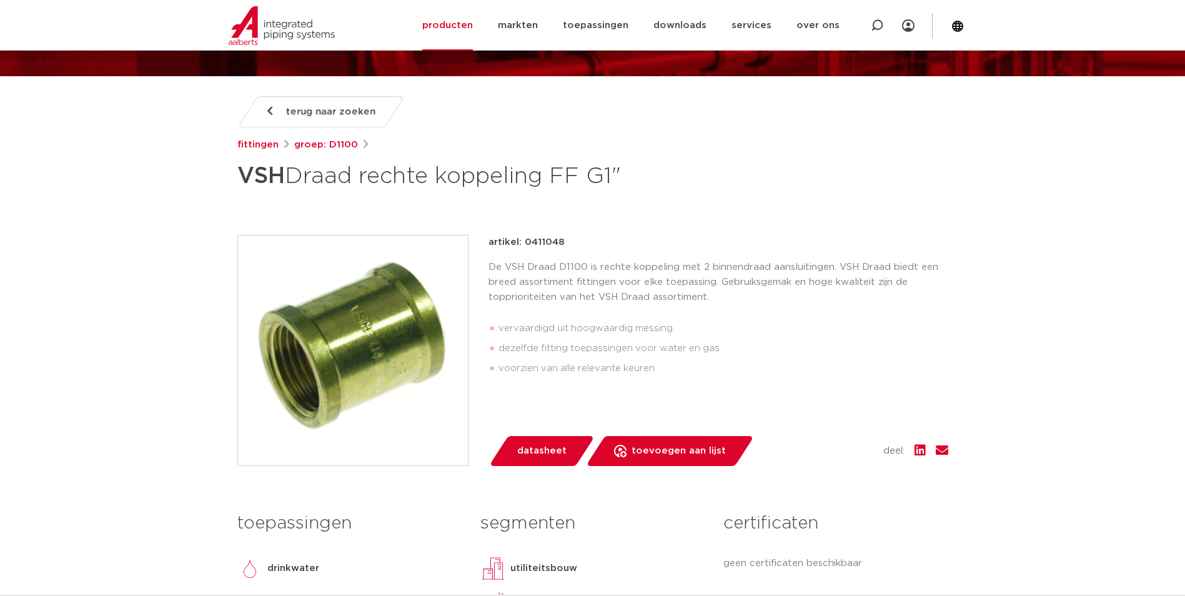
click at [695, 311] on div "De VSH Draad D1100 is rechte koppeling met 2 binnendraad aansluitingen. VSH Dra…" at bounding box center [718, 322] width 460 height 124
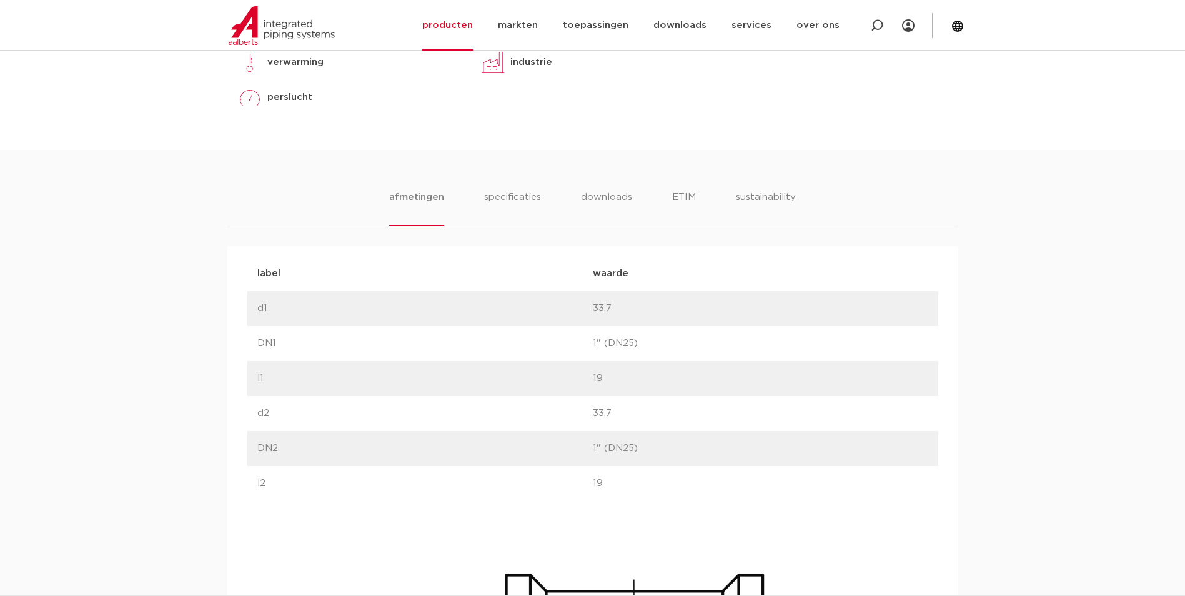
scroll to position [687, 0]
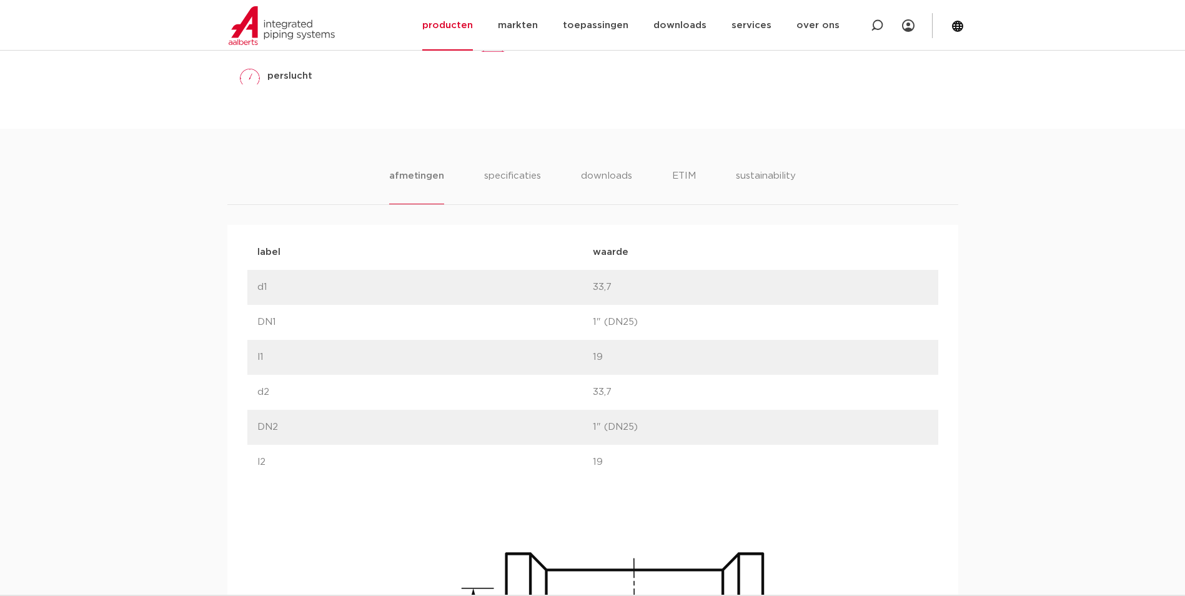
click at [513, 168] on div "afmetingen specificaties downloads ETIM sustainability [GEOGRAPHIC_DATA] specif…" at bounding box center [592, 529] width 1185 height 801
click at [512, 171] on li "specificaties" at bounding box center [512, 187] width 60 height 36
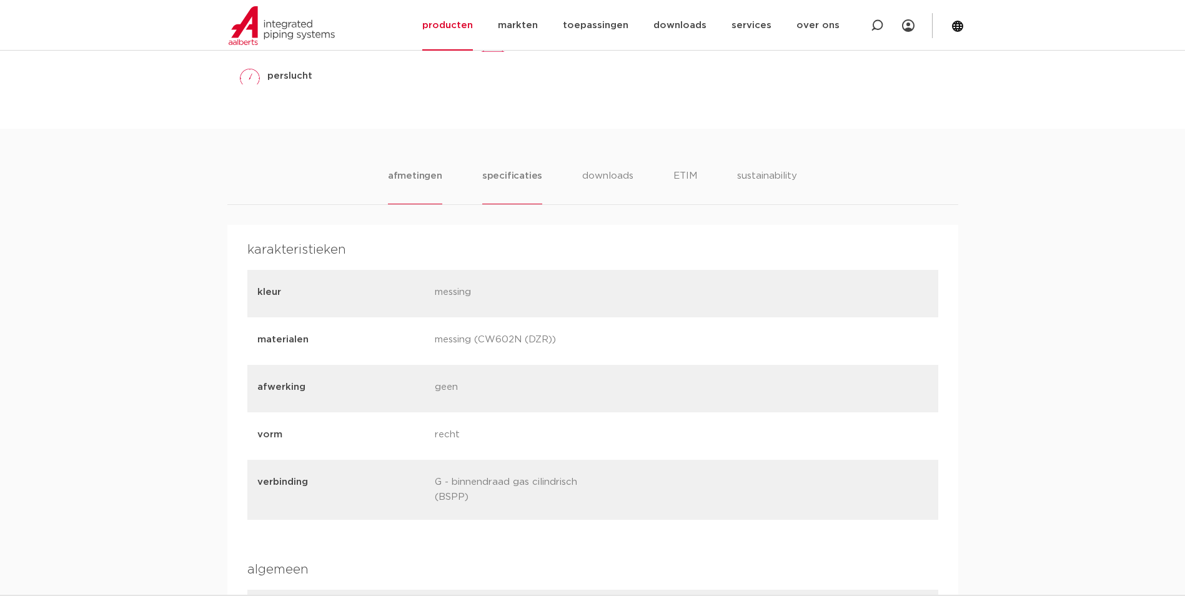
click at [439, 187] on li "afmetingen" at bounding box center [415, 187] width 54 height 36
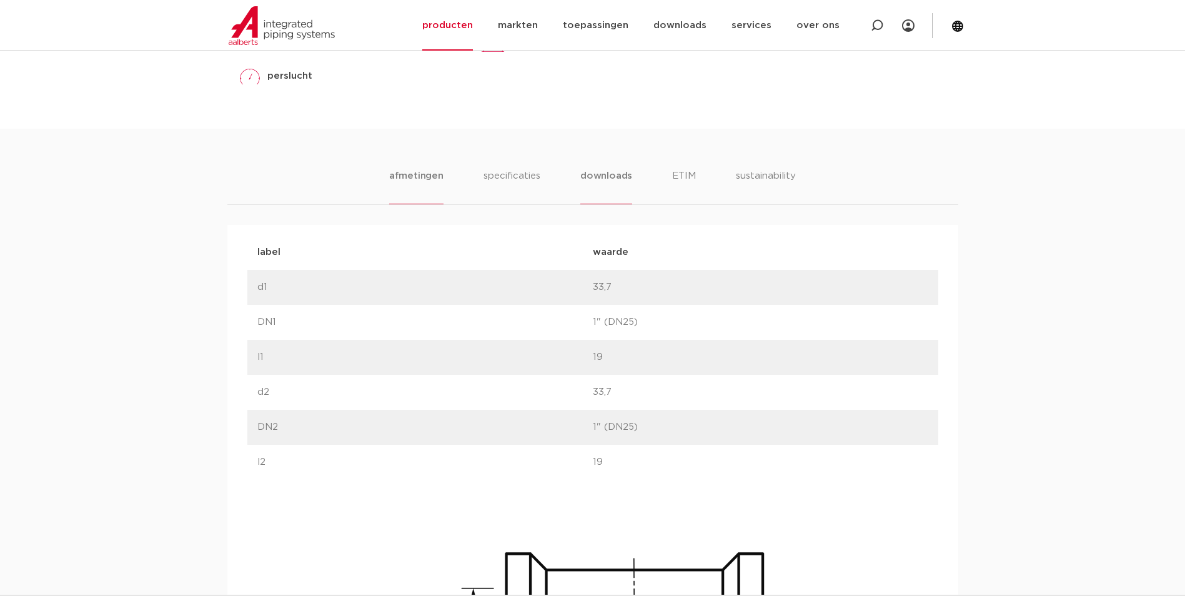
click at [630, 183] on ul "afmetingen specificaties downloads ETIM sustainability" at bounding box center [592, 187] width 407 height 36
click at [672, 181] on li "ETIM" at bounding box center [683, 187] width 22 height 36
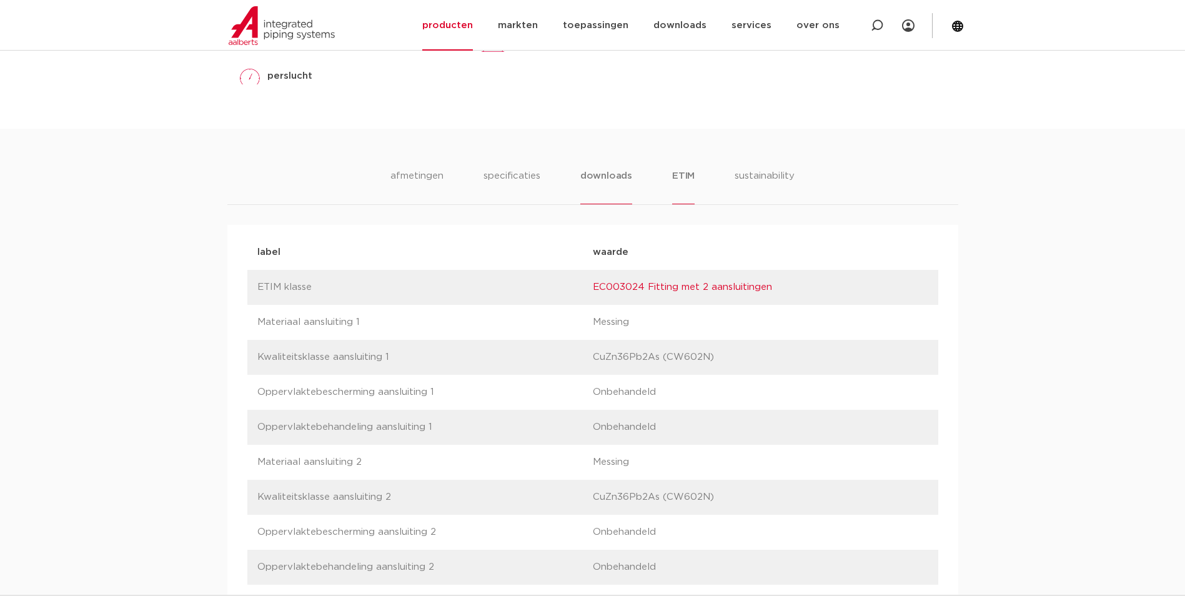
click at [596, 179] on li "downloads" at bounding box center [606, 187] width 52 height 36
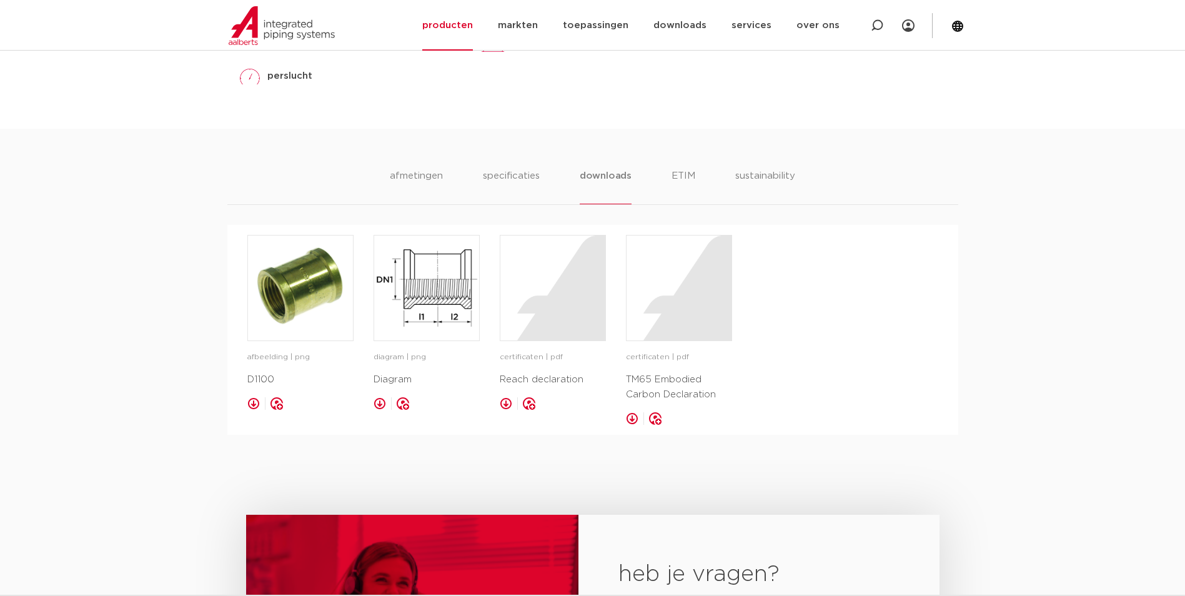
click at [347, 177] on div "afmetingen specificaties downloads ETIM sustainability" at bounding box center [592, 187] width 731 height 36
click at [405, 174] on li "afmetingen" at bounding box center [416, 187] width 54 height 36
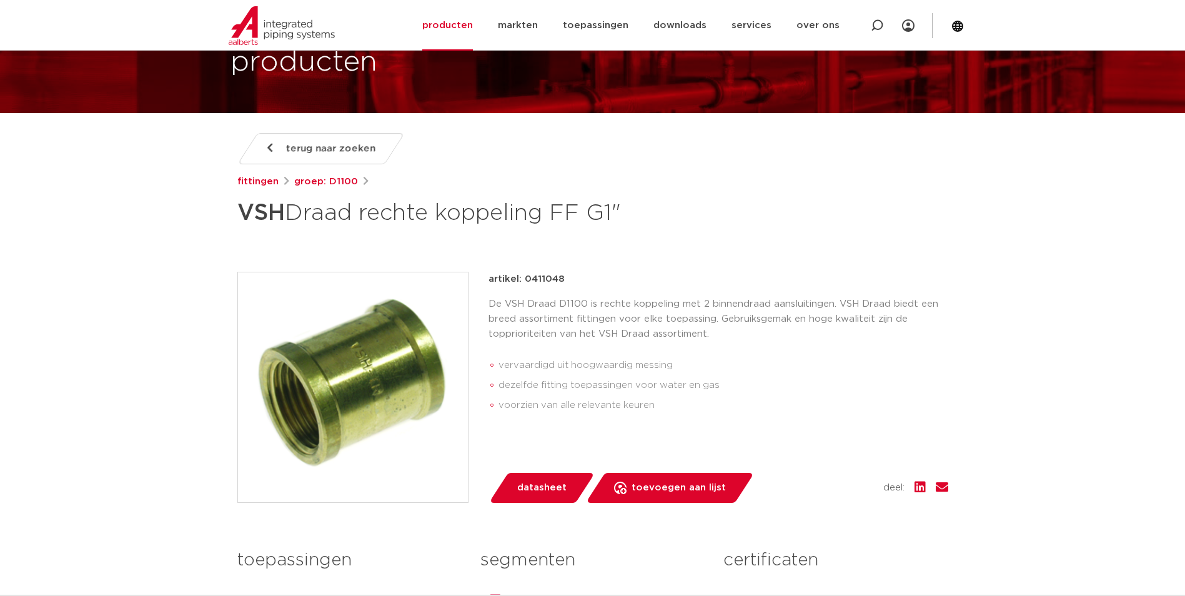
scroll to position [0, 0]
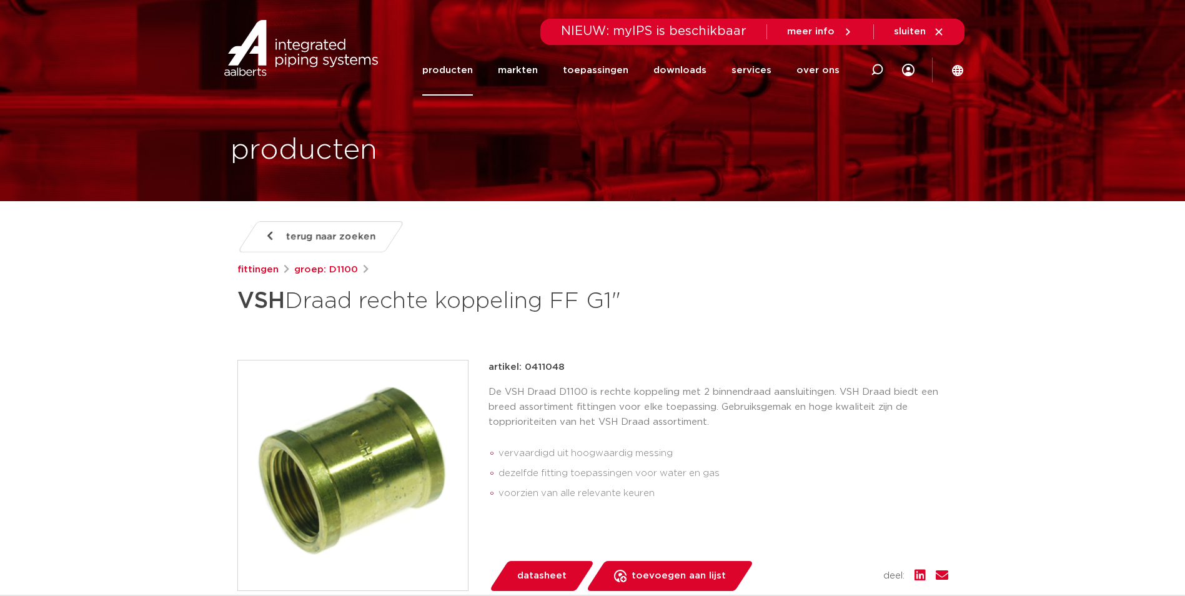
drag, startPoint x: 371, startPoint y: 437, endPoint x: 312, endPoint y: 428, distance: 59.5
click at [312, 428] on img at bounding box center [353, 475] width 230 height 230
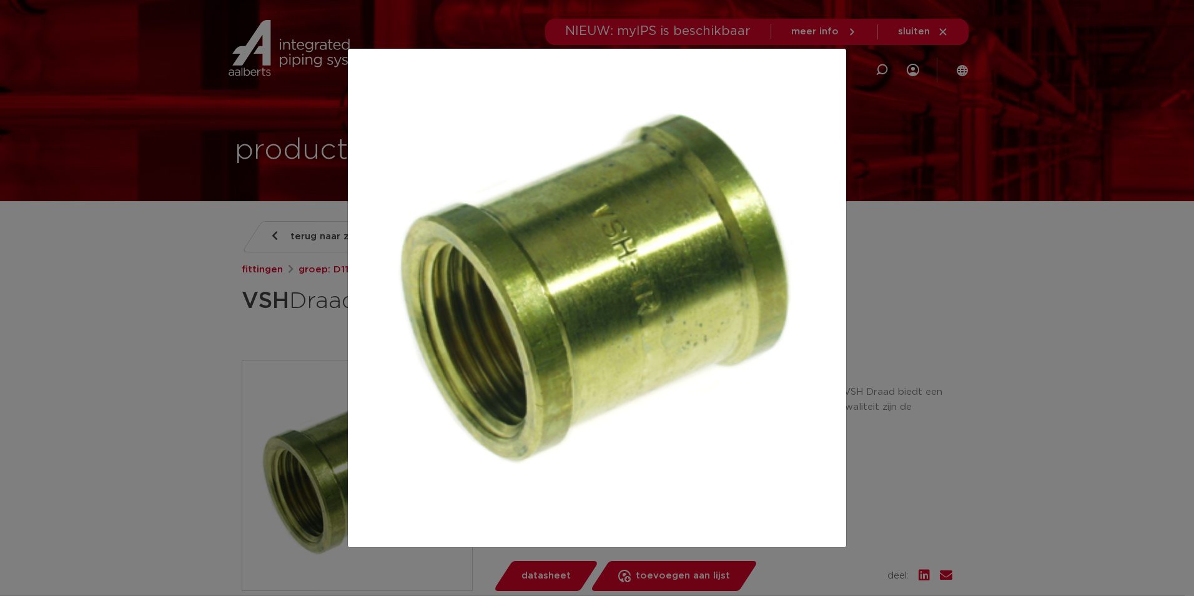
click at [95, 332] on div at bounding box center [597, 298] width 1194 height 596
